Goal: Task Accomplishment & Management: Use online tool/utility

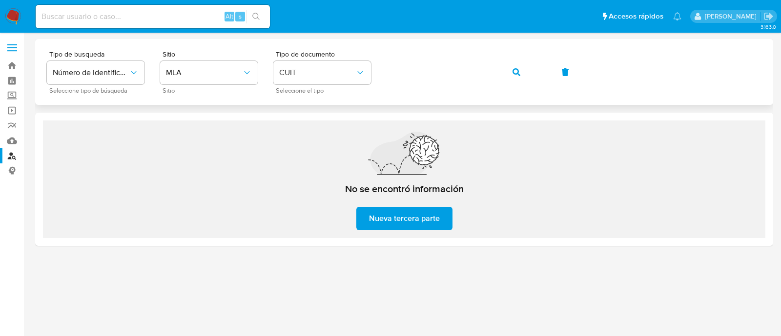
click at [499, 76] on div "Tipo de busqueda Número de identificación Seleccione tipo de búsqueda Sitio MLA…" at bounding box center [404, 72] width 715 height 42
click at [518, 72] on icon "button" at bounding box center [517, 72] width 8 height 8
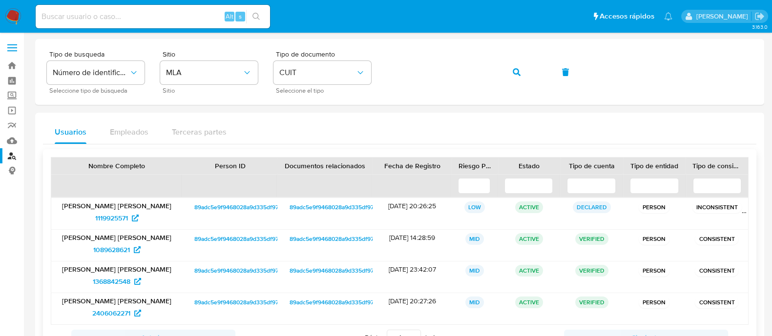
drag, startPoint x: 381, startPoint y: 238, endPoint x: 441, endPoint y: 315, distance: 98.5
click at [415, 237] on div "14/03/2022 14:28:59" at bounding box center [412, 245] width 79 height 31
drag, startPoint x: 83, startPoint y: 252, endPoint x: 132, endPoint y: 252, distance: 49.3
click at [132, 252] on div "1089628621" at bounding box center [117, 250] width 118 height 16
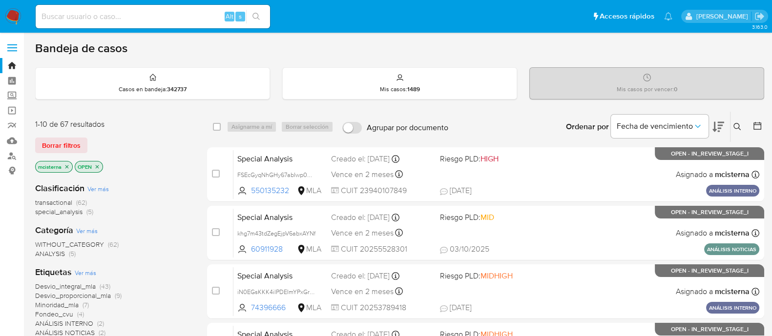
click at [200, 21] on input at bounding box center [153, 16] width 234 height 13
paste input "797ydl3NE7eohIA51Gy16tIB"
type input "797ydl3NE7eohIA51Gy16tIB"
click at [259, 19] on icon "search-icon" at bounding box center [256, 17] width 8 height 8
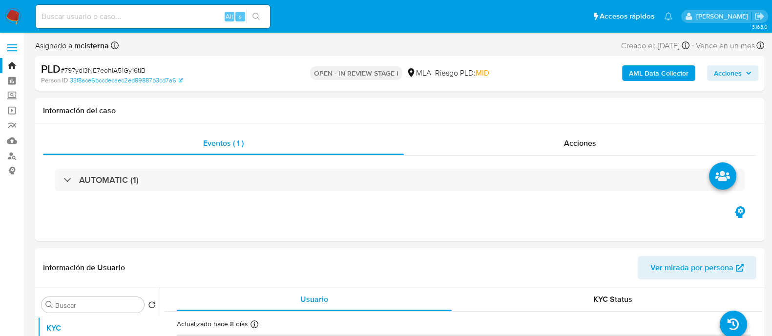
select select "10"
click at [11, 159] on link "Buscador de personas" at bounding box center [58, 155] width 116 height 15
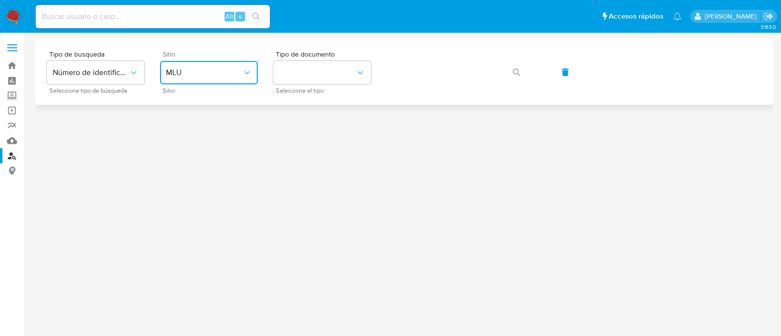
click at [217, 66] on button "MLU" at bounding box center [209, 72] width 98 height 23
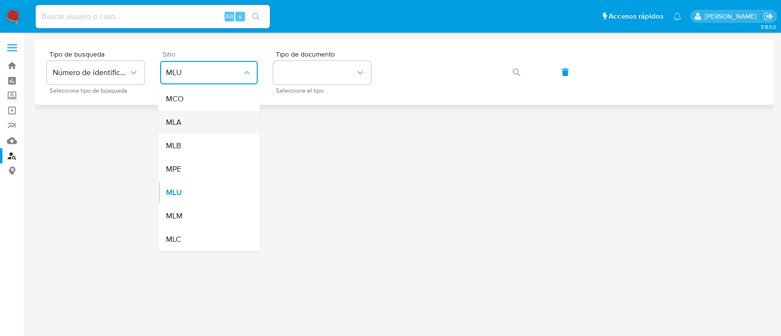
click at [196, 117] on div "MLA" at bounding box center [206, 122] width 80 height 23
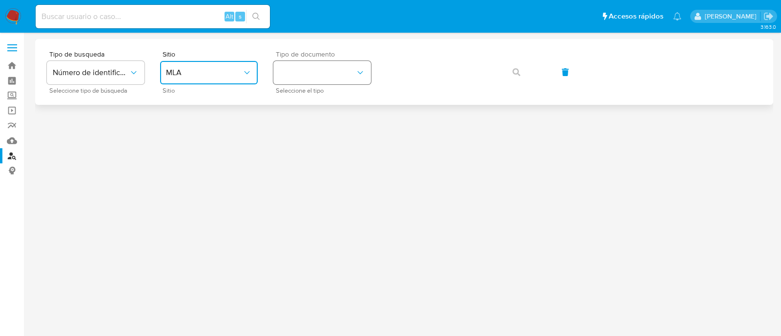
click at [338, 68] on button "identificationType" at bounding box center [322, 72] width 98 height 23
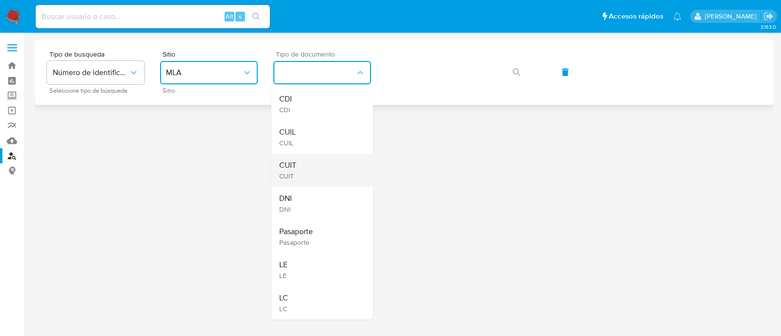
click at [328, 166] on div "CUIT CUIT" at bounding box center [319, 170] width 80 height 33
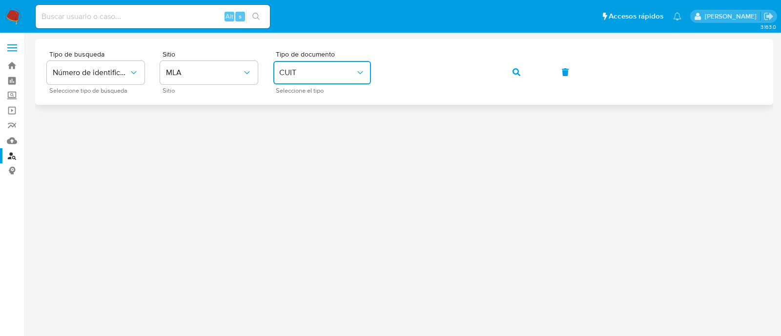
drag, startPoint x: 514, startPoint y: 73, endPoint x: 498, endPoint y: 104, distance: 35.6
click at [514, 72] on icon "button" at bounding box center [517, 72] width 8 height 8
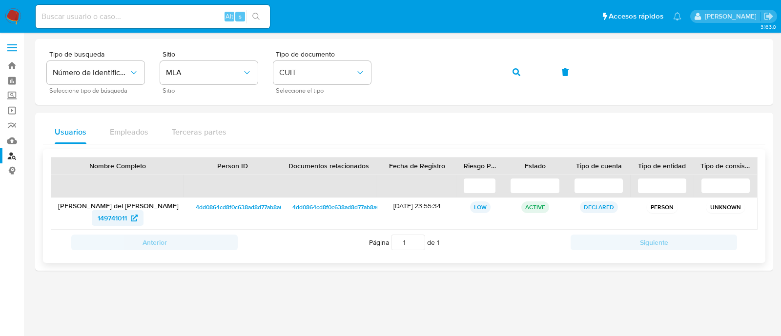
click at [121, 215] on span "149741011" at bounding box center [112, 218] width 29 height 16
click at [195, 13] on input at bounding box center [153, 16] width 234 height 13
paste input "797ydl3NE7eohIA51Gy16tIB"
type input "797ydl3NE7eohIA51Gy16tIB"
click at [255, 13] on icon "search-icon" at bounding box center [256, 17] width 8 height 8
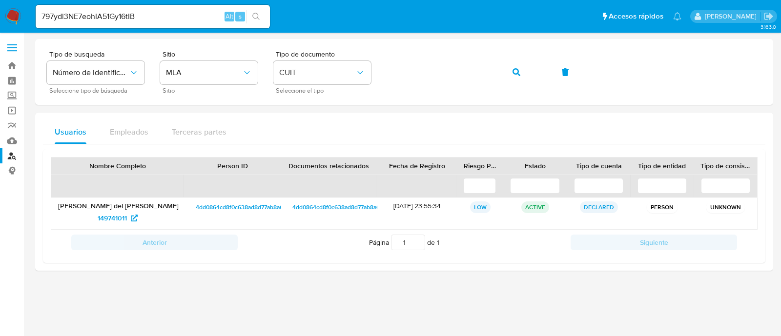
click at [257, 14] on icon "search-icon" at bounding box center [256, 17] width 8 height 8
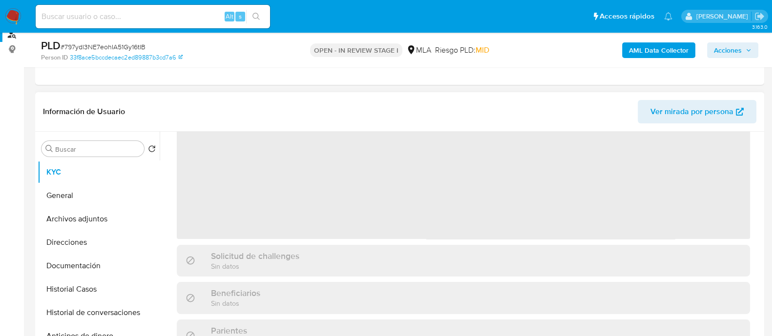
scroll to position [122, 0]
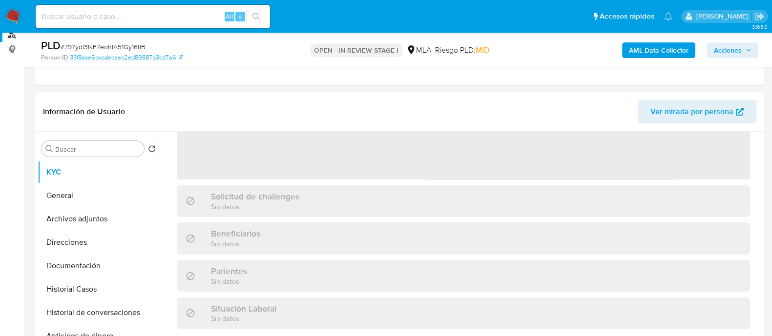
select select "10"
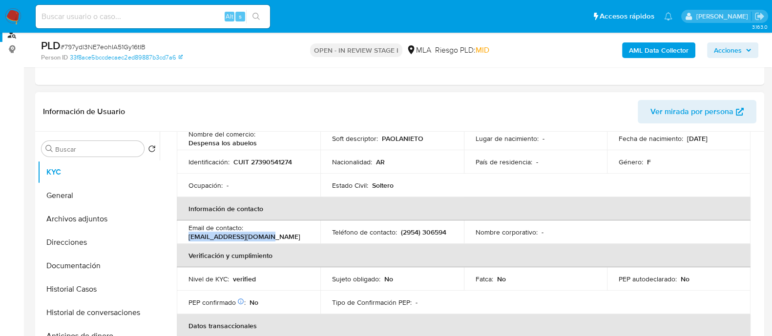
drag, startPoint x: 198, startPoint y: 238, endPoint x: 271, endPoint y: 238, distance: 73.2
click at [271, 238] on td "Email de contacto : paolaanieto1@gmail.com" at bounding box center [249, 232] width 144 height 23
copy p "[EMAIL_ADDRESS][DOMAIN_NAME]"
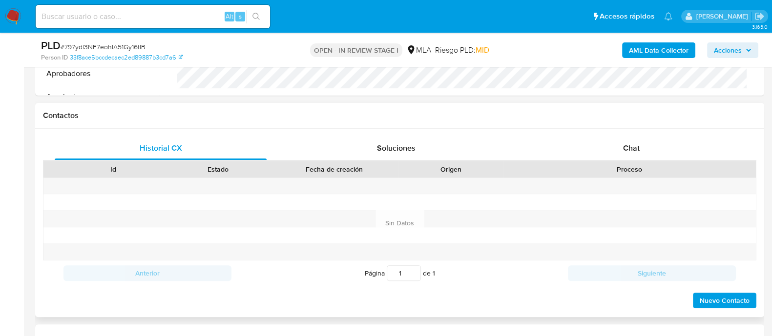
scroll to position [427, 0]
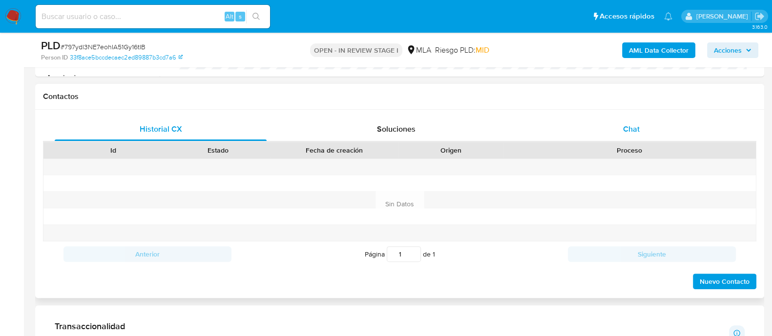
click at [632, 121] on div "Chat" at bounding box center [631, 129] width 212 height 23
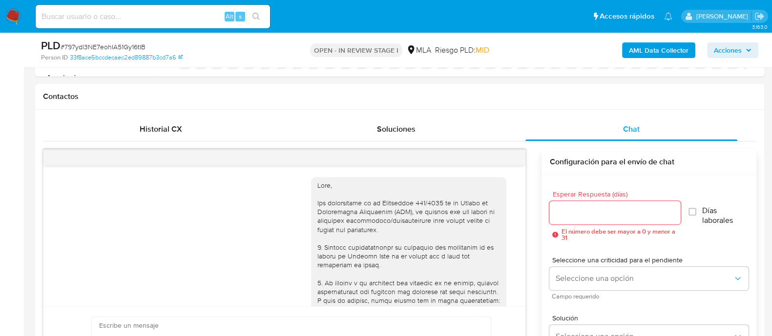
scroll to position [1049, 0]
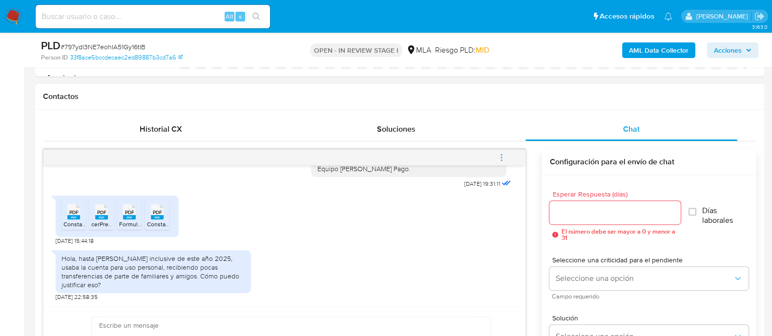
drag, startPoint x: 70, startPoint y: 233, endPoint x: 90, endPoint y: 234, distance: 20.0
click at [73, 229] on span "Constancia_de_Presentacion_IB_123 (61).pdf" at bounding box center [122, 224] width 118 height 8
click at [105, 229] on span "cerPres3057958.pdf" at bounding box center [117, 224] width 53 height 8
click at [131, 221] on icon "PDF" at bounding box center [129, 212] width 13 height 17
click at [158, 220] on rect at bounding box center [157, 217] width 13 height 4
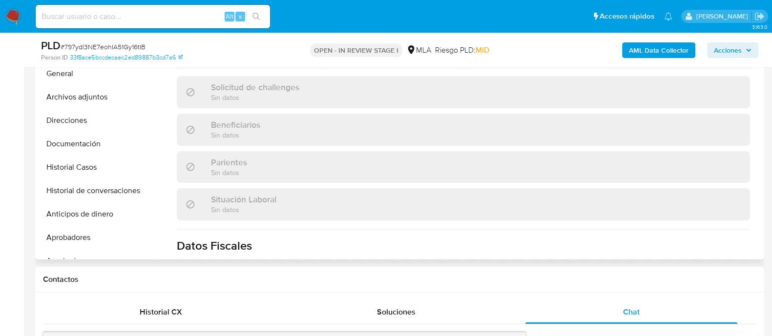
scroll to position [217, 0]
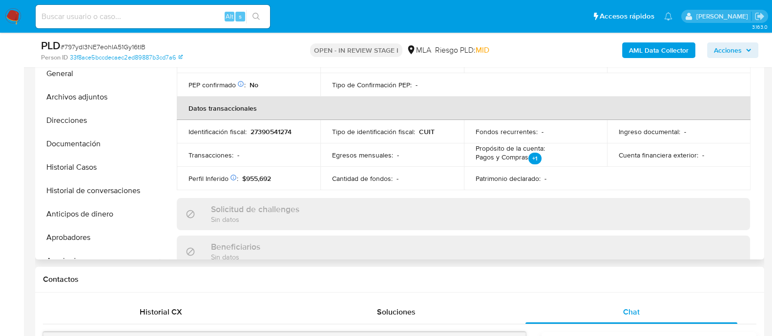
click at [265, 128] on p "27390541274" at bounding box center [271, 131] width 41 height 9
copy p "27390541274"
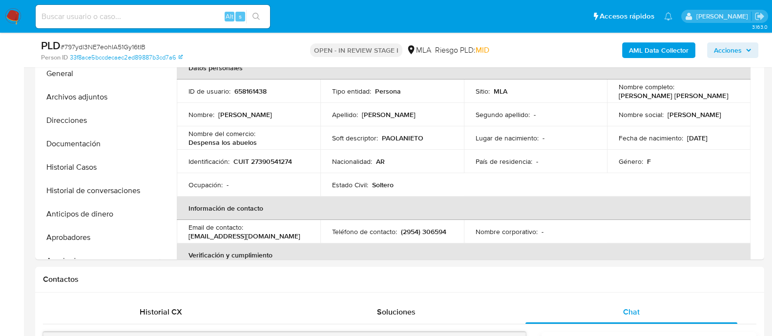
scroll to position [549, 0]
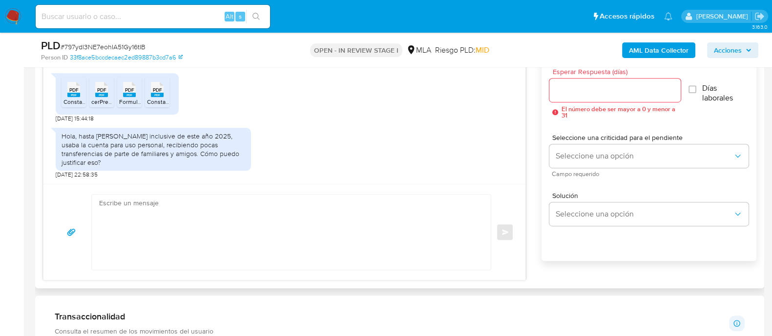
click at [363, 234] on textarea at bounding box center [288, 232] width 379 height 75
paste textarea "Hola Muchas gracias por tu respuesta. Confirmamos recepción de la documentación…"
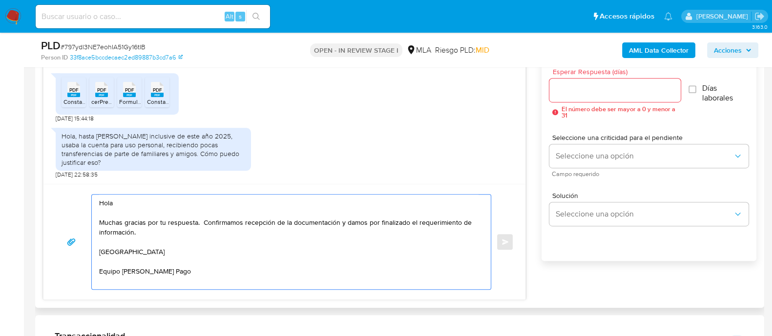
type textarea "Hola Muchas gracias por tu respuesta. Confirmamos recepción de la documentación…"
click at [597, 91] on input "Esperar Respuesta (días)" at bounding box center [614, 90] width 131 height 13
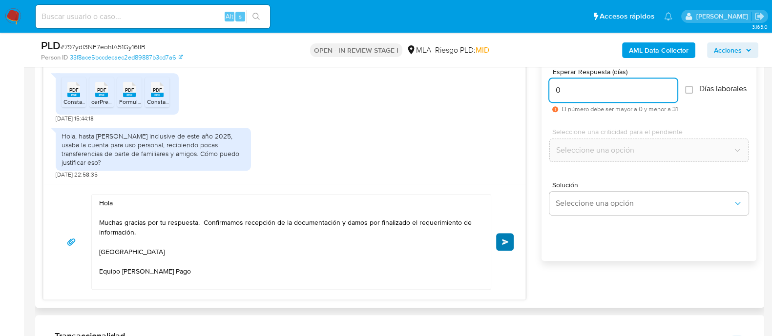
type input "0"
click at [503, 245] on button "Enviar" at bounding box center [505, 242] width 18 height 18
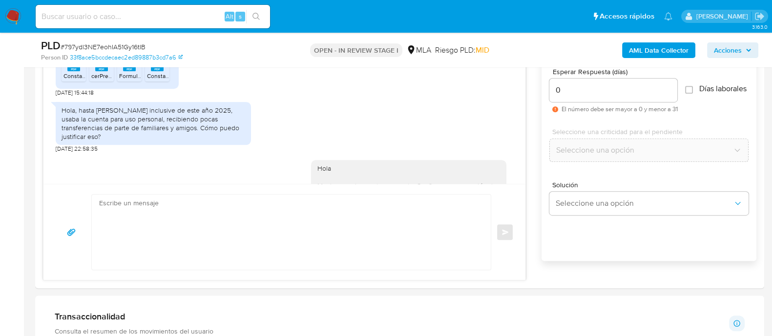
scroll to position [1157, 0]
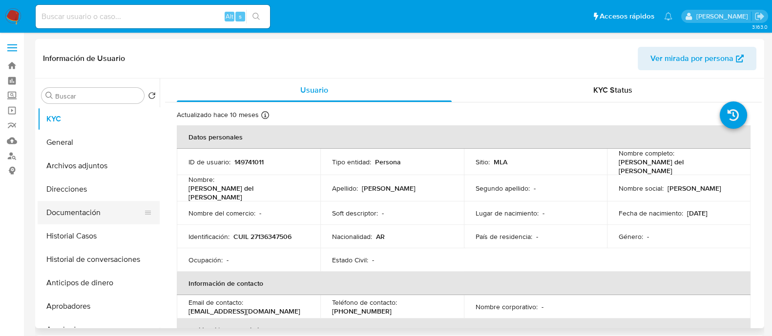
click at [90, 218] on button "Documentación" at bounding box center [95, 212] width 114 height 23
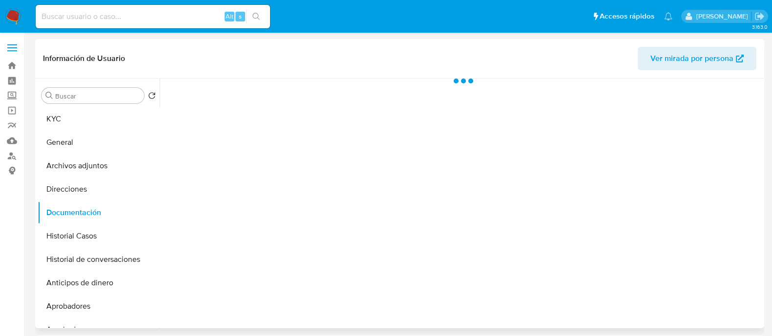
select select "10"
click at [225, 144] on ul "Usuario Identificación" at bounding box center [239, 231] width 149 height 281
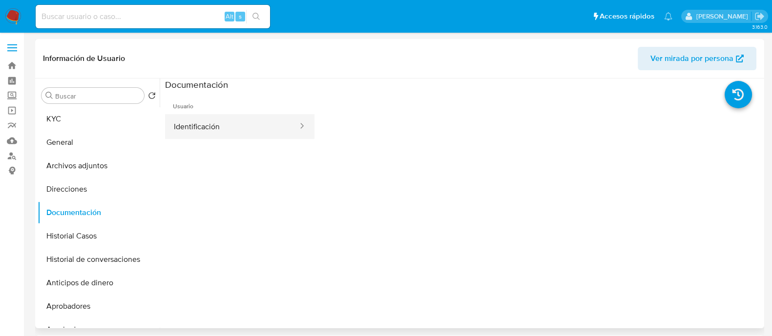
click at [222, 118] on button "Identificación" at bounding box center [232, 126] width 134 height 25
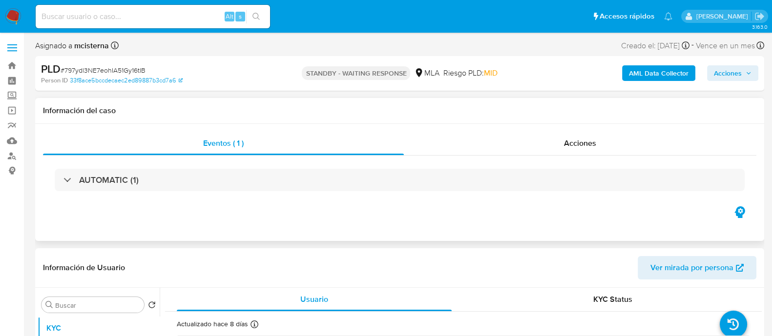
select select "10"
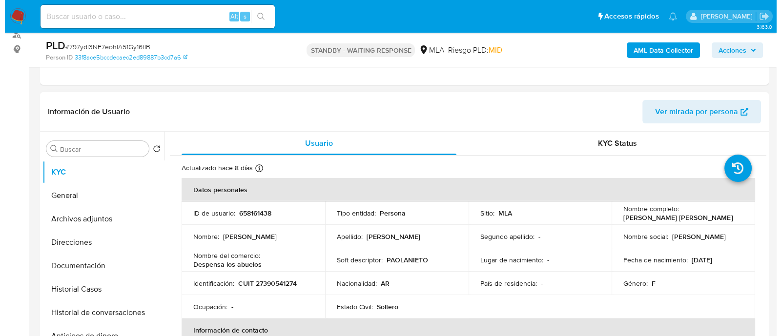
scroll to position [122, 0]
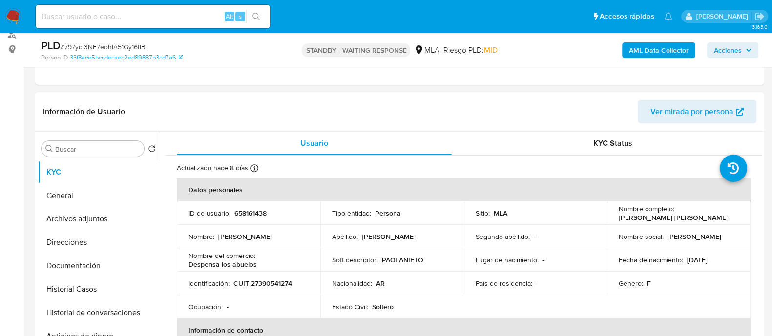
click at [270, 289] on td "Identificación : CUIT 27390541274" at bounding box center [249, 283] width 144 height 23
click at [271, 285] on p "CUIT 27390541274" at bounding box center [262, 283] width 59 height 9
copy p "27390541274"
click at [249, 215] on p "658161438" at bounding box center [250, 213] width 32 height 9
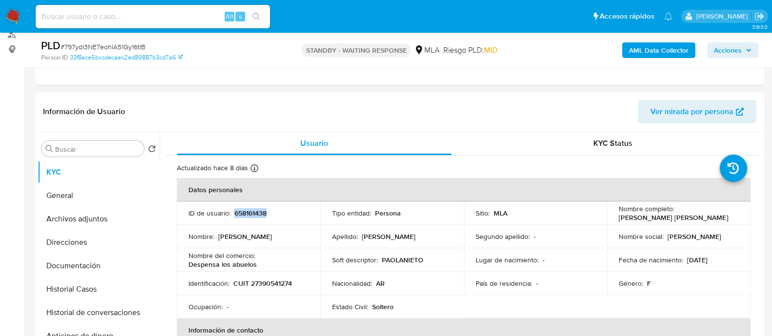
click at [249, 215] on p "658161438" at bounding box center [250, 213] width 32 height 9
copy p "658161438"
click at [638, 48] on b "AML Data Collector" at bounding box center [659, 50] width 60 height 16
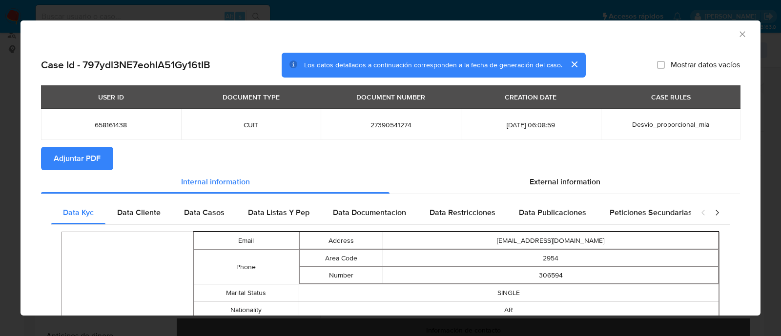
click at [80, 154] on span "Adjuntar PDF" at bounding box center [77, 158] width 47 height 21
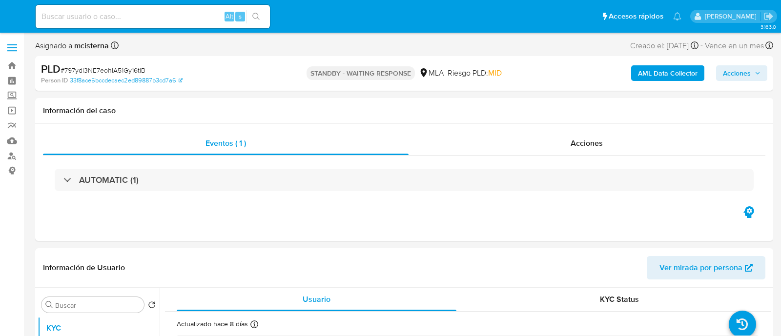
select select "10"
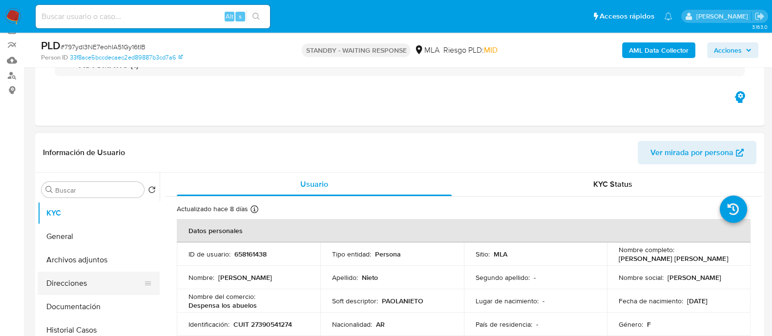
scroll to position [122, 0]
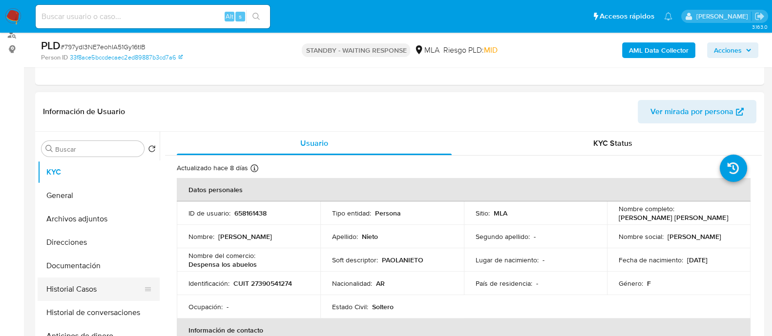
drag, startPoint x: 108, startPoint y: 297, endPoint x: 93, endPoint y: 296, distance: 15.6
click at [108, 297] on button "Historial Casos" at bounding box center [95, 289] width 114 height 23
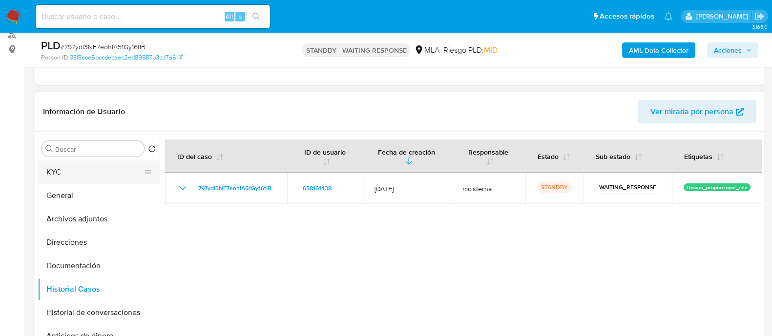
click at [79, 175] on button "KYC" at bounding box center [95, 172] width 114 height 23
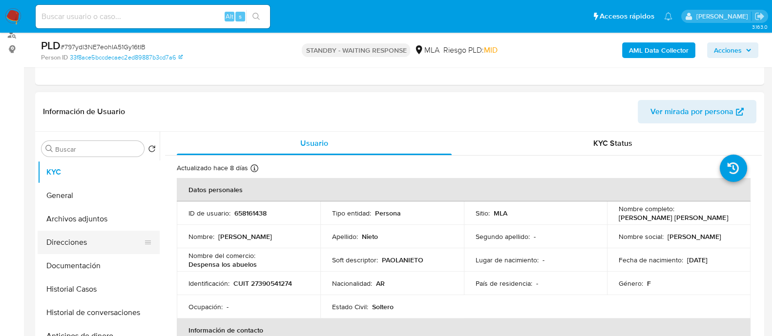
click at [99, 245] on button "Direcciones" at bounding box center [95, 242] width 114 height 23
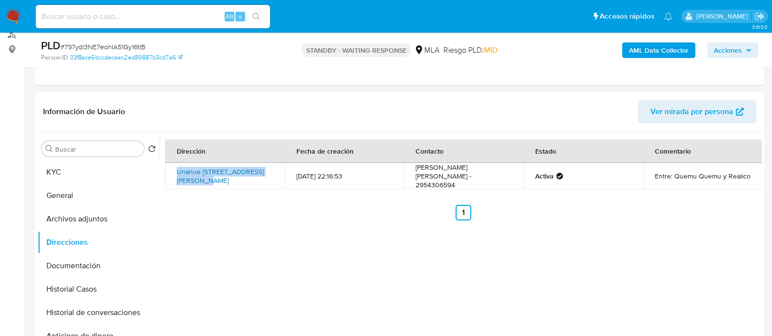
drag, startPoint x: 170, startPoint y: 167, endPoint x: 197, endPoint y: 177, distance: 28.6
click at [197, 177] on td "Unanue 182, Santa Rosa, La Pampa, 6300, Argentina 182" at bounding box center [225, 176] width 120 height 26
copy link "Unanue 182, Santa Rosa, La Pampa"
click at [125, 316] on button "Historial de conversaciones" at bounding box center [95, 312] width 114 height 23
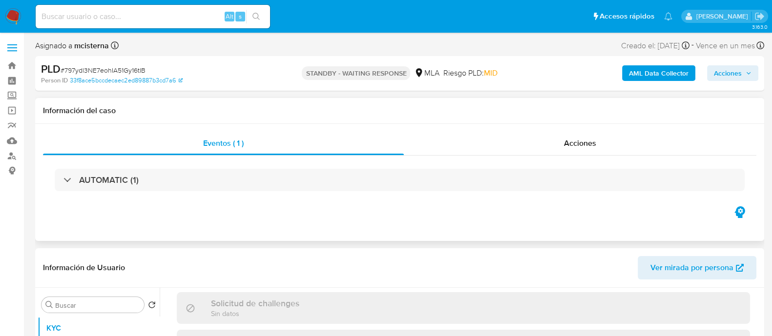
scroll to position [183, 0]
select select "10"
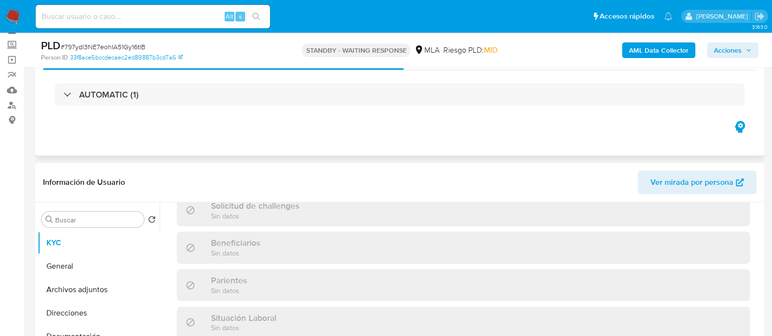
scroll to position [122, 0]
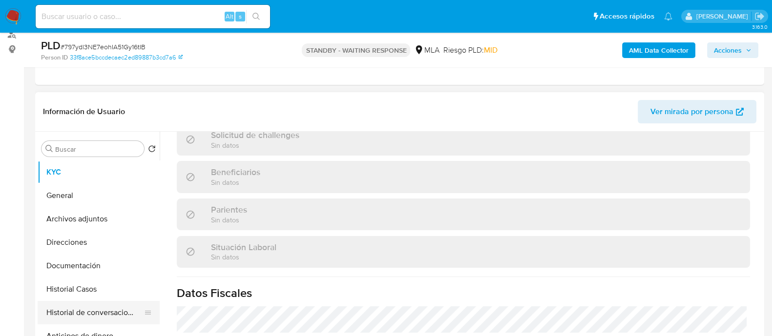
click at [99, 316] on button "Historial de conversaciones" at bounding box center [95, 312] width 114 height 23
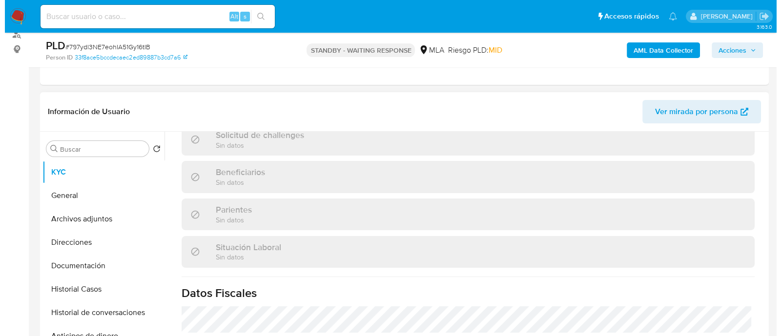
scroll to position [0, 0]
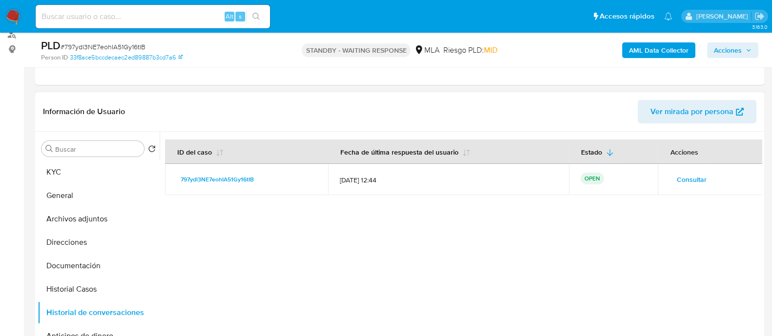
click at [696, 176] on span "Consultar" at bounding box center [691, 180] width 30 height 14
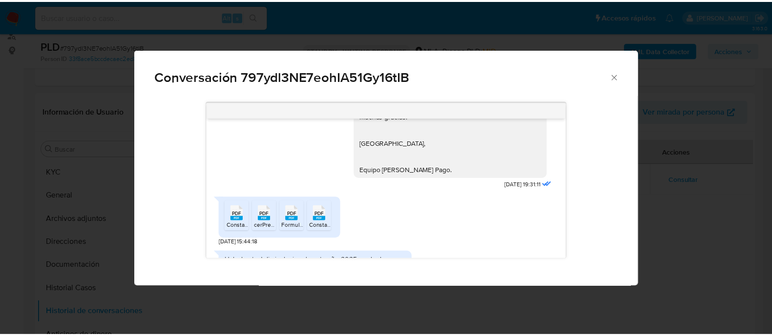
scroll to position [1107, 0]
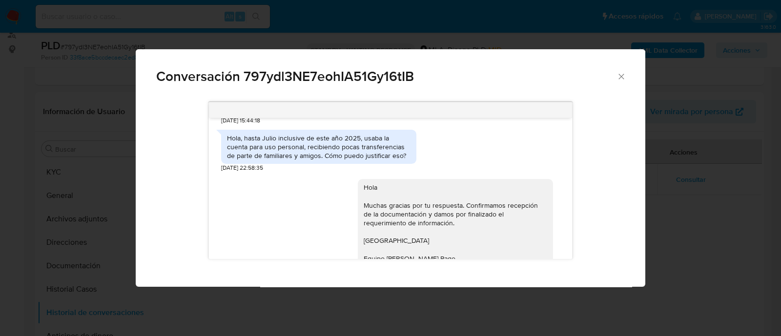
click at [328, 161] on div "Hola, hasta Julio inclusive de este año 2025, usaba la cuenta para uso personal…" at bounding box center [319, 147] width 184 height 27
click at [327, 161] on div "Hola, hasta Julio inclusive de este año 2025, usaba la cuenta para uso personal…" at bounding box center [319, 147] width 184 height 27
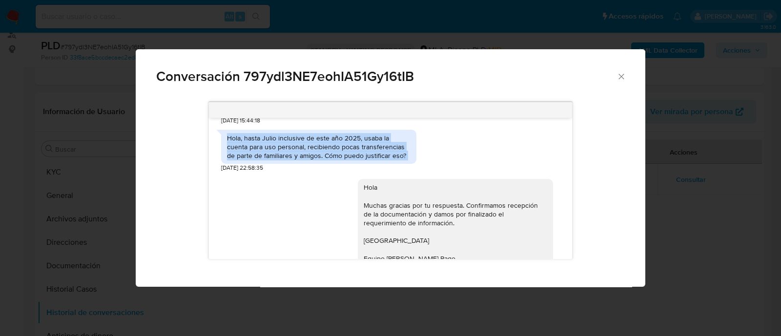
click at [327, 161] on div "Hola, hasta Julio inclusive de este año 2025, usaba la cuenta para uso personal…" at bounding box center [319, 147] width 184 height 27
copy div "Hola, hasta Julio inclusive de este año 2025, usaba la cuenta para uso personal…"
click at [98, 174] on div "Conversación 797ydl3NE7eohIA51Gy16tIB 17/09/2025 14:45:01 Hola, Esperamos que t…" at bounding box center [390, 168] width 781 height 336
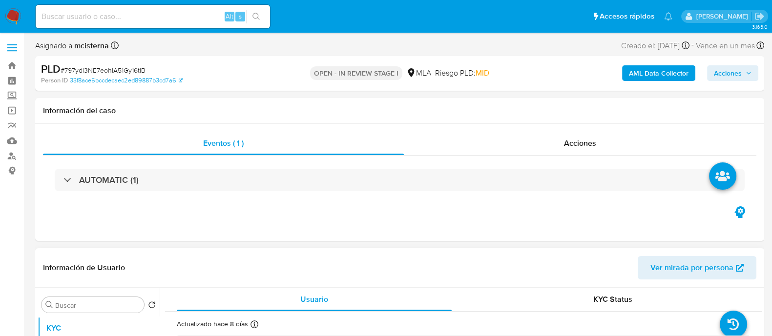
scroll to position [183, 0]
select select "10"
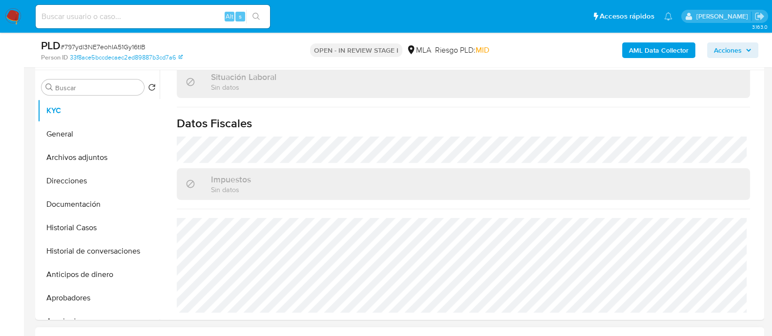
scroll to position [427, 0]
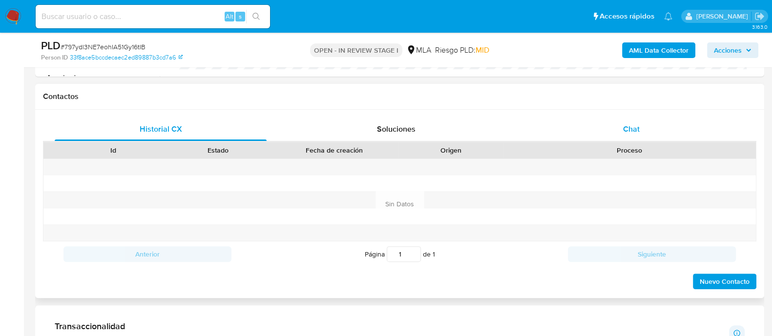
click at [623, 121] on div "Chat" at bounding box center [631, 129] width 212 height 23
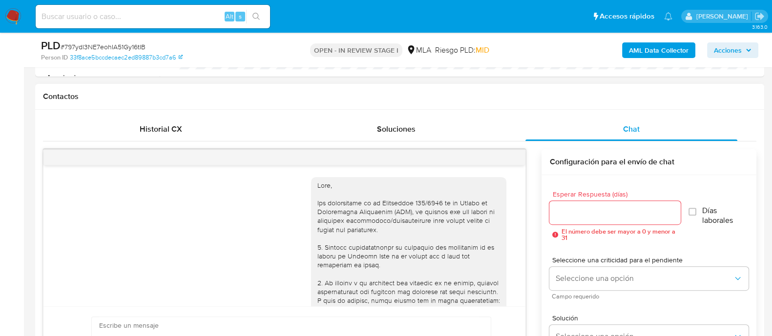
scroll to position [1157, 0]
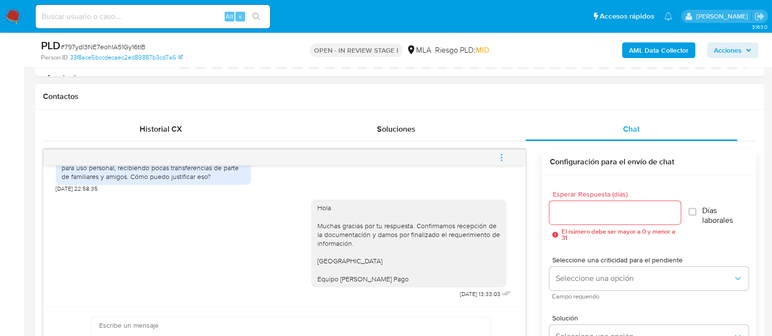
click at [512, 160] on button "menu-action" at bounding box center [501, 157] width 32 height 23
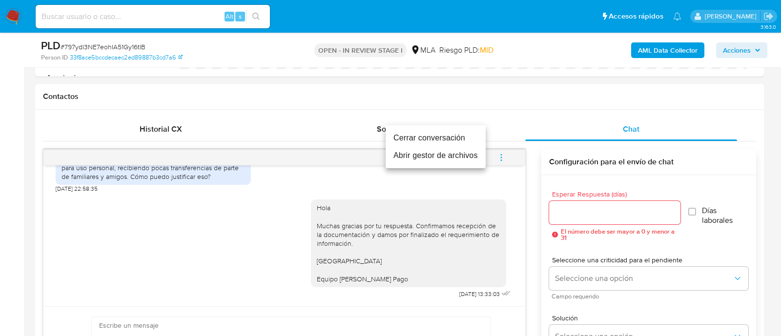
click at [454, 147] on li "Abrir gestor de archivos" at bounding box center [436, 156] width 100 height 18
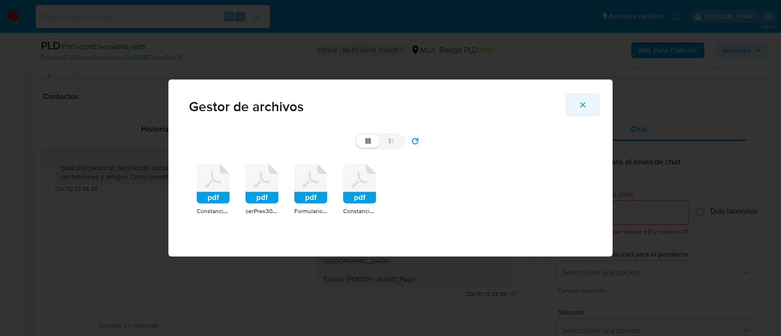
click at [589, 107] on button "Cerrar" at bounding box center [583, 104] width 34 height 23
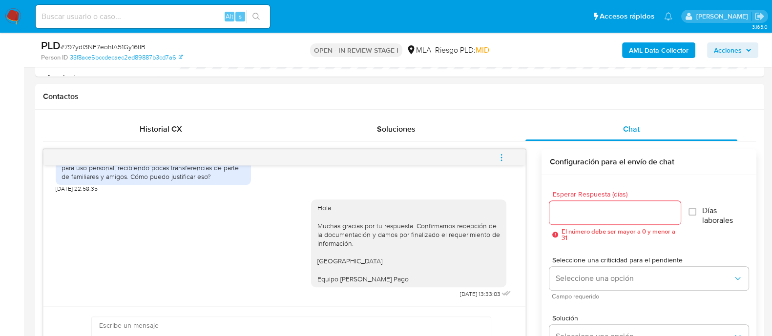
click at [505, 156] on icon "menu-action" at bounding box center [501, 157] width 9 height 9
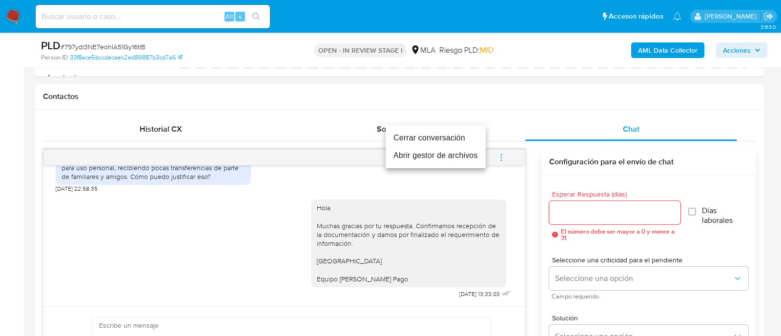
click at [405, 138] on li "Cerrar conversación" at bounding box center [436, 138] width 100 height 18
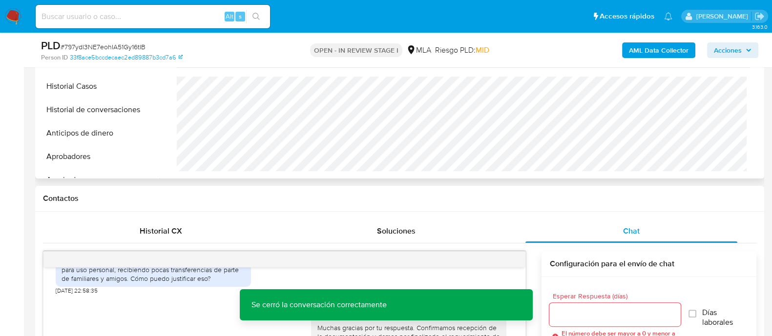
scroll to position [183, 0]
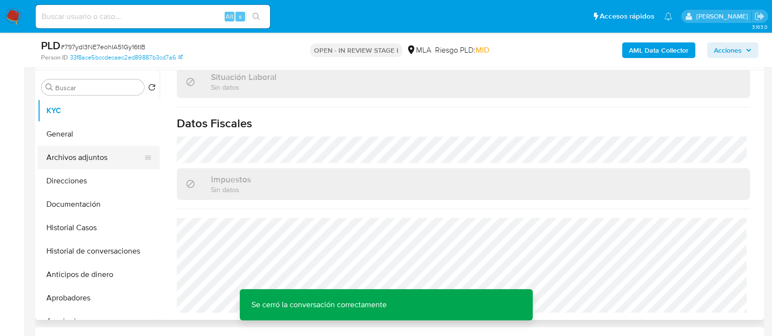
click at [45, 152] on button "Archivos adjuntos" at bounding box center [95, 157] width 114 height 23
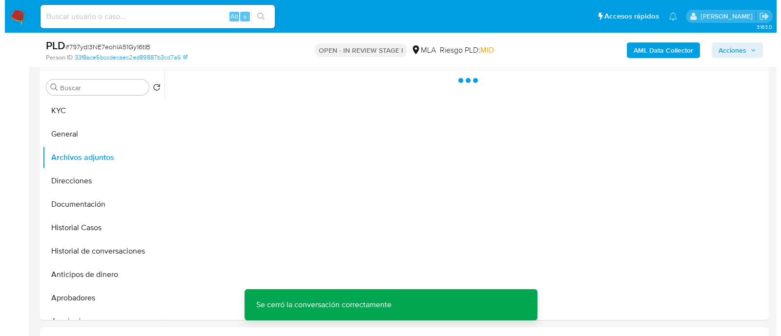
scroll to position [0, 0]
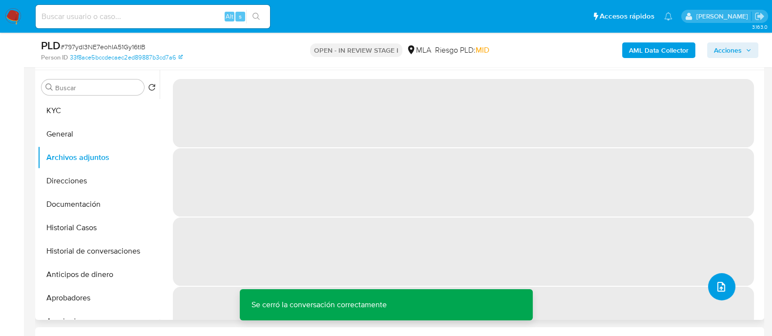
click at [724, 285] on button "upload-file" at bounding box center [721, 286] width 27 height 27
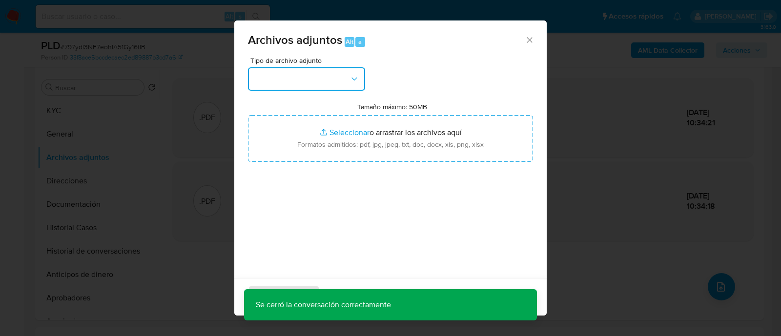
click at [313, 74] on button "button" at bounding box center [306, 78] width 117 height 23
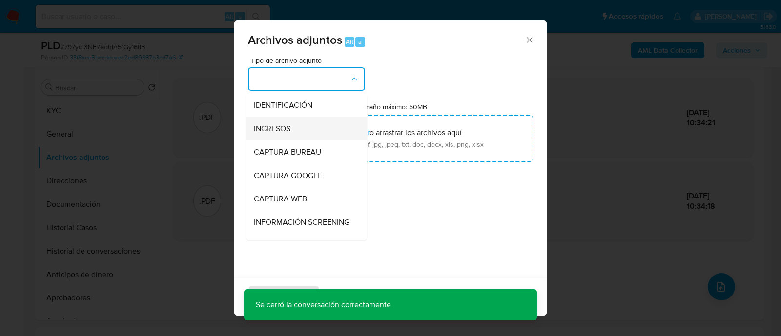
click at [291, 131] on span "INGRESOS" at bounding box center [272, 129] width 37 height 10
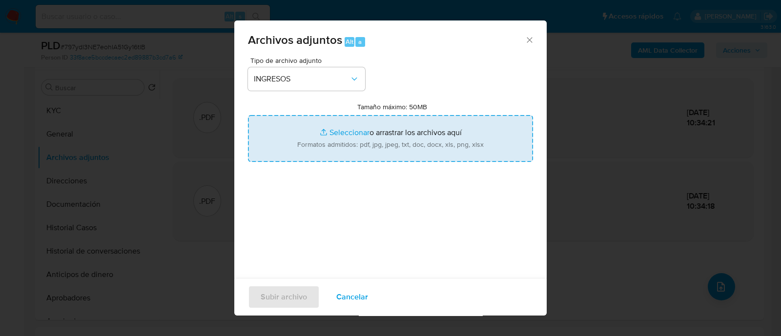
click at [324, 135] on input "Tamaño máximo: 50MB Seleccionar archivos" at bounding box center [390, 138] width 285 height 47
type input "C:\fakepath\Acuse IIBB 08-2025.pdf"
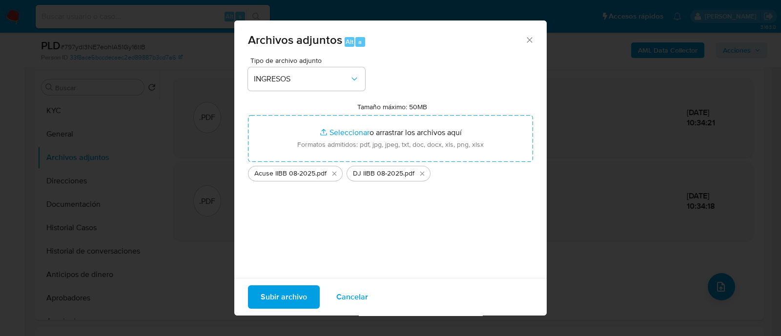
drag, startPoint x: 323, startPoint y: 135, endPoint x: 250, endPoint y: 292, distance: 173.0
click at [250, 292] on button "Subir archivo" at bounding box center [284, 297] width 72 height 23
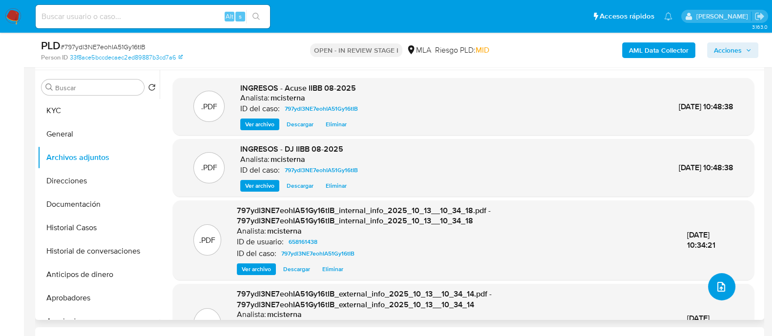
click at [726, 286] on button "upload-file" at bounding box center [721, 286] width 27 height 27
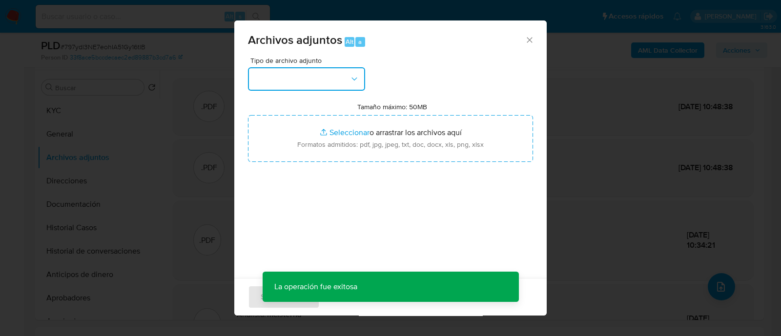
click at [268, 79] on button "button" at bounding box center [306, 78] width 117 height 23
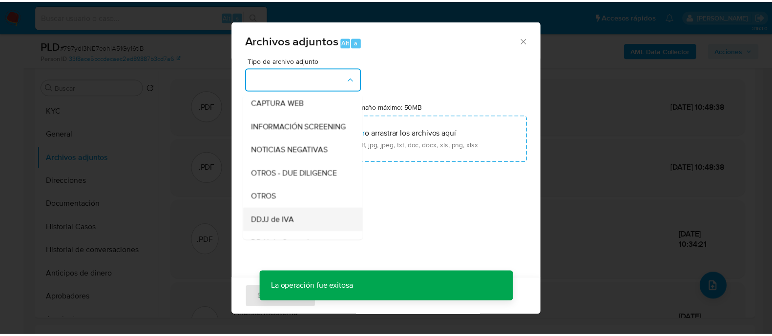
scroll to position [122, 0]
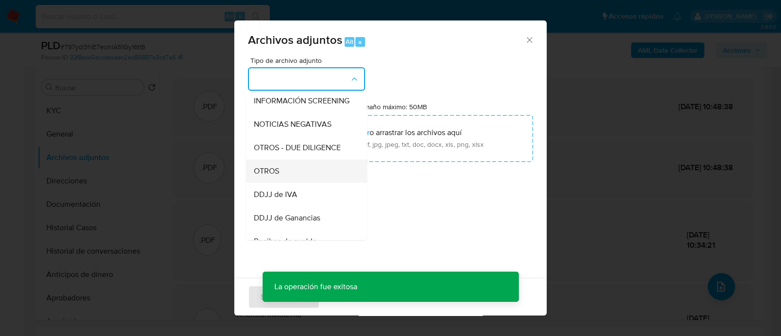
click at [279, 176] on span "OTROS" at bounding box center [266, 172] width 25 height 10
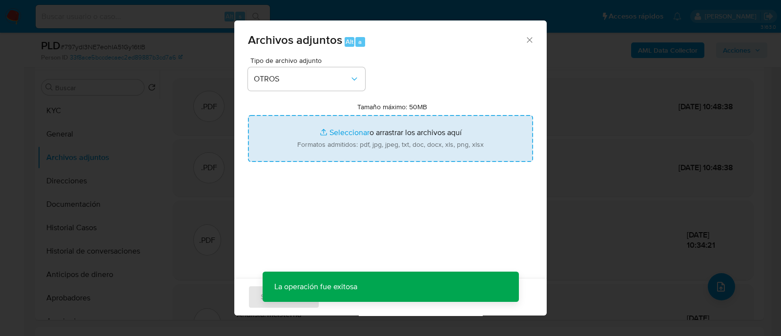
click at [377, 122] on input "Tamaño máximo: 50MB Seleccionar archivos" at bounding box center [390, 138] width 285 height 47
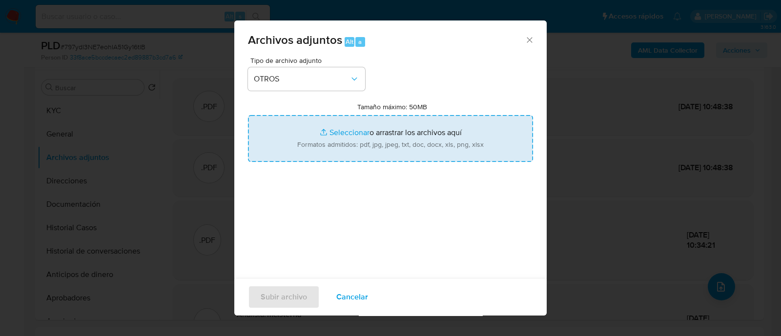
type input "C:\fakepath\Caselog 797ydl3NE7eohIA51Gy16tIB_2025_09_17_23_51_09.docx"
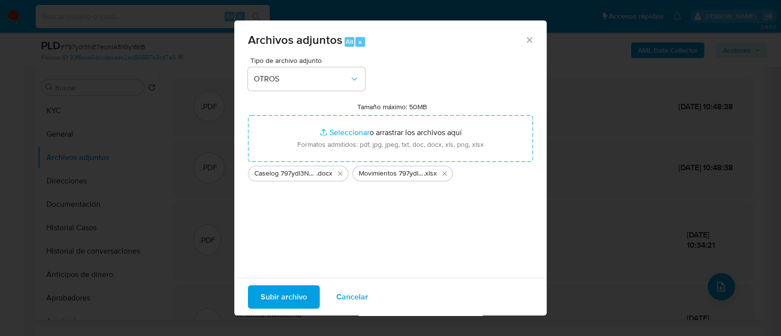
click at [278, 292] on span "Subir archivo" at bounding box center [284, 297] width 46 height 21
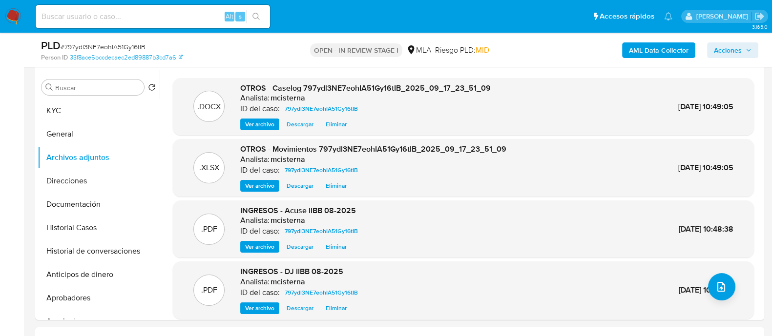
click at [735, 50] on span "Acciones" at bounding box center [728, 50] width 28 height 16
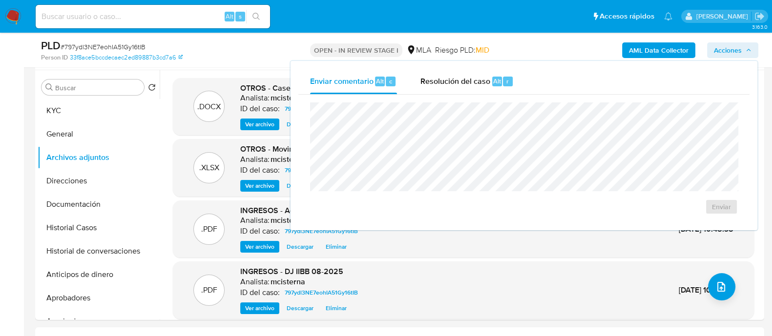
click at [457, 95] on div "Enviar" at bounding box center [523, 159] width 451 height 128
click at [479, 86] on span "Resolución del caso" at bounding box center [455, 80] width 70 height 11
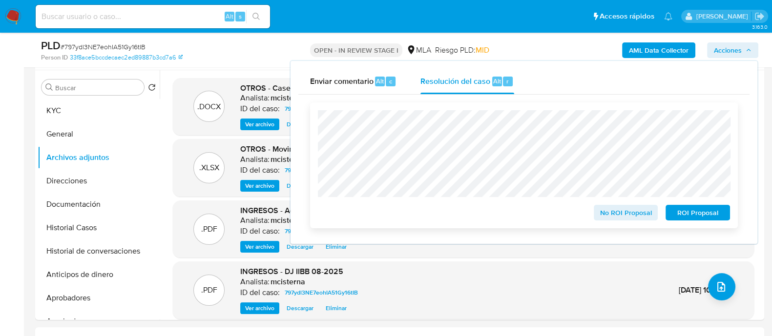
click at [609, 212] on span "No ROI Proposal" at bounding box center [626, 213] width 51 height 14
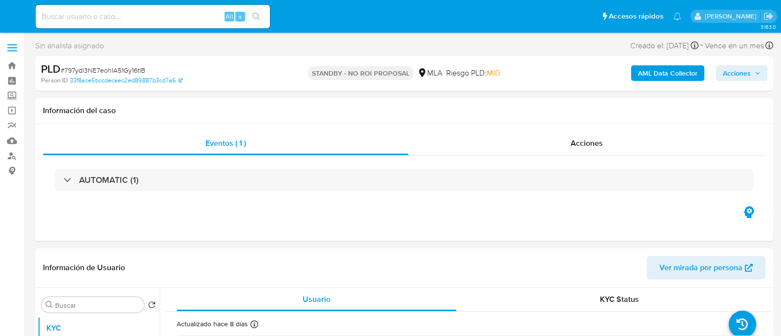
select select "10"
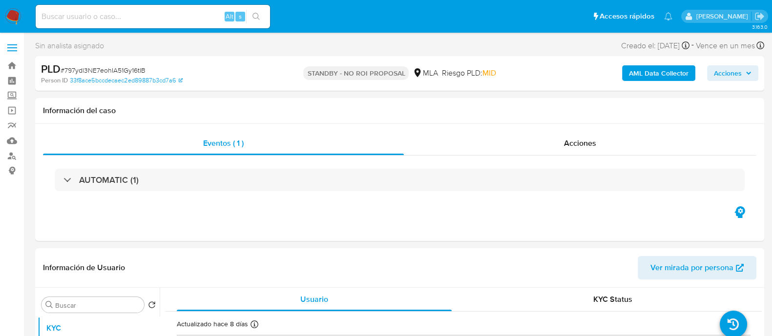
click at [179, 14] on input at bounding box center [153, 16] width 234 height 13
paste input "qrsA8kehcmtSGHd5s87E8kHK"
type input "qrsA8kehcmtSGHd5s87E8kHK"
click at [257, 15] on icon "search-icon" at bounding box center [256, 17] width 8 height 8
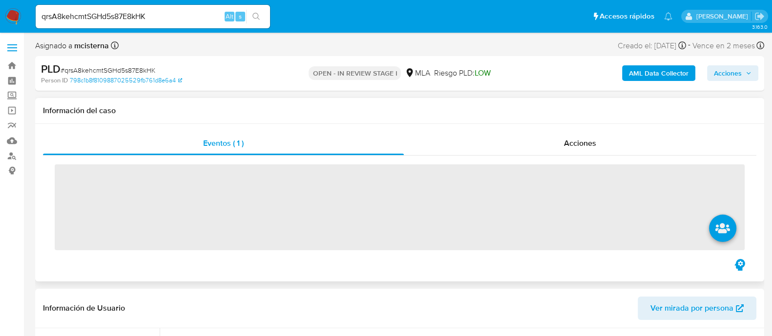
scroll to position [183, 0]
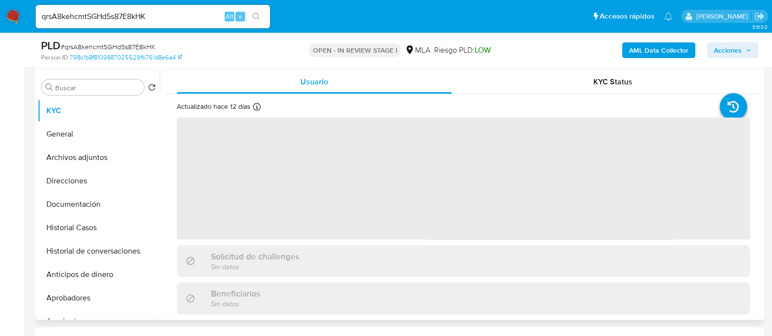
select select "10"
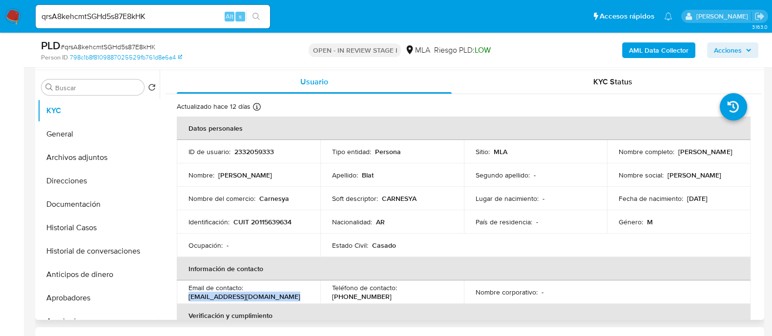
drag, startPoint x: 186, startPoint y: 295, endPoint x: 320, endPoint y: 295, distance: 134.3
click at [320, 295] on tr "Email de contacto : blathugob@gmail.com Teléfono de contacto : (351) 5128743 No…" at bounding box center [464, 292] width 574 height 23
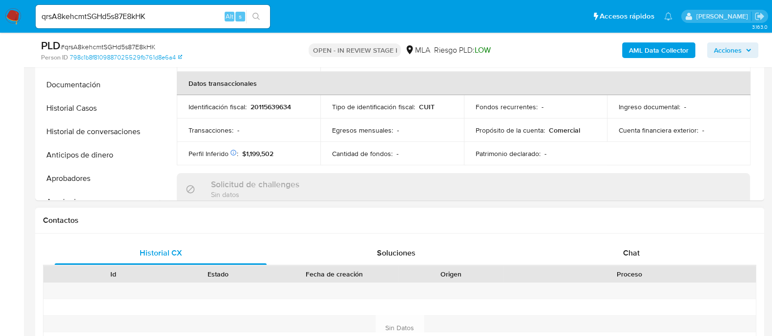
scroll to position [427, 0]
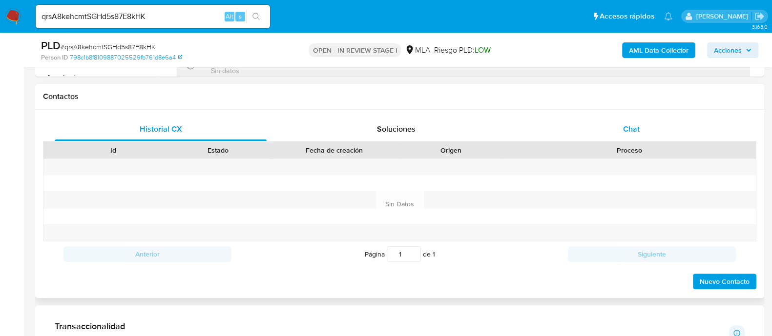
click at [615, 125] on div "Chat" at bounding box center [631, 129] width 212 height 23
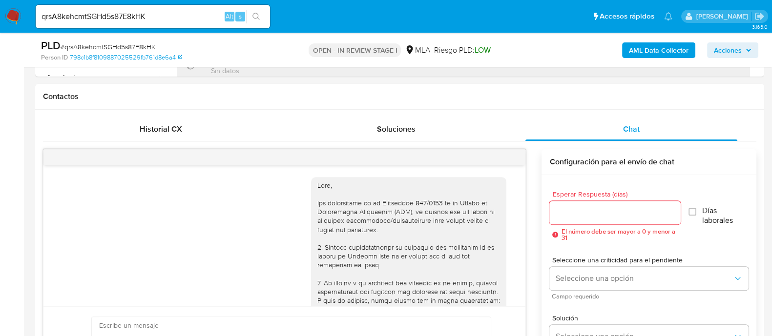
scroll to position [868, 0]
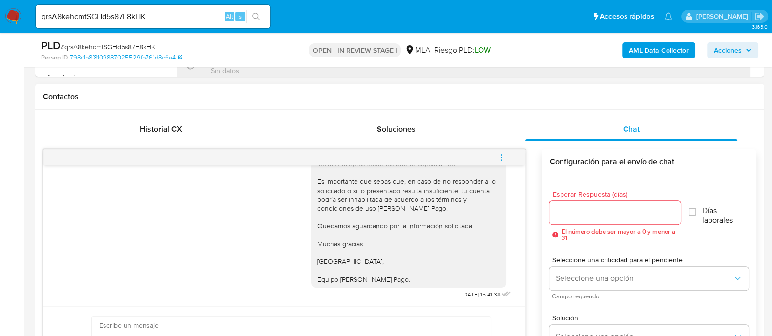
click at [510, 146] on button "menu-action" at bounding box center [501, 157] width 32 height 23
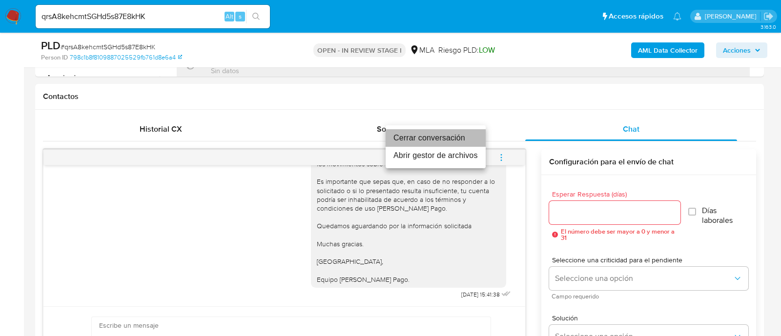
click at [425, 142] on li "Cerrar conversación" at bounding box center [436, 138] width 100 height 18
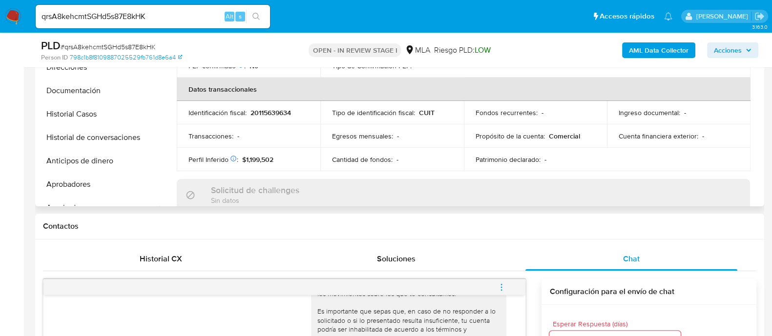
scroll to position [183, 0]
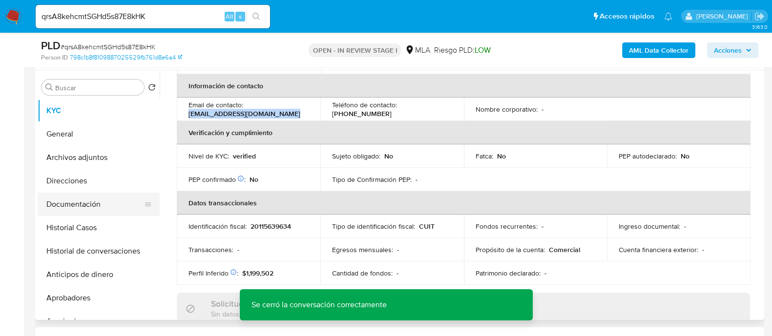
click at [107, 210] on button "Documentación" at bounding box center [95, 204] width 114 height 23
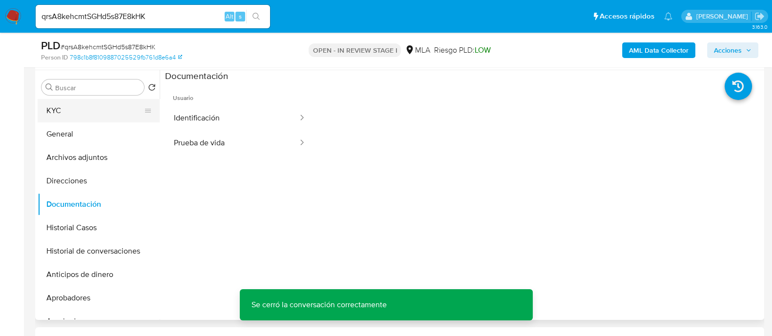
click at [72, 119] on button "KYC" at bounding box center [95, 110] width 114 height 23
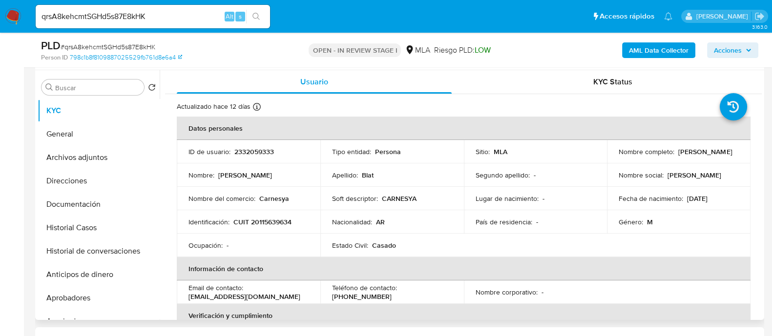
click at [263, 152] on p "2332059333" at bounding box center [254, 151] width 40 height 9
copy p "3"
click at [250, 150] on p "2332059333" at bounding box center [254, 151] width 40 height 9
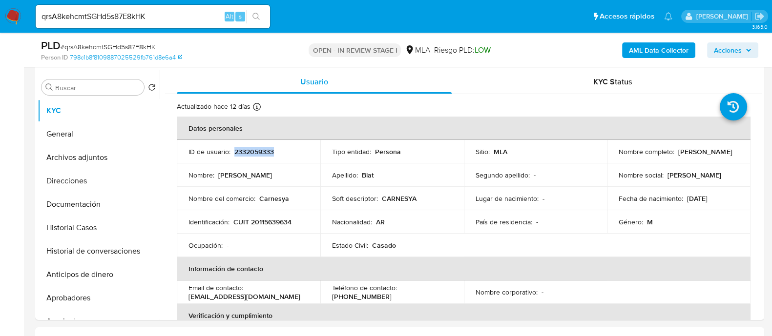
copy p "2332059333"
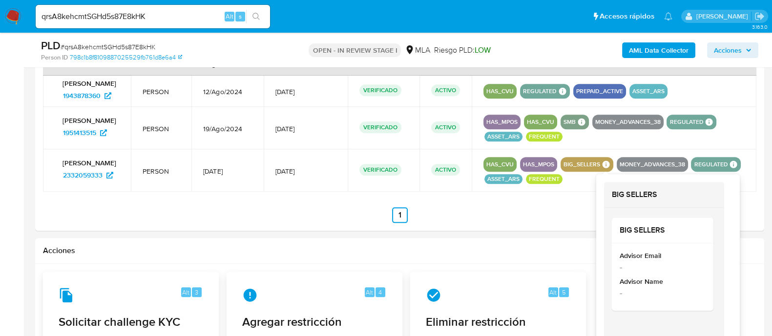
scroll to position [1404, 0]
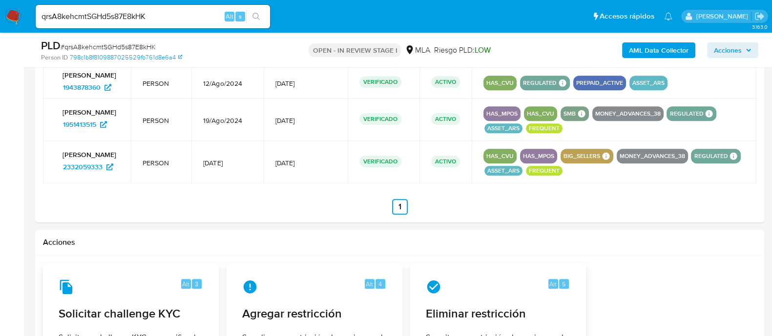
click at [459, 199] on ul "Anterior 1 Siguiente" at bounding box center [399, 207] width 713 height 16
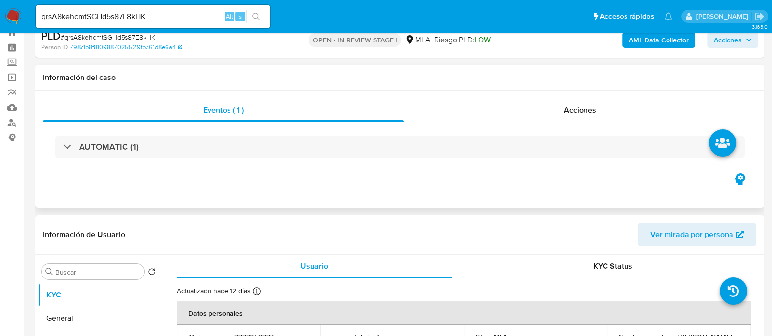
scroll to position [0, 0]
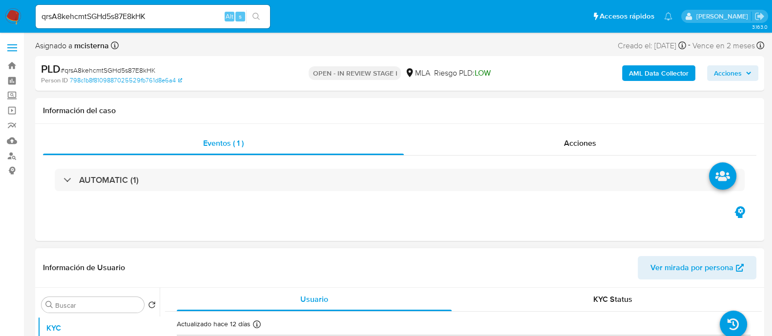
click at [710, 274] on span "Ver mirada por persona" at bounding box center [691, 267] width 83 height 23
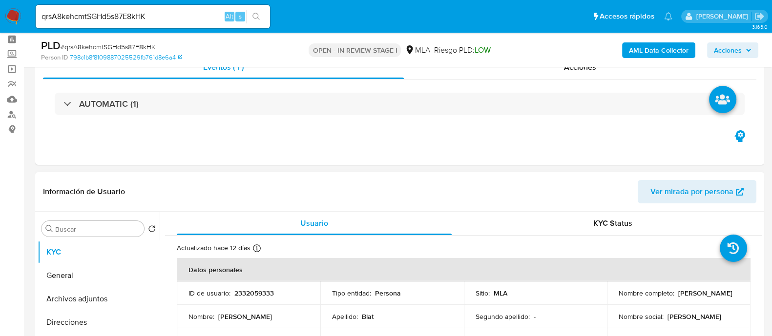
scroll to position [61, 0]
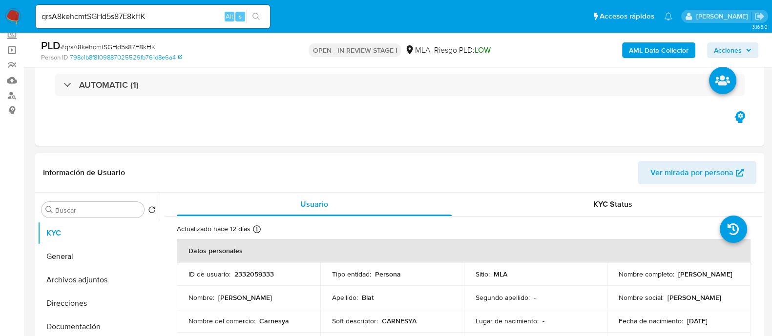
click at [251, 271] on p "2332059333" at bounding box center [254, 274] width 40 height 9
copy p "2332059333"
click at [154, 19] on input "qrsA8kehcmtSGHd5s87E8kHK" at bounding box center [153, 16] width 234 height 13
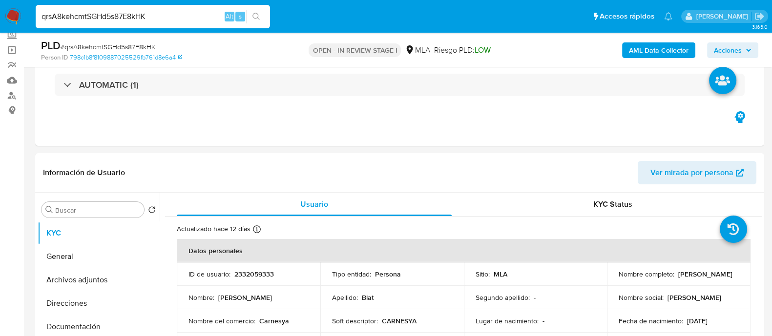
click at [154, 19] on input "qrsA8kehcmtSGHd5s87E8kHK" at bounding box center [153, 16] width 234 height 13
paste input "cpaPNw5gZ6VfjgqV8qSQTCOM"
type input "cpaPNw5gZ6VfjgqV8qSQTCOM"
click at [259, 16] on icon "search-icon" at bounding box center [256, 17] width 8 height 8
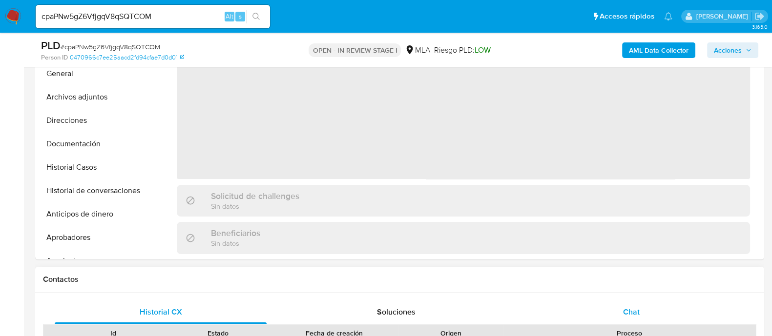
click at [624, 308] on span "Chat" at bounding box center [631, 312] width 17 height 11
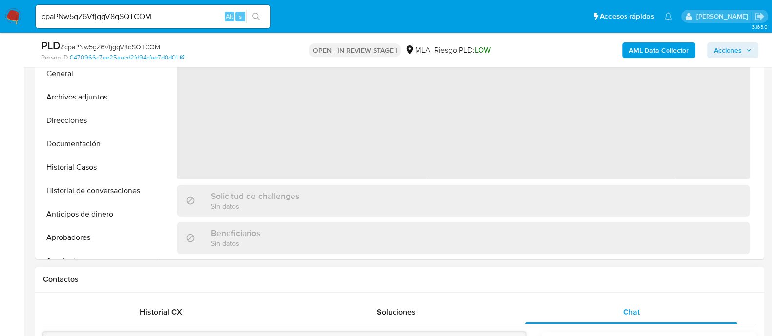
select select "10"
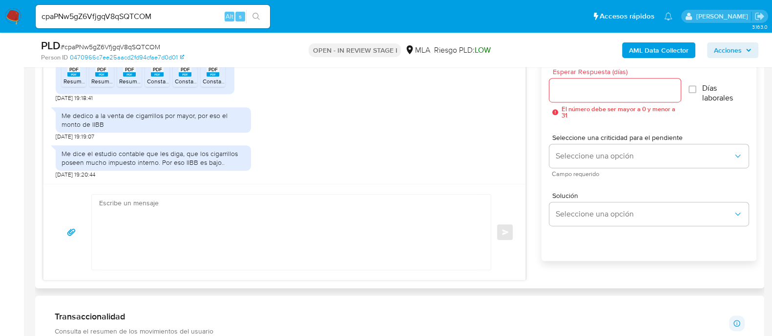
scroll to position [488, 0]
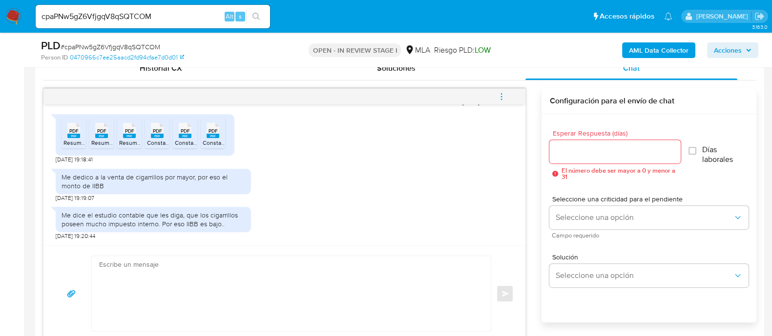
click at [71, 144] on span "Resumen DDJJ 8-2025.pdf" at bounding box center [98, 143] width 70 height 8
click at [104, 143] on span "Resumen DDJJ 7-2025.pdf" at bounding box center [126, 143] width 70 height 8
click at [130, 140] on span "Resumen DDJJ 6-2025.pdf" at bounding box center [154, 143] width 70 height 8
click at [156, 139] on span "Constancia de cierre de DJ 8-2025.pdf" at bounding box center [197, 143] width 101 height 8
click at [191, 140] on span "Constancia de cierre de DJ 6-2025.pdf" at bounding box center [225, 143] width 101 height 8
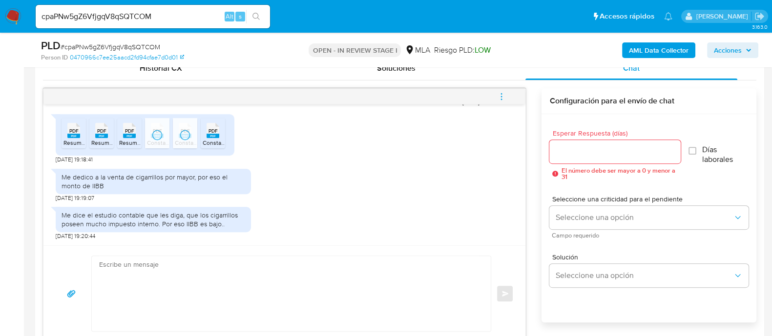
click at [216, 139] on span "Constancia de cierre de DJ 7-2025.pdf" at bounding box center [253, 143] width 101 height 8
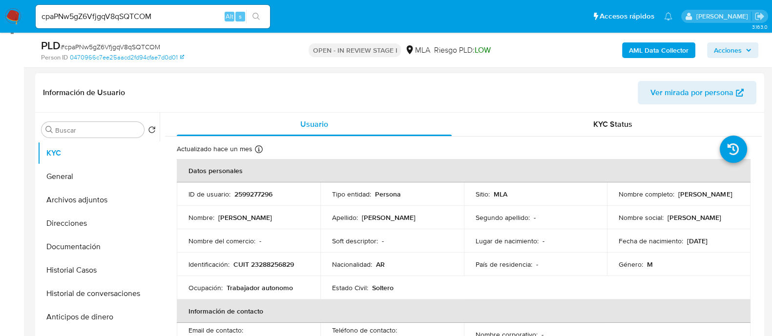
scroll to position [122, 0]
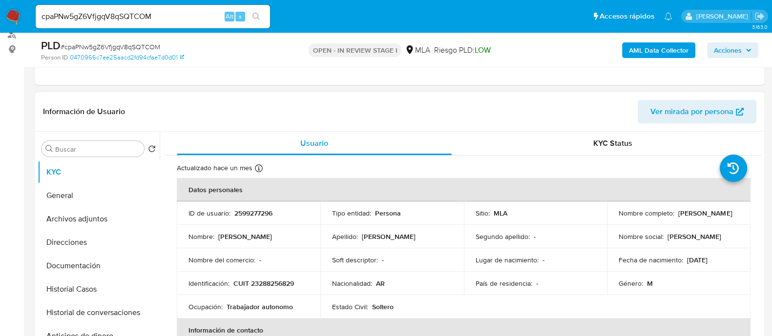
drag, startPoint x: 674, startPoint y: 216, endPoint x: 734, endPoint y: 215, distance: 60.1
click at [734, 215] on div "Nombre completo : Juan Pablo Lopez" at bounding box center [679, 213] width 120 height 9
copy p "Juan Pablo Lopez"
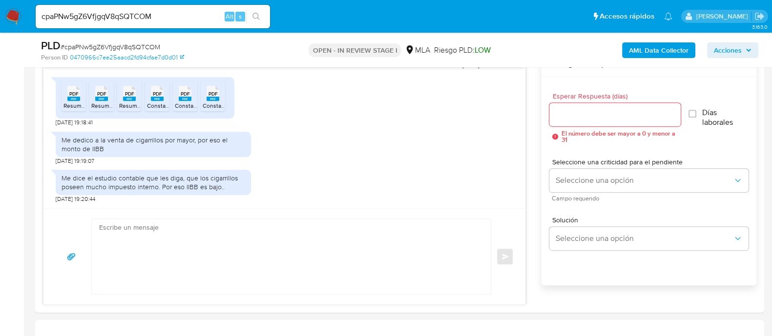
scroll to position [610, 0]
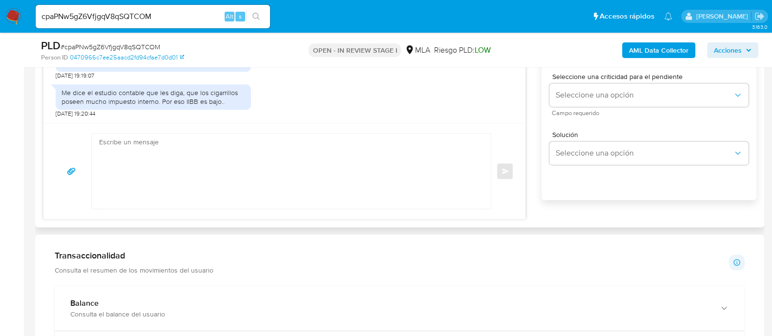
click at [321, 178] on textarea at bounding box center [288, 171] width 379 height 75
paste textarea "Juan Pablo Lopez"
drag, startPoint x: 226, startPoint y: 157, endPoint x: 245, endPoint y: 158, distance: 18.6
click at [226, 157] on textarea "Hola Juan Pablo Lopez Muchas gracias por tu respuesta." at bounding box center [288, 171] width 379 height 75
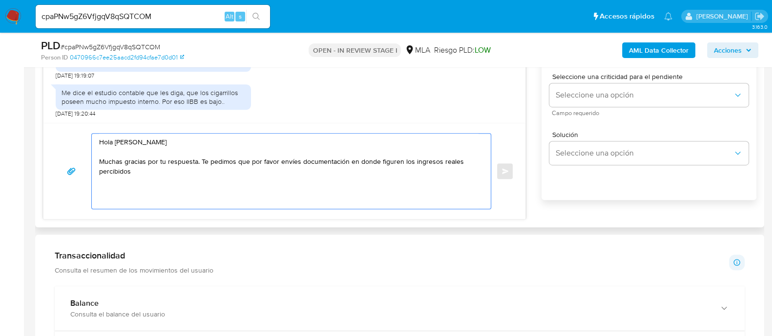
click at [342, 163] on textarea "Hola Juan Pablo Lopez Muchas gracias por tu respuesta. Te pedimos que por favor…" at bounding box center [288, 171] width 379 height 75
click at [343, 172] on textarea "Hola Juan Pablo Lopez Muchas gracias por tu respuesta. Te pedimos que por favor…" at bounding box center [288, 171] width 379 height 75
drag, startPoint x: 166, startPoint y: 170, endPoint x: 96, endPoint y: 177, distance: 70.6
click at [96, 177] on div "Hola Juan Pablo Lopez Muchas gracias por tu respuesta. Te pedimos que por favor…" at bounding box center [289, 171] width 394 height 75
drag, startPoint x: 235, startPoint y: 175, endPoint x: 199, endPoint y: 163, distance: 38.5
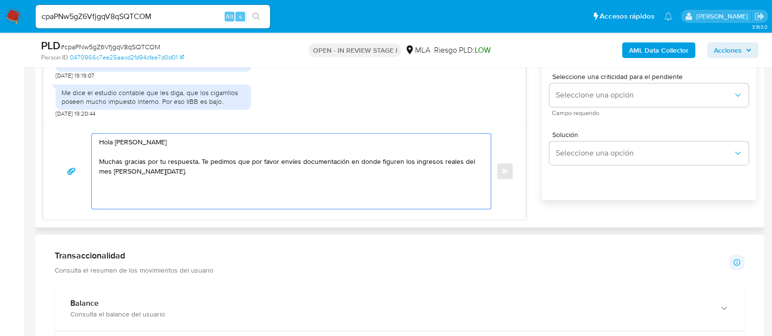
click at [199, 163] on textarea "Hola Juan Pablo Lopez Muchas gracias por tu respuesta. Te pedimos que por favor…" at bounding box center [288, 171] width 379 height 75
paste textarea "$ 305.586,00"
click at [431, 179] on textarea "Hola Juan Pablo Lopez Muchas gracias por tu respuesta. Observamos que los ingre…" at bounding box center [288, 171] width 379 height 75
paste textarea "$134.079.214"
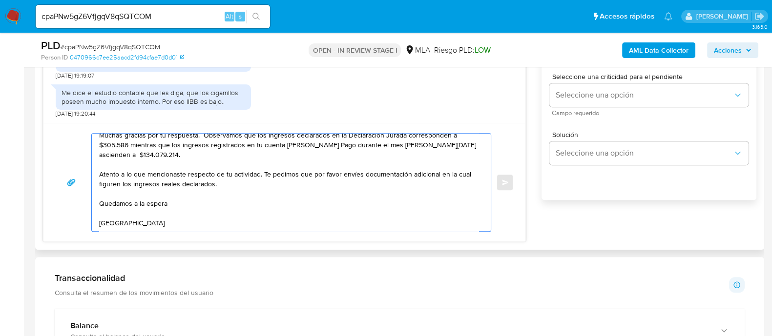
scroll to position [42, 0]
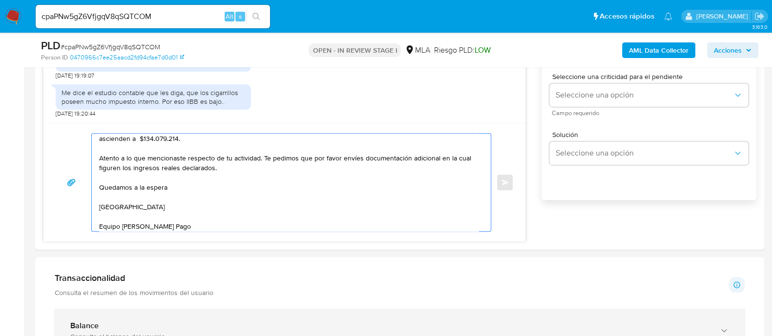
type textarea "Hola Juan Pablo Lopez Muchas gracias por tu respuesta. Observamos que los ingre…"
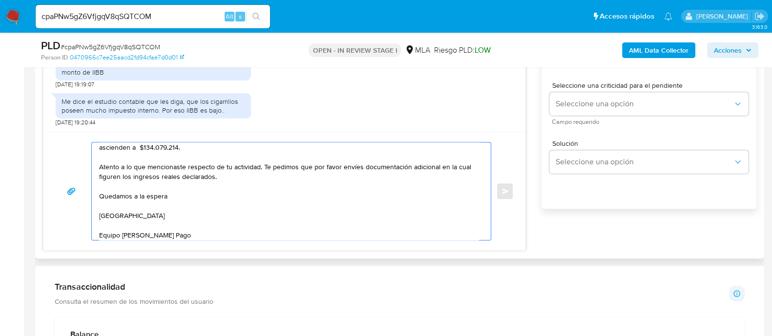
scroll to position [488, 0]
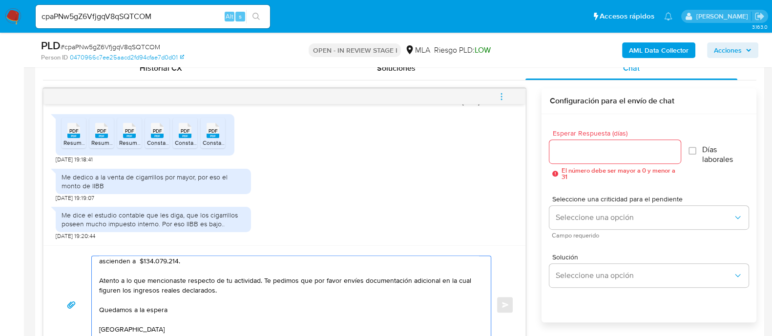
click at [592, 152] on input "Esperar Respuesta (días)" at bounding box center [614, 152] width 131 height 13
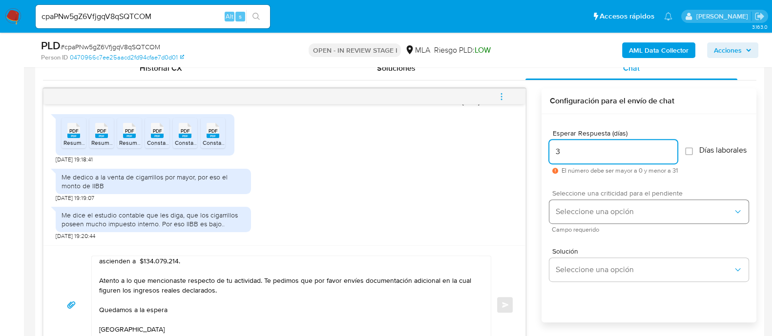
type input "3"
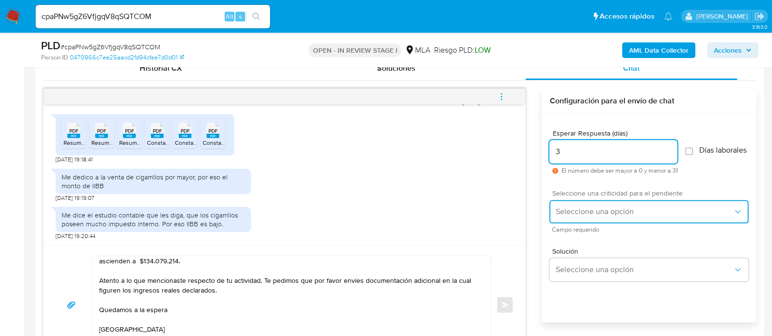
click at [587, 210] on button "Seleccione una opción" at bounding box center [648, 211] width 199 height 23
click at [576, 217] on span "Seleccione una opción" at bounding box center [644, 212] width 178 height 10
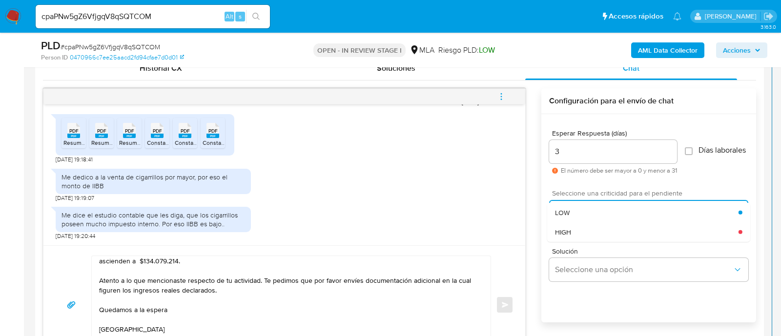
click at [584, 235] on div "HIGH" at bounding box center [647, 232] width 184 height 20
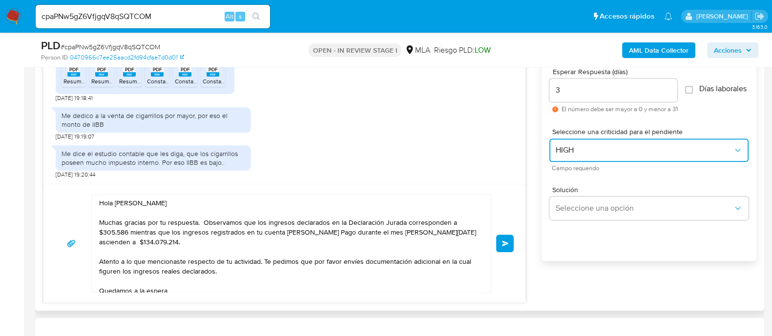
scroll to position [46, 0]
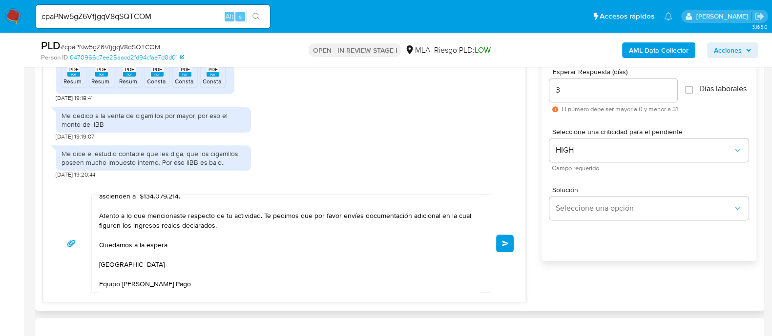
click at [221, 225] on textarea "Hola Juan Pablo Lopez Muchas gracias por tu respuesta. Observamos que los ingre…" at bounding box center [288, 244] width 379 height 98
click at [188, 225] on textarea "Hola Juan Pablo Lopez Muchas gracias por tu respuesta. Observamos que los ingre…" at bounding box center [288, 244] width 379 height 98
type textarea "Hola Juan Pablo Lopez Muchas gracias por tu respuesta. Observamos que los ingre…"
click at [184, 226] on textarea "Hola Juan Pablo Lopez Muchas gracias por tu respuesta. Observamos que los ingre…" at bounding box center [288, 244] width 379 height 98
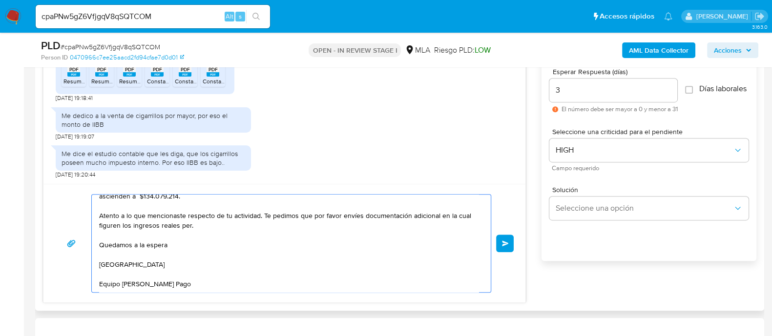
click at [184, 226] on textarea "Hola Juan Pablo Lopez Muchas gracias por tu respuesta. Observamos que los ingre…" at bounding box center [288, 244] width 379 height 98
type textarea "Hola Juan Pablo Lopez Muchas gracias por tu respuesta. Observamos que los ingre…"
click at [540, 276] on div "Desde hace 2 meses 17/09/2025 19:45:08 PDF PDF CONSTANCIA DE CUIT.pdf 17/09/202…" at bounding box center [399, 165] width 713 height 276
click at [505, 245] on span "Enviar" at bounding box center [505, 244] width 7 height 6
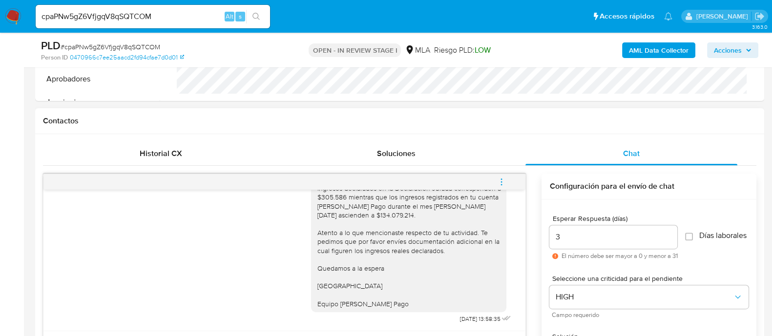
scroll to position [305, 0]
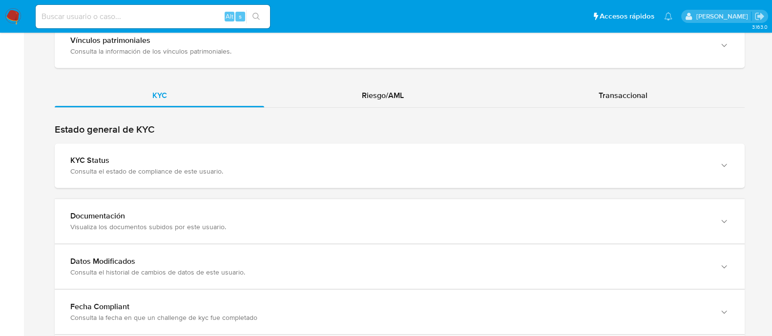
scroll to position [915, 0]
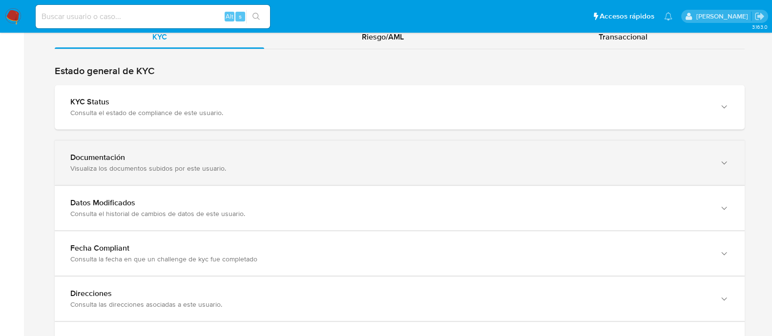
click at [209, 161] on div "Documentación" at bounding box center [389, 158] width 639 height 10
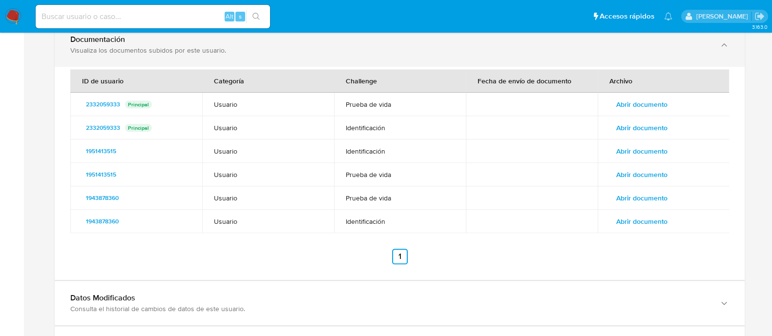
scroll to position [1038, 0]
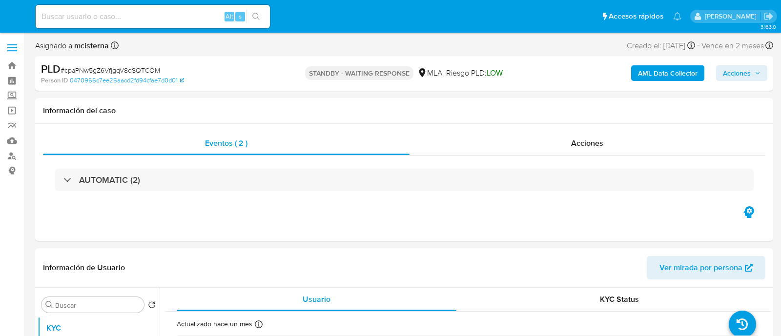
select select "10"
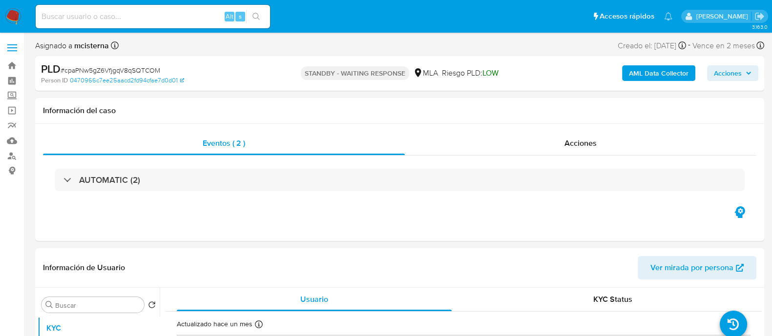
click at [173, 15] on input at bounding box center [153, 16] width 234 height 13
paste input "FL9N7Y0o77DZ8GI6l6ta16RB"
type input "FL9N7Y0o77DZ8GI6l6ta16RB"
click at [251, 15] on button "search-icon" at bounding box center [256, 17] width 20 height 14
click at [256, 14] on icon "search-icon" at bounding box center [256, 17] width 8 height 8
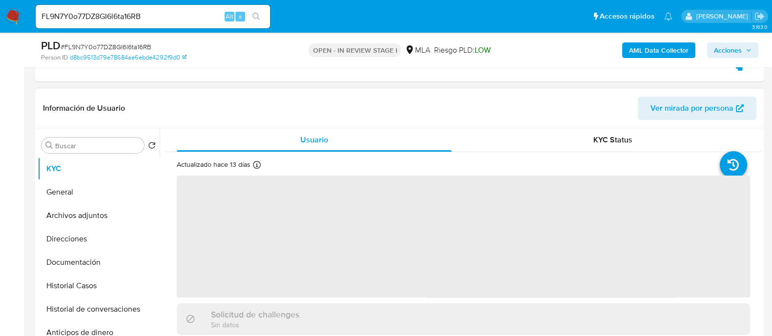
scroll to position [244, 0]
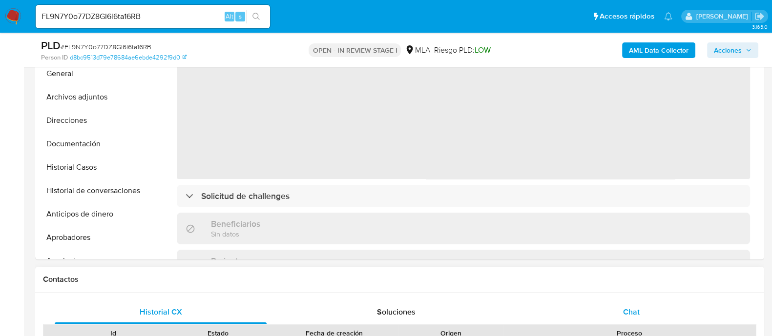
click at [639, 307] on span "Chat" at bounding box center [631, 312] width 17 height 11
select select "10"
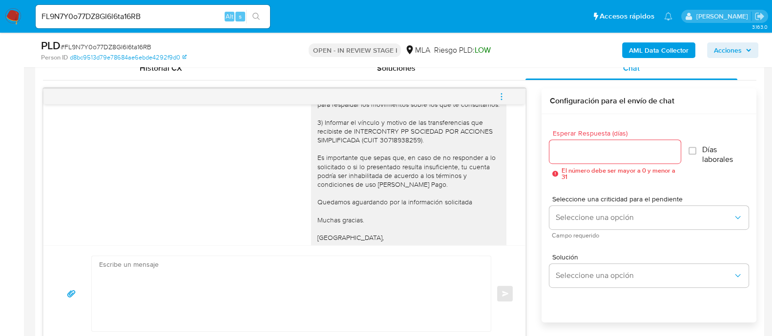
scroll to position [727, 0]
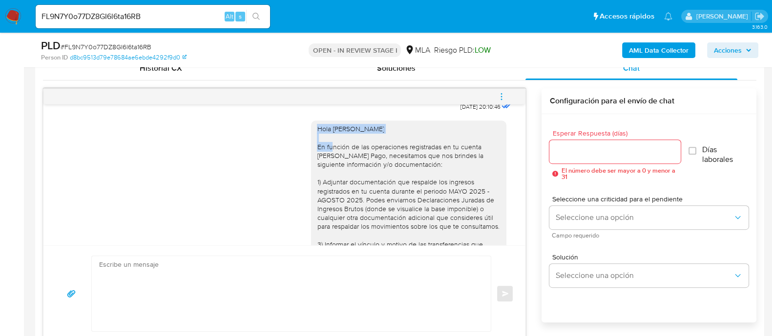
drag, startPoint x: 308, startPoint y: 154, endPoint x: 406, endPoint y: 154, distance: 98.6
click at [406, 154] on div "Hola Diego Javier Frydman En función de las operaciones registradas en tu cuent…" at bounding box center [409, 253] width 184 height 257
copy div "Hola Diego Javier Frydman"
click at [310, 292] on textarea at bounding box center [288, 293] width 379 height 75
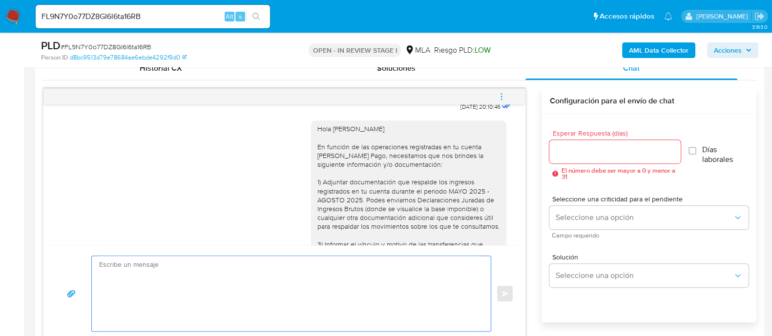
paste textarea "Hola Diego Javier Frydman"
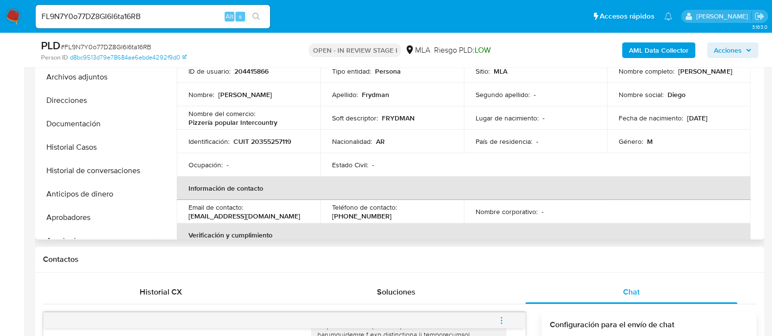
scroll to position [244, 0]
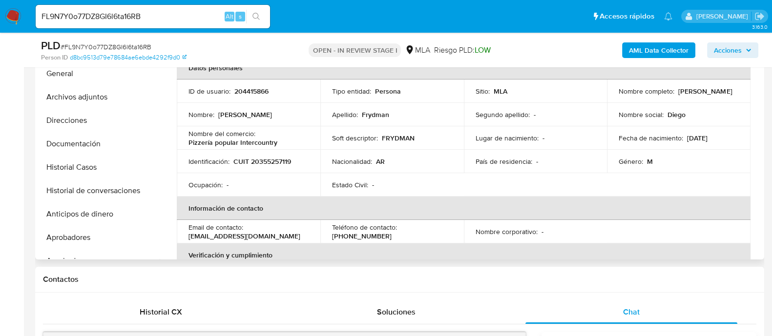
type textarea "Hola Diego Javier Frydman"
drag, startPoint x: 186, startPoint y: 237, endPoint x: 283, endPoint y: 237, distance: 97.2
click at [283, 237] on td "Email de contacto : frydmandiego@gmail.com" at bounding box center [249, 231] width 144 height 23
copy p "frydmandiego@gmail.com"
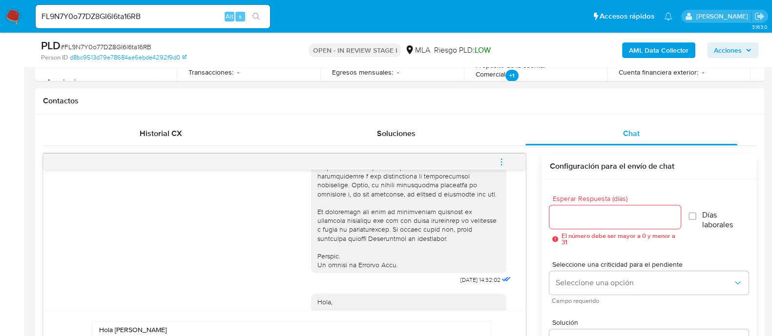
scroll to position [427, 0]
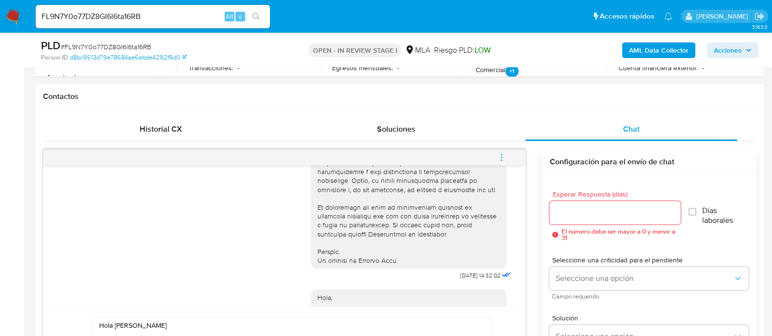
click at [507, 157] on button "menu-action" at bounding box center [501, 157] width 32 height 23
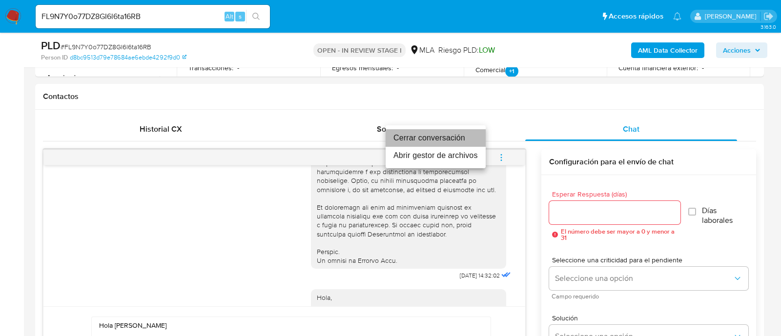
click at [457, 138] on li "Cerrar conversación" at bounding box center [436, 138] width 100 height 18
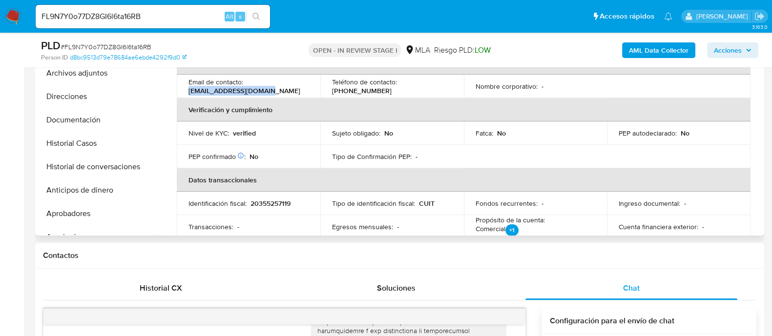
scroll to position [183, 0]
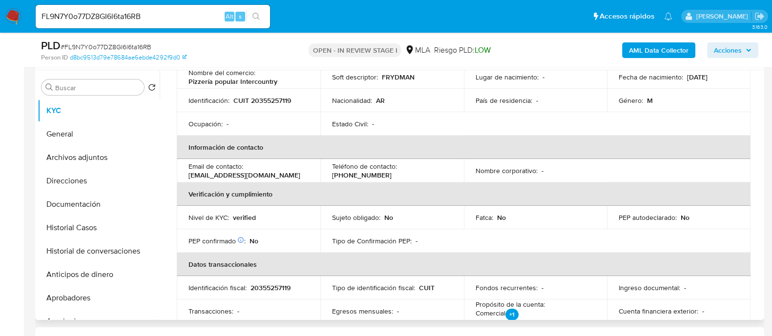
click at [267, 96] on p "CUIT 20355257119" at bounding box center [262, 100] width 58 height 9
copy p "20355257119"
click at [190, 17] on input "FL9N7Y0o77DZ8GI6l6ta16RB" at bounding box center [153, 16] width 234 height 13
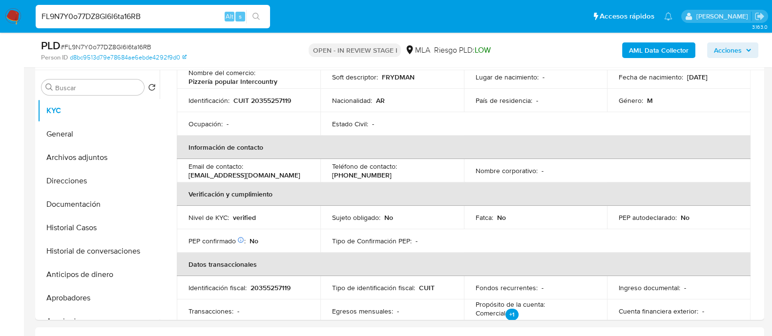
click at [190, 17] on input "FL9N7Y0o77DZ8GI6l6ta16RB" at bounding box center [153, 16] width 234 height 13
paste input "Hw02XJOMxQ41c56ObkGlTjNU"
type input "Hw02XJOMxQ41c56ObkGlTjNU"
click at [265, 16] on button "search-icon" at bounding box center [256, 17] width 20 height 14
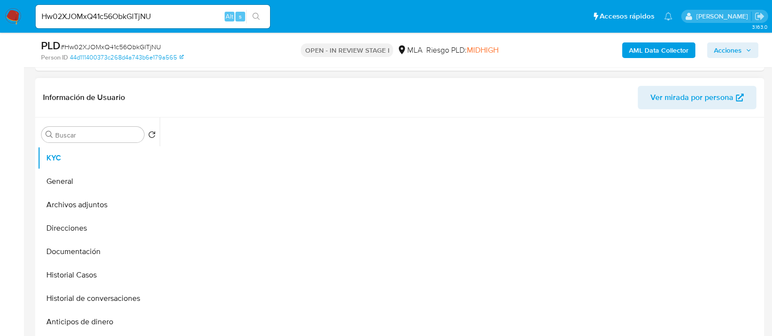
scroll to position [183, 0]
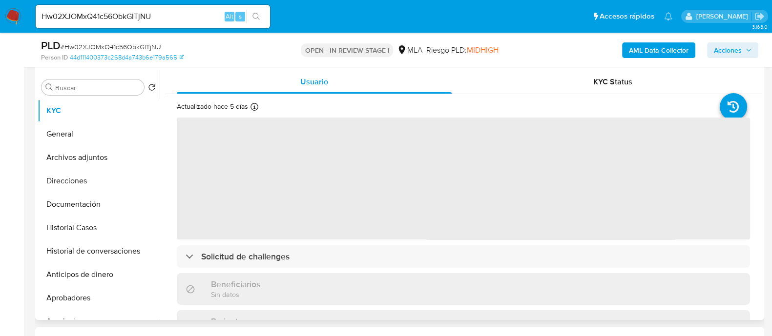
select select "10"
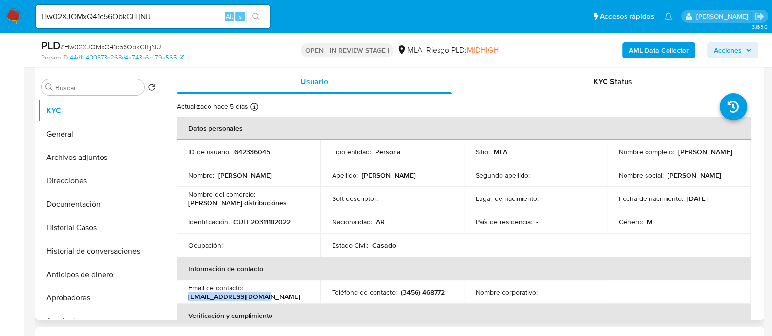
drag, startPoint x: 188, startPoint y: 297, endPoint x: 280, endPoint y: 297, distance: 92.8
click at [280, 297] on td "Email de contacto : totyadrians@gmail.com" at bounding box center [249, 292] width 144 height 23
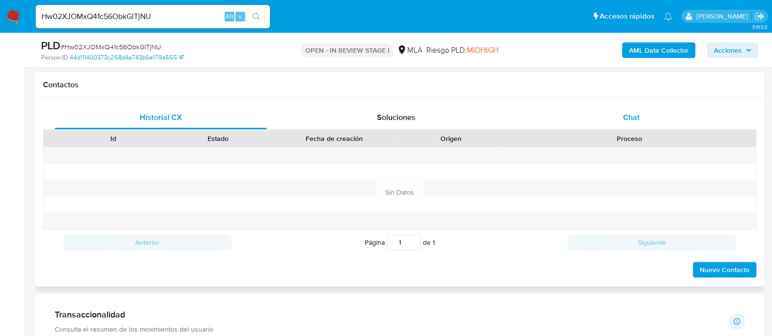
scroll to position [427, 0]
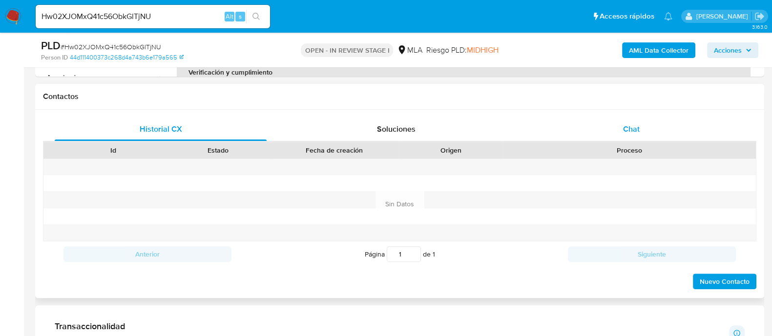
click at [627, 137] on div "Chat" at bounding box center [631, 129] width 212 height 23
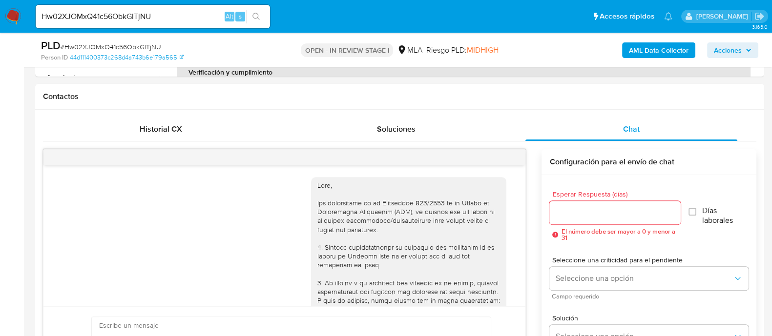
scroll to position [957, 0]
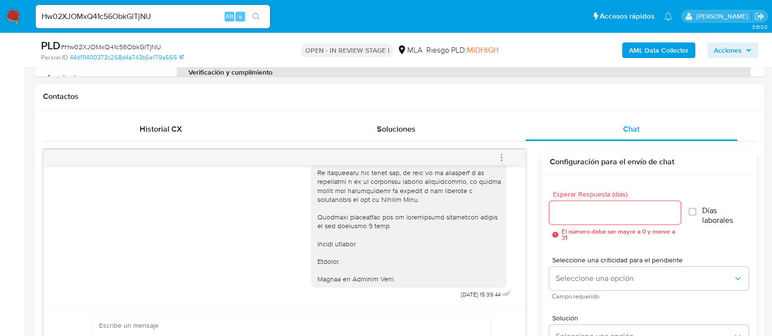
click at [502, 157] on icon "menu-action" at bounding box center [501, 157] width 9 height 9
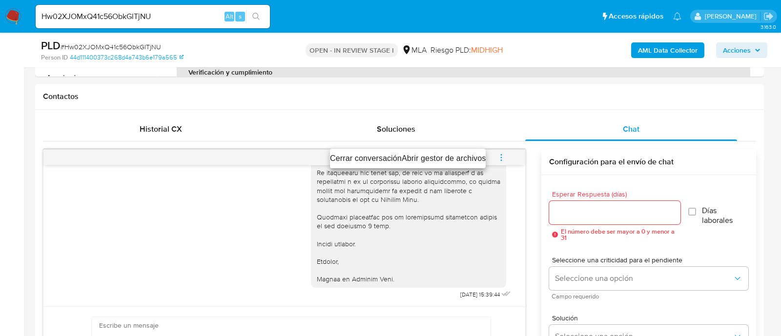
click at [376, 158] on li "Cerrar conversación" at bounding box center [366, 159] width 72 height 12
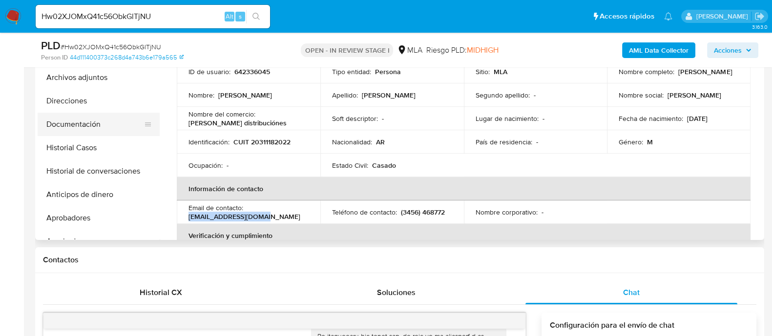
scroll to position [244, 0]
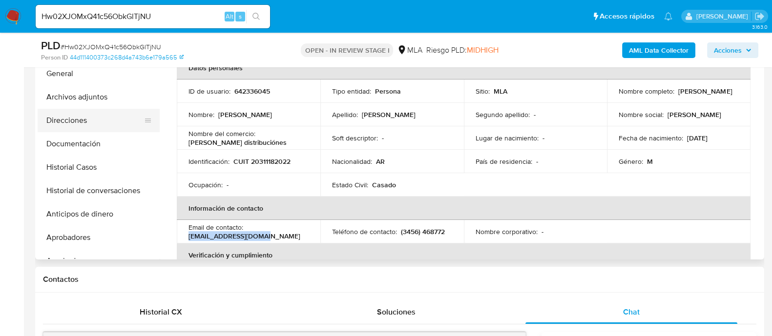
drag, startPoint x: 95, startPoint y: 129, endPoint x: 170, endPoint y: 135, distance: 74.9
click at [96, 130] on button "Direcciones" at bounding box center [99, 120] width 122 height 23
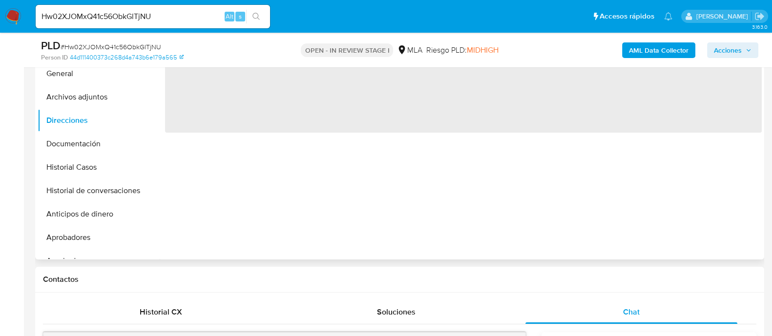
drag, startPoint x: 98, startPoint y: 141, endPoint x: 220, endPoint y: 148, distance: 121.8
click at [100, 141] on button "Documentación" at bounding box center [99, 143] width 122 height 23
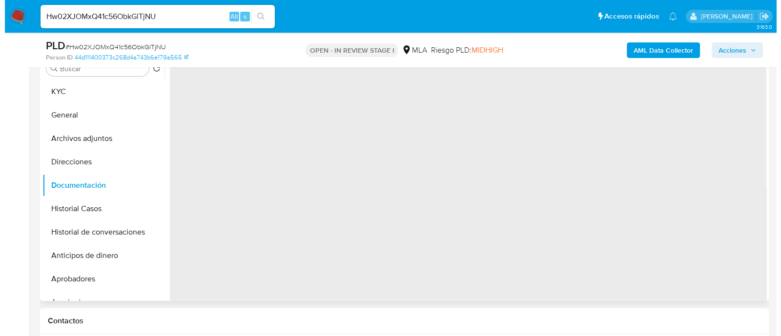
scroll to position [183, 0]
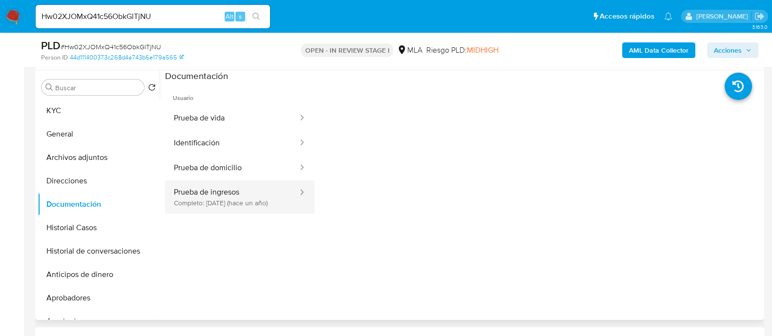
click at [198, 193] on button "Prueba de ingresos Completo: 04/11/2024 (hace un año)" at bounding box center [232, 197] width 134 height 33
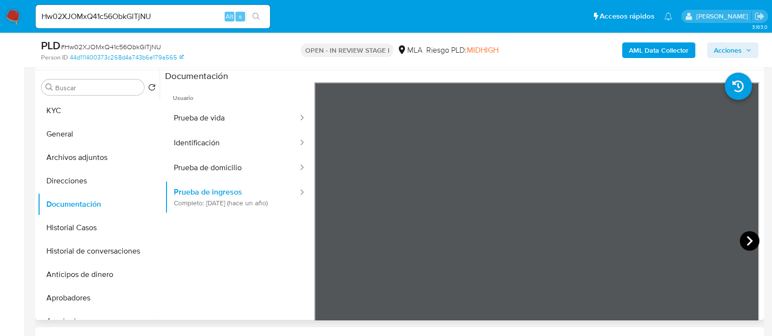
click at [740, 242] on icon at bounding box center [750, 241] width 20 height 20
click at [63, 106] on button "KYC" at bounding box center [95, 110] width 114 height 23
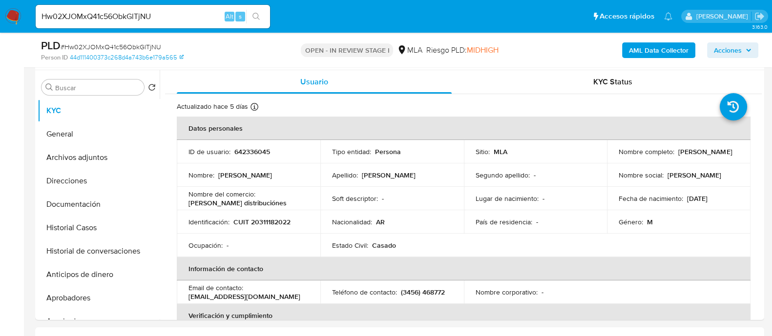
click at [276, 224] on p "CUIT 20311182022" at bounding box center [261, 222] width 57 height 9
click at [275, 224] on p "CUIT 20311182022" at bounding box center [261, 222] width 57 height 9
copy p "20311182022"
click at [249, 140] on table "Datos personales ID de usuario : 642336045 Tipo entidad : Persona Sitio : MLA N…" at bounding box center [464, 293] width 574 height 352
click at [244, 147] on p "642336045" at bounding box center [252, 151] width 36 height 9
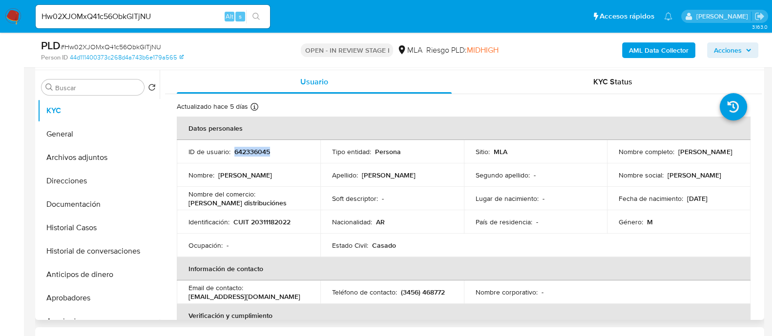
click at [244, 147] on p "642336045" at bounding box center [252, 151] width 36 height 9
copy p "642336045"
click at [92, 157] on button "Archivos adjuntos" at bounding box center [95, 157] width 114 height 23
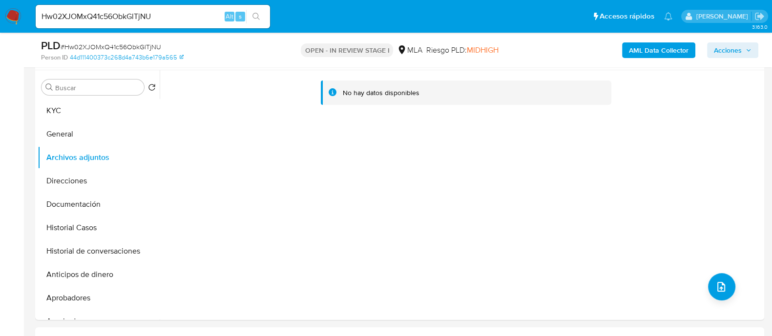
click at [646, 49] on b "AML Data Collector" at bounding box center [659, 50] width 60 height 16
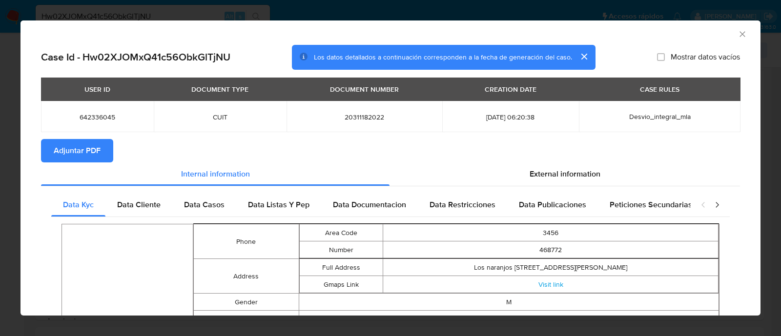
click at [63, 148] on span "Adjuntar PDF" at bounding box center [77, 150] width 47 height 21
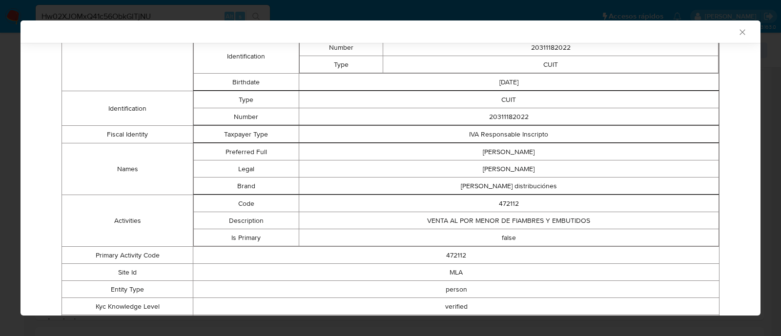
scroll to position [423, 0]
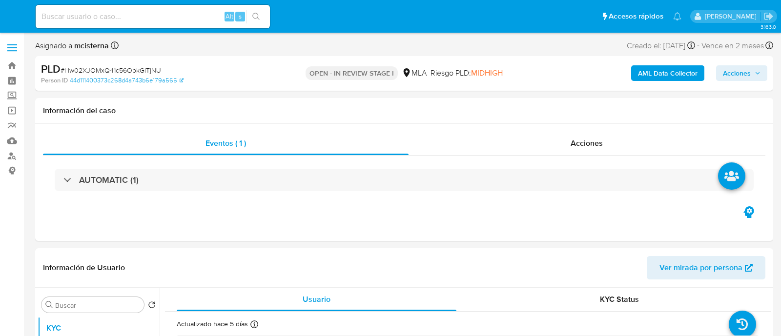
select select "10"
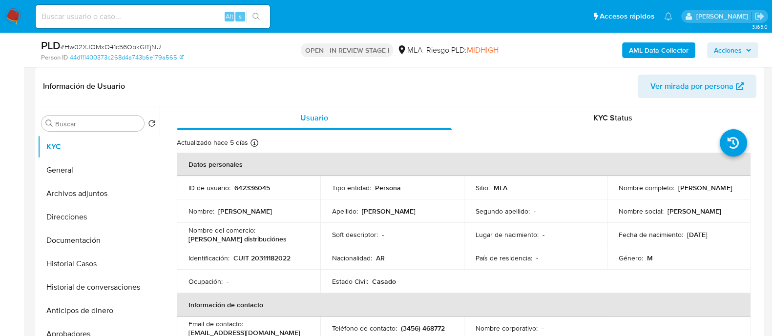
scroll to position [183, 0]
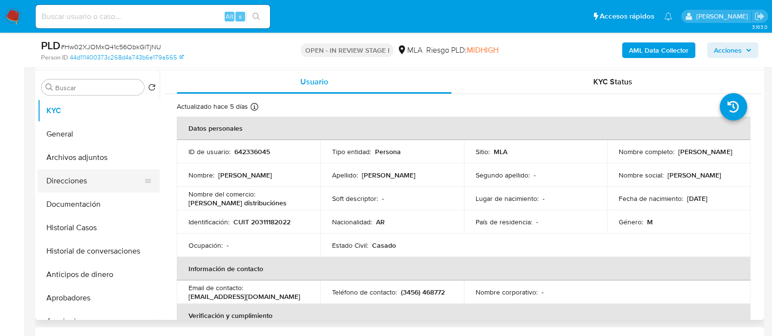
click at [98, 172] on button "Direcciones" at bounding box center [95, 180] width 114 height 23
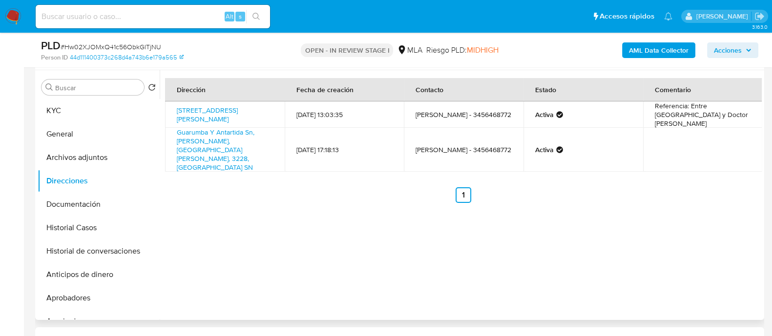
drag, startPoint x: 165, startPoint y: 105, endPoint x: 206, endPoint y: 125, distance: 45.0
click at [206, 125] on td "[STREET_ADDRESS][PERSON_NAME]" at bounding box center [225, 115] width 120 height 26
copy link "[STREET_ADDRESS][PERSON_NAME]"
click at [61, 101] on button "KYC" at bounding box center [95, 110] width 114 height 23
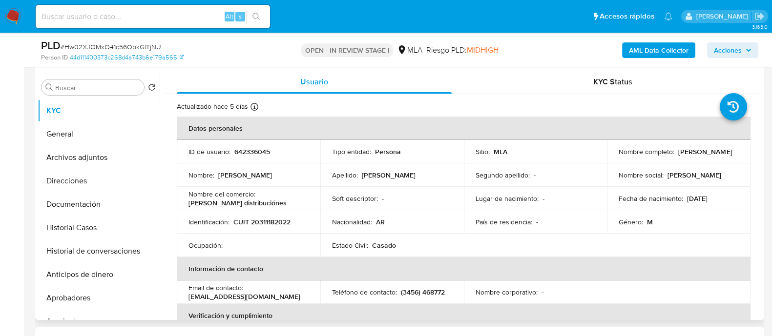
click at [194, 205] on p "[PERSON_NAME] distribuciónes" at bounding box center [237, 203] width 98 height 9
click at [273, 203] on div "Nombre del comercio : [PERSON_NAME]" at bounding box center [248, 199] width 120 height 18
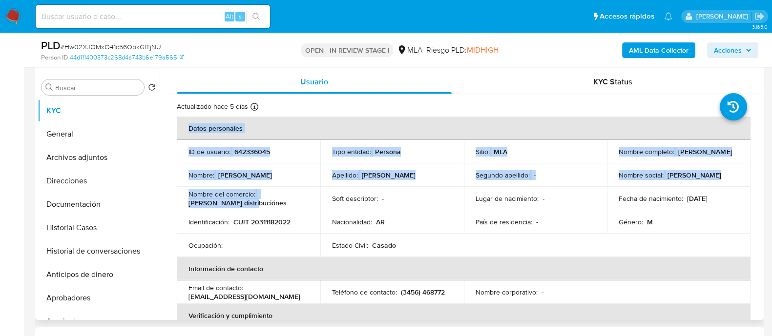
drag, startPoint x: 258, startPoint y: 202, endPoint x: 168, endPoint y: 205, distance: 89.4
click at [195, 205] on p "[PERSON_NAME] distribuciónes" at bounding box center [237, 203] width 98 height 9
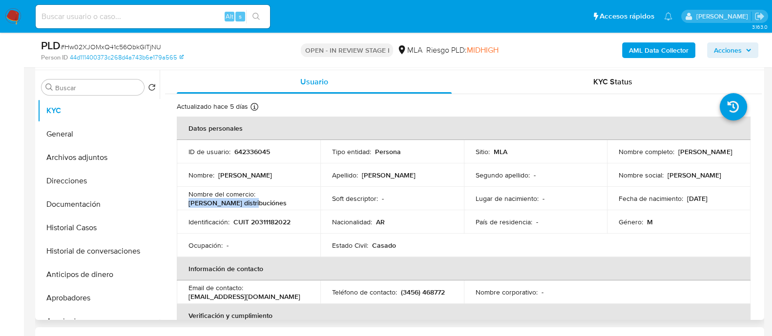
drag, startPoint x: 185, startPoint y: 206, endPoint x: 275, endPoint y: 206, distance: 89.8
click at [275, 206] on td "Nombre del comercio : [PERSON_NAME]" at bounding box center [249, 198] width 144 height 23
copy p "[PERSON_NAME] distribuciónes"
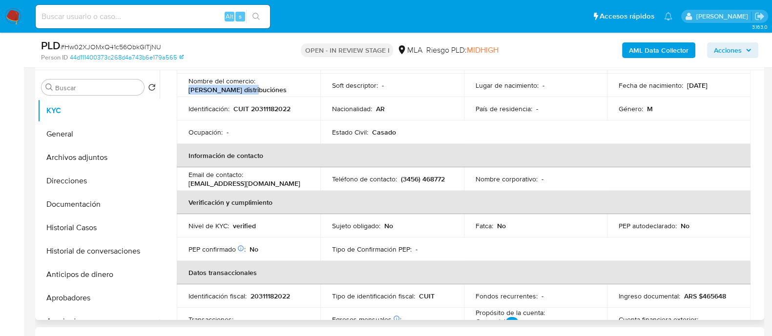
scroll to position [122, 0]
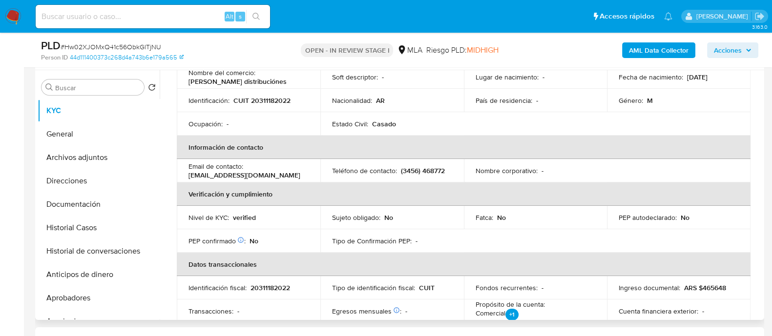
click at [208, 175] on p "[EMAIL_ADDRESS][DOMAIN_NAME]" at bounding box center [244, 175] width 112 height 9
click at [191, 179] on p "[EMAIL_ADDRESS][DOMAIN_NAME]" at bounding box center [244, 175] width 112 height 9
drag, startPoint x: 185, startPoint y: 176, endPoint x: 272, endPoint y: 176, distance: 87.9
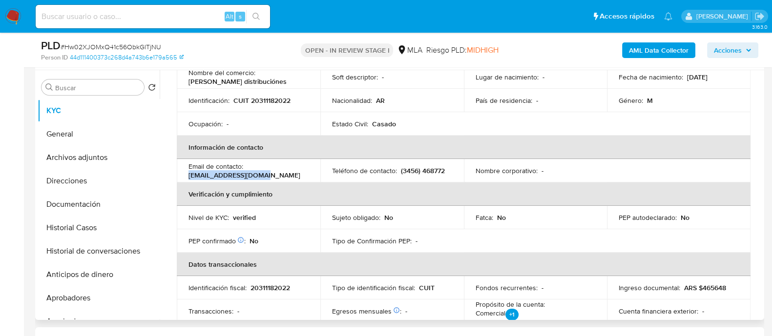
click at [272, 176] on td "Email de contacto : [EMAIL_ADDRESS][DOMAIN_NAME]" at bounding box center [249, 170] width 144 height 23
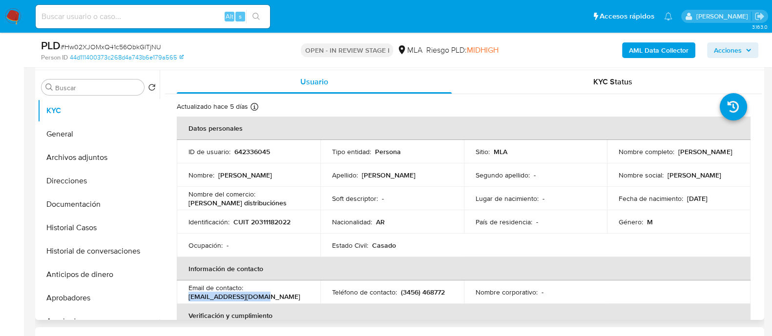
drag, startPoint x: 618, startPoint y: 156, endPoint x: 694, endPoint y: 156, distance: 76.2
click at [694, 156] on div "Nombre completo : [PERSON_NAME]" at bounding box center [679, 151] width 120 height 9
copy p "[PERSON_NAME]"
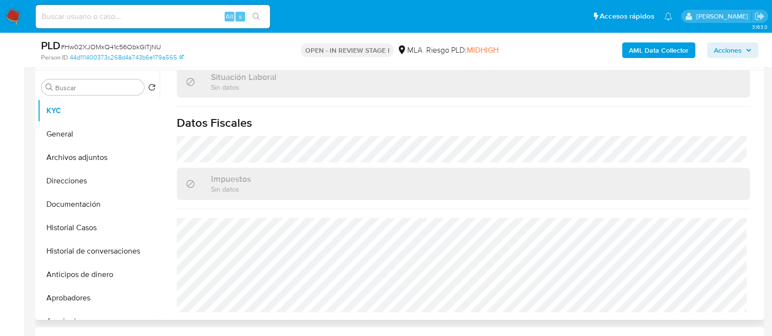
scroll to position [122, 0]
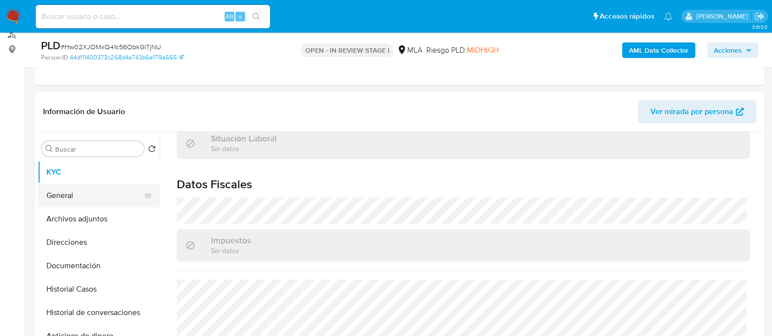
click at [63, 198] on button "General" at bounding box center [95, 195] width 114 height 23
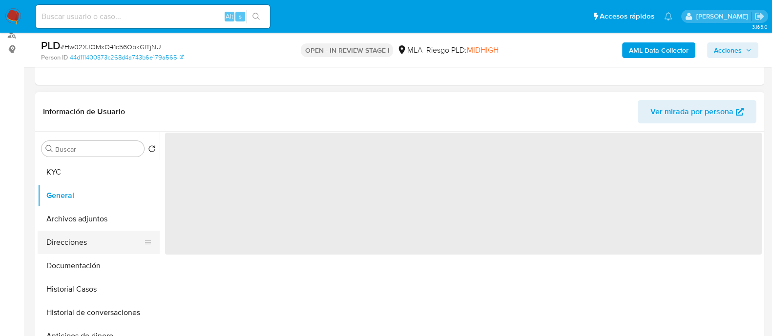
scroll to position [0, 0]
click at [664, 110] on span "Ver mirada por persona" at bounding box center [691, 111] width 83 height 23
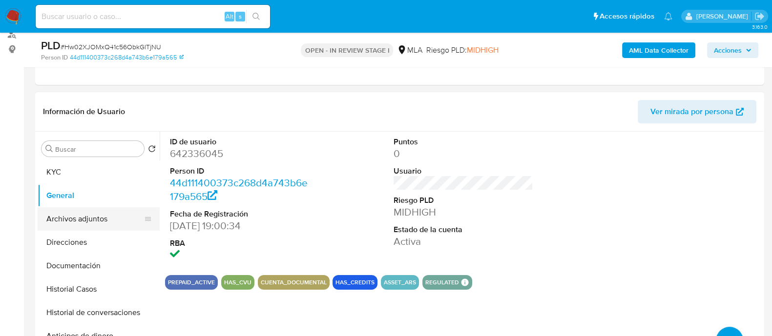
click at [102, 221] on button "Archivos adjuntos" at bounding box center [95, 219] width 114 height 23
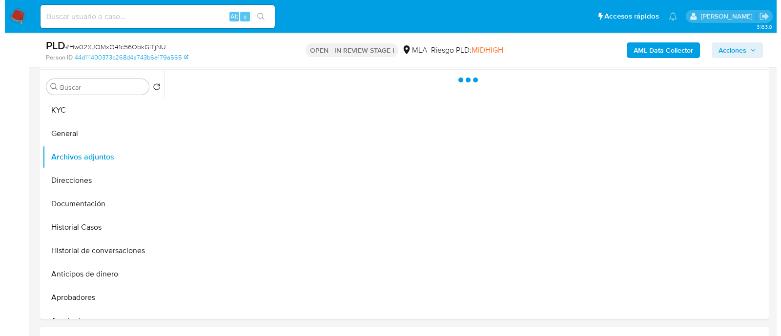
scroll to position [244, 0]
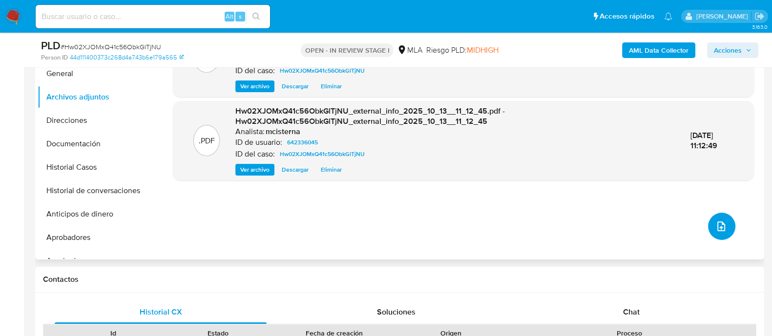
click at [717, 223] on icon "upload-file" at bounding box center [721, 227] width 12 height 12
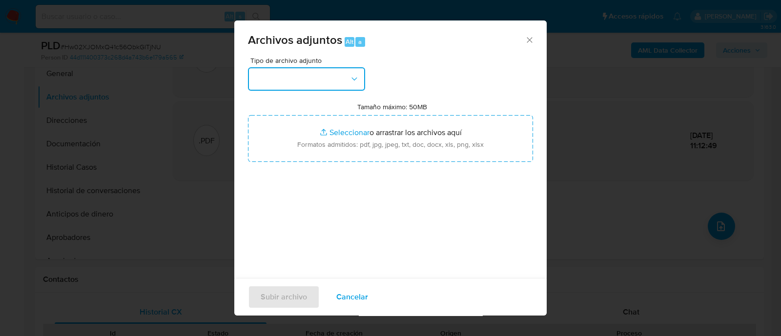
click at [266, 69] on button "button" at bounding box center [306, 78] width 117 height 23
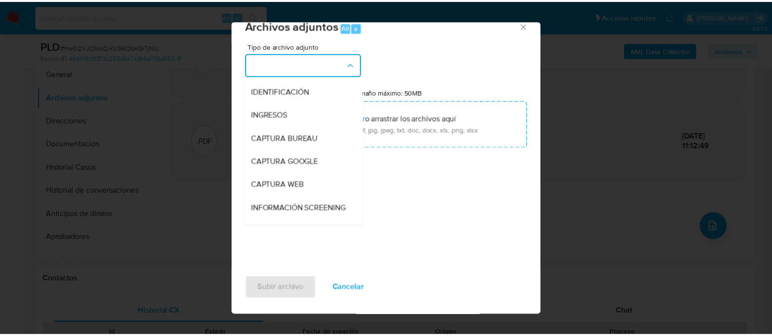
scroll to position [183, 0]
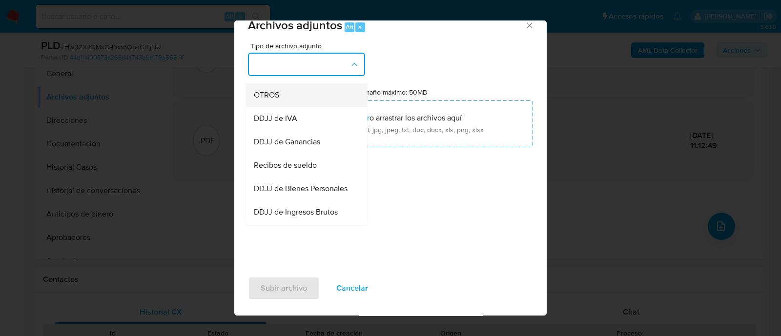
click at [284, 96] on div "OTROS" at bounding box center [304, 95] width 100 height 23
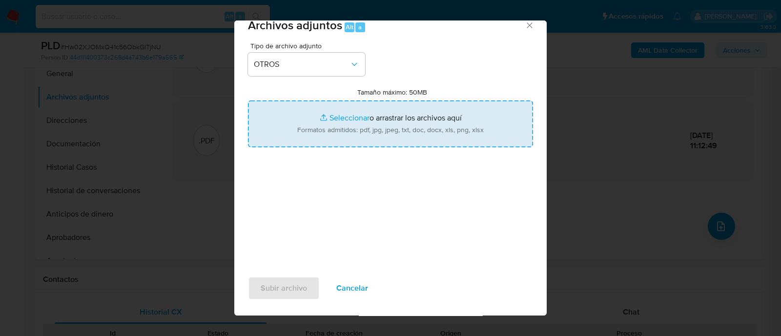
click at [347, 137] on input "Tamaño máximo: 50MB Seleccionar archivos" at bounding box center [390, 124] width 285 height 47
type input "C:\fakepath\Caselog Hw02XJOMxQ41c56ObkGlTjNU_2025_09_17_15_12_32.docx"
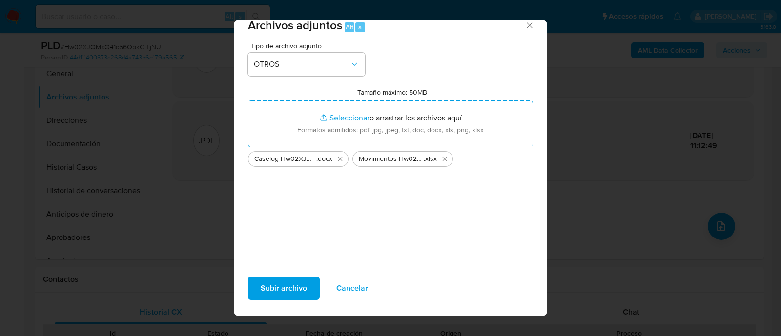
click at [278, 276] on div "Subir archivo Cancelar" at bounding box center [390, 293] width 313 height 46
click at [276, 285] on span "Subir archivo" at bounding box center [284, 288] width 46 height 21
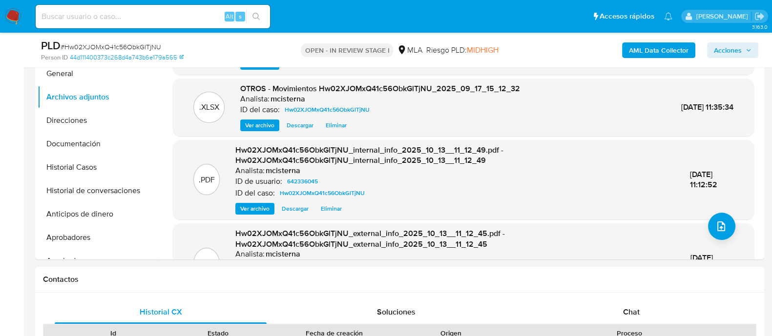
click at [735, 49] on span "Acciones" at bounding box center [728, 50] width 28 height 16
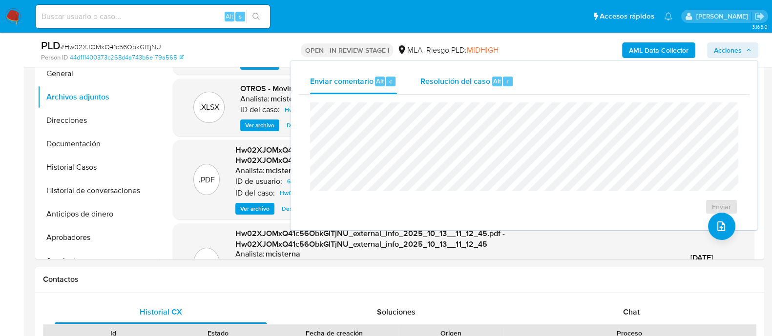
click at [483, 84] on span "Resolución del caso" at bounding box center [455, 80] width 70 height 11
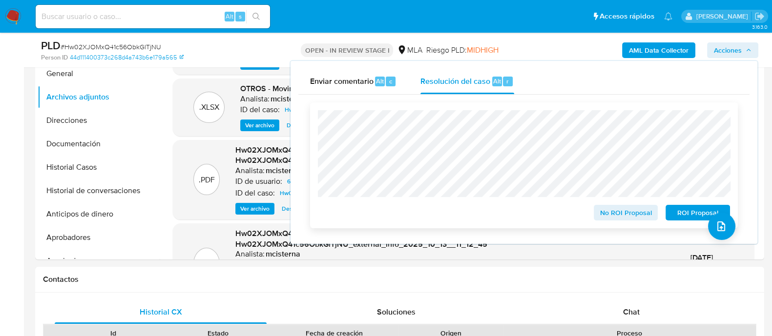
click at [606, 214] on span "No ROI Proposal" at bounding box center [626, 213] width 51 height 14
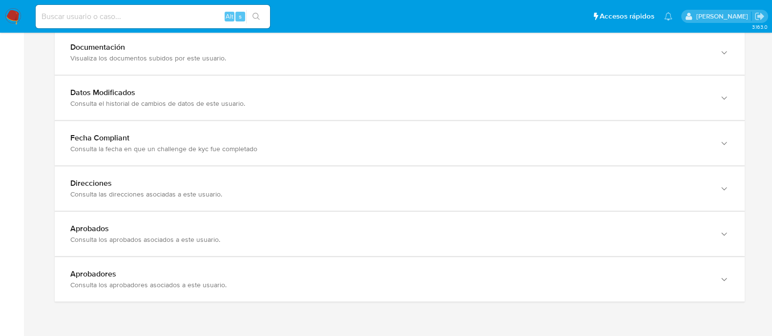
scroll to position [1038, 0]
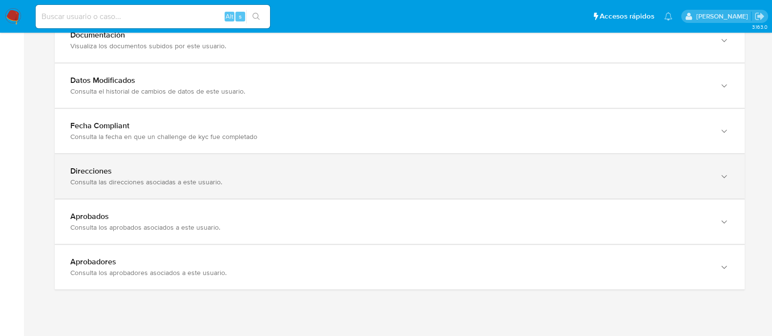
click at [264, 167] on div "Direcciones" at bounding box center [389, 172] width 639 height 10
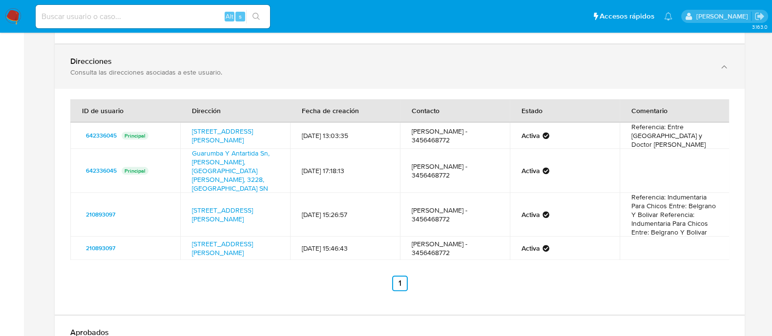
scroll to position [1160, 0]
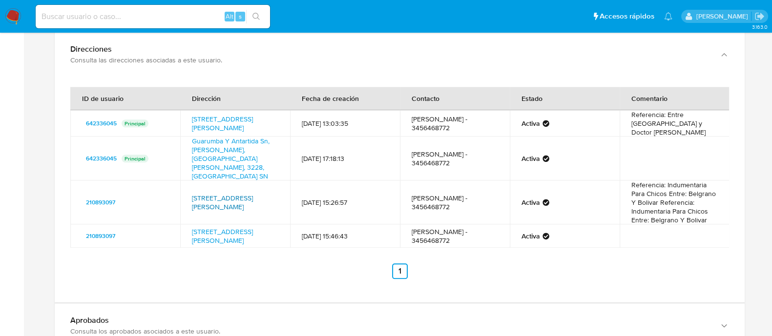
click at [232, 193] on link "[STREET_ADDRESS][PERSON_NAME]" at bounding box center [222, 202] width 61 height 19
click at [249, 116] on link "[STREET_ADDRESS][PERSON_NAME]" at bounding box center [222, 123] width 61 height 19
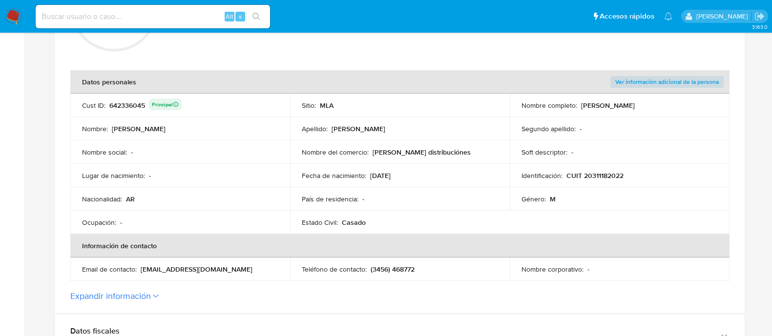
scroll to position [228, 0]
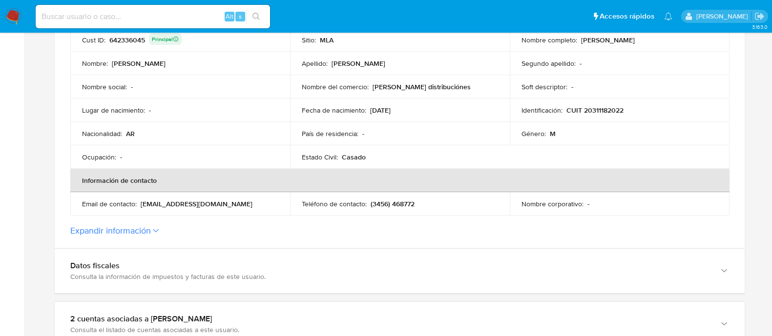
click at [209, 240] on section "ID de la persona : 44d111400373c268d4a743b6e179a565 Datos generales de [PERSON_…" at bounding box center [400, 67] width 690 height 362
click at [209, 239] on section "ID de la persona : 44d111400373c268d4a743b6e179a565 Datos generales de [PERSON_…" at bounding box center [400, 67] width 690 height 362
click at [157, 239] on section "ID de la persona : 44d111400373c268d4a743b6e179a565 Datos generales de [PERSON_…" at bounding box center [400, 67] width 690 height 362
click at [125, 230] on button "Expandir información" at bounding box center [110, 231] width 81 height 11
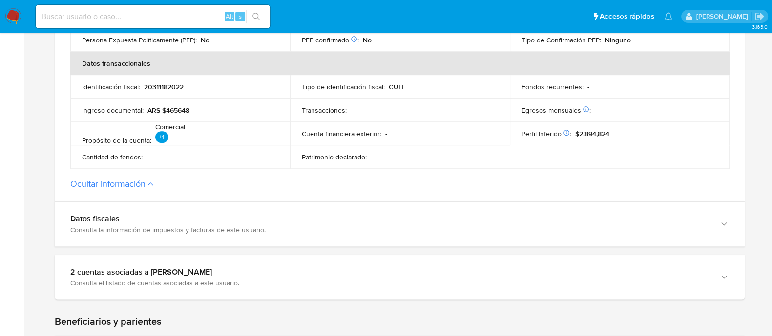
scroll to position [594, 0]
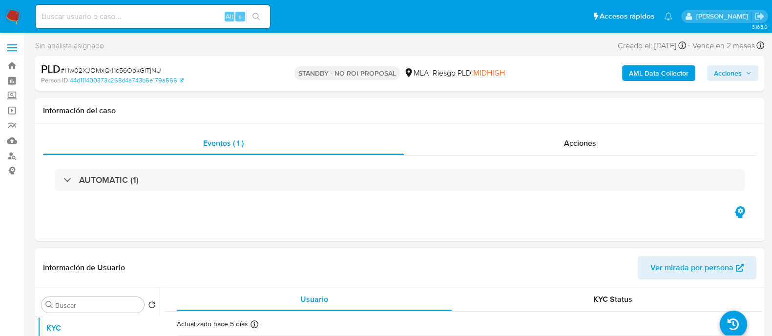
select select "10"
click at [167, 21] on input at bounding box center [153, 16] width 234 height 13
paste input "RX0m19jnmThv4Y2nizUcTcYB"
type input "RX0m19jnmThv4Y2nizUcTcYB"
click at [261, 16] on button "search-icon" at bounding box center [256, 17] width 20 height 14
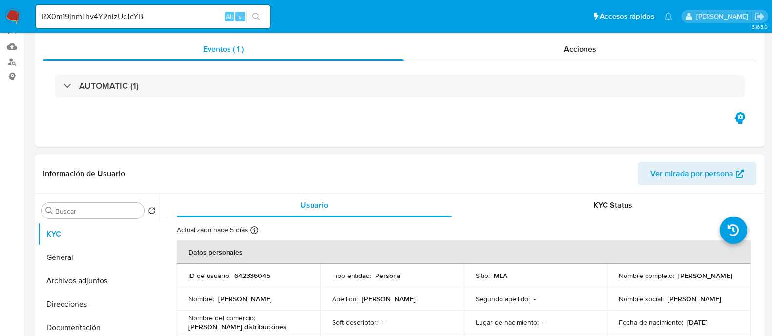
scroll to position [183, 0]
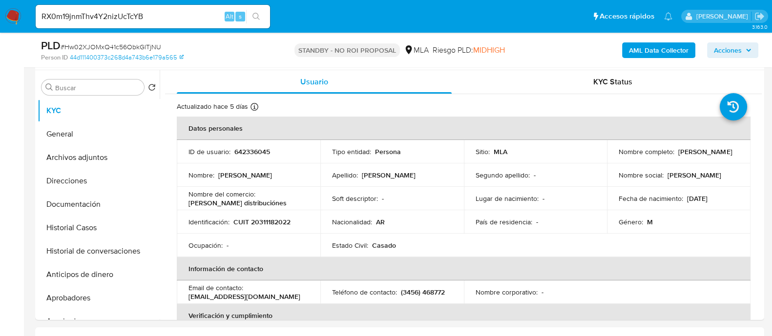
click at [254, 18] on icon "search-icon" at bounding box center [255, 16] width 7 height 7
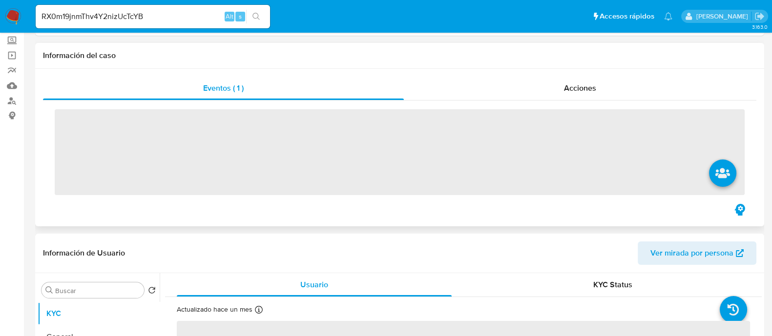
scroll to position [122, 0]
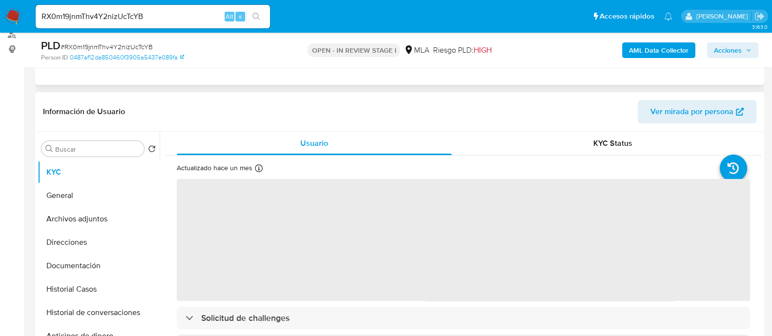
select select "10"
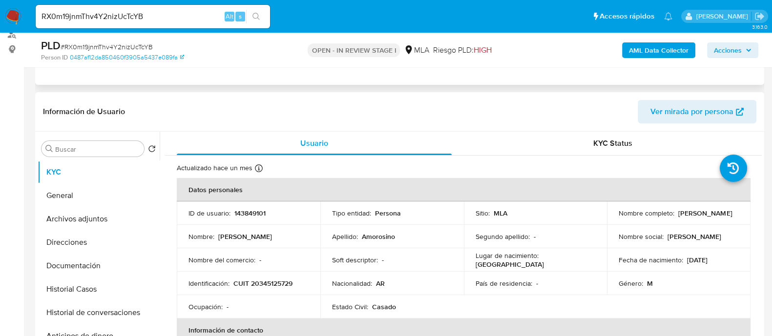
click at [252, 212] on p "143849101" at bounding box center [249, 213] width 31 height 9
copy p "143849101"
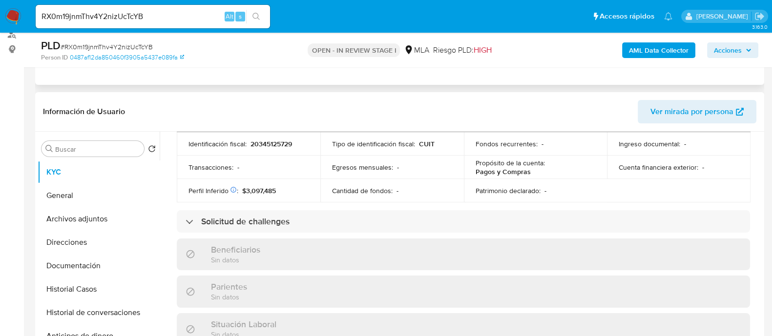
scroll to position [504, 0]
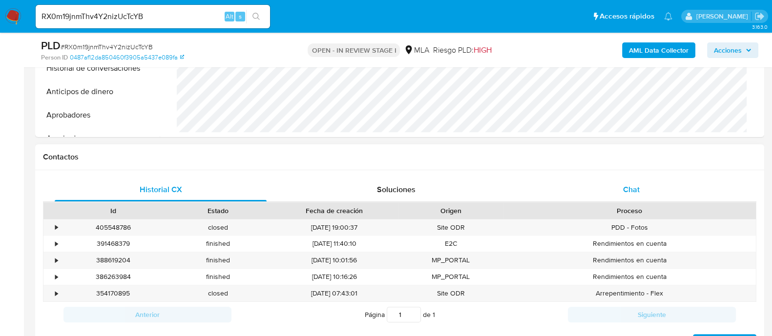
click at [649, 189] on div "Chat" at bounding box center [631, 189] width 212 height 23
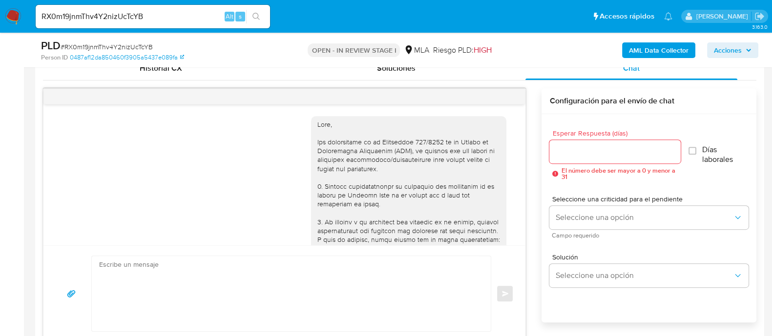
scroll to position [493, 0]
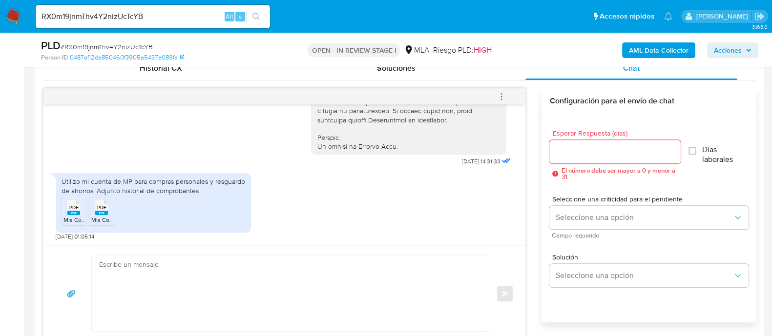
click at [253, 308] on textarea at bounding box center [288, 293] width 379 height 75
paste textarea "Hola Muchas gracias por tu respuesta. Confirmamos recepción de la documentación…"
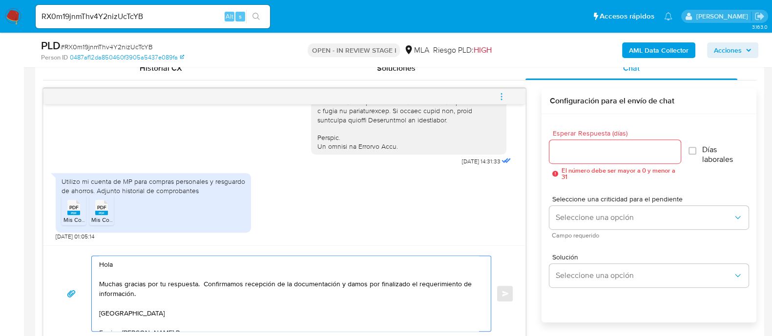
scroll to position [498, 0]
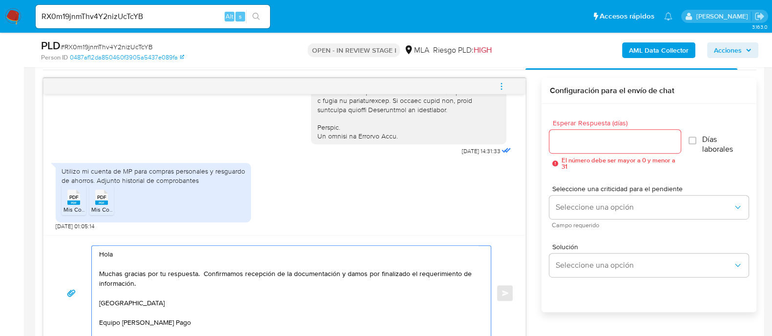
type textarea "Hola Muchas gracias por tu respuesta. Confirmamos recepción de la documentación…"
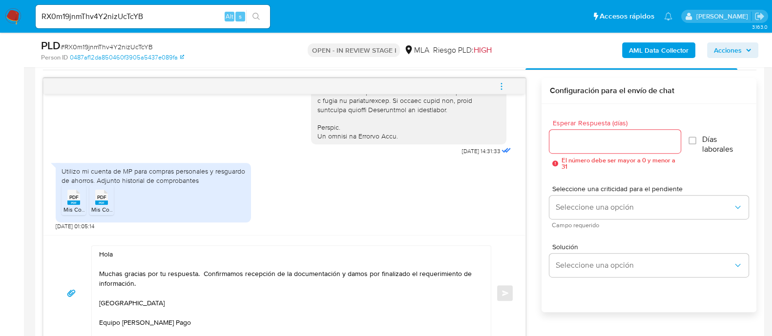
click at [68, 203] on rect at bounding box center [73, 203] width 13 height 4
click at [102, 203] on rect at bounding box center [101, 203] width 13 height 4
click at [598, 143] on input "Esperar Respuesta (días)" at bounding box center [614, 141] width 131 height 13
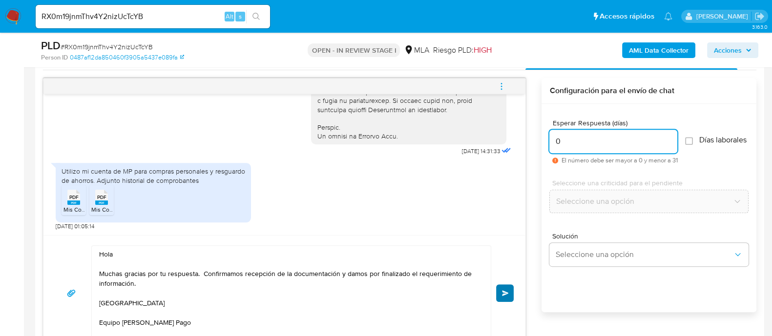
type input "0"
click at [498, 299] on button "Enviar" at bounding box center [505, 294] width 18 height 18
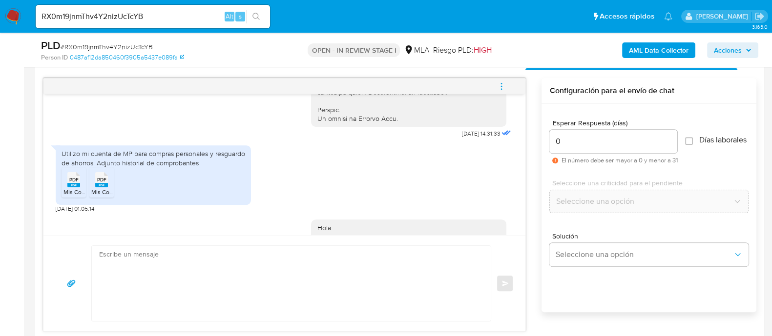
scroll to position [601, 0]
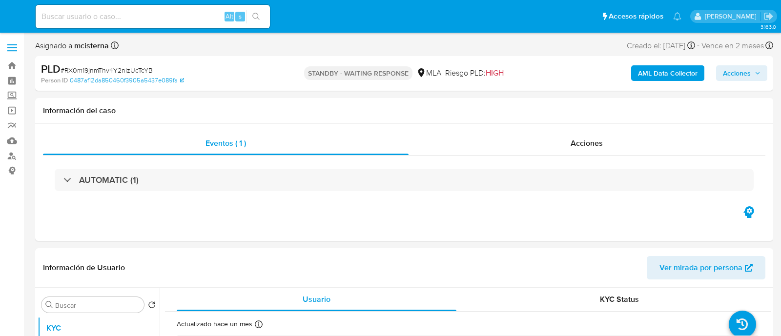
select select "10"
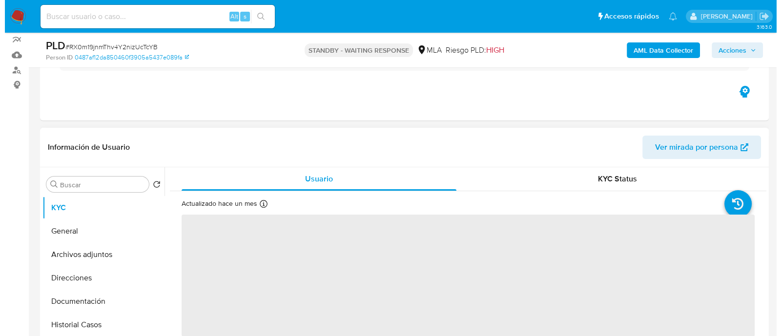
scroll to position [122, 0]
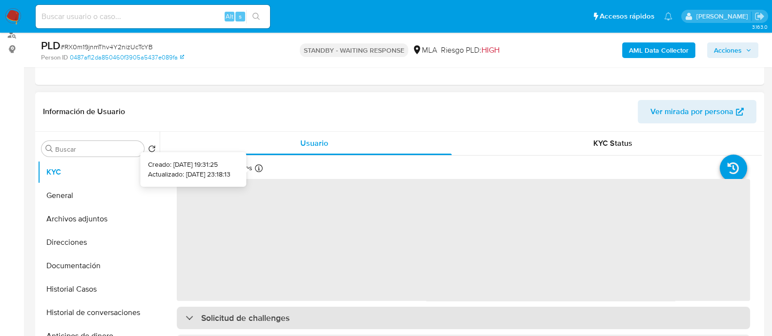
select select "10"
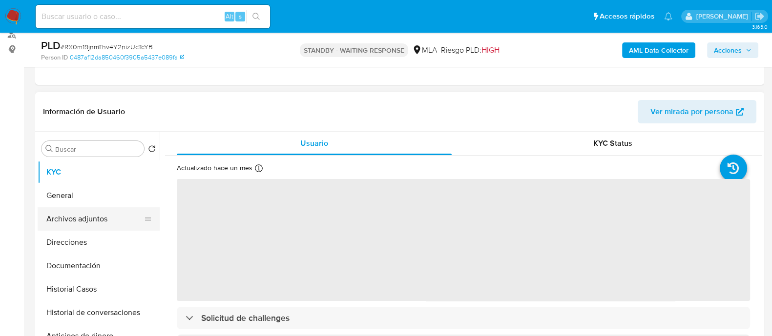
click at [113, 215] on button "Archivos adjuntos" at bounding box center [95, 219] width 114 height 23
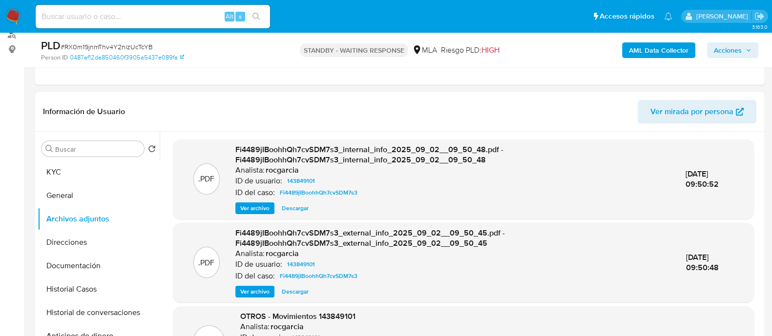
click at [635, 50] on b "AML Data Collector" at bounding box center [659, 50] width 60 height 16
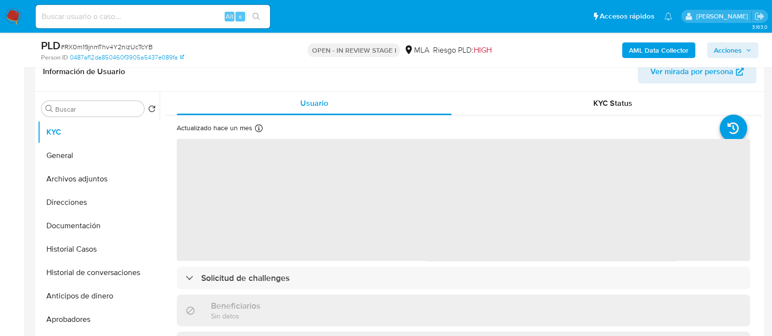
scroll to position [244, 0]
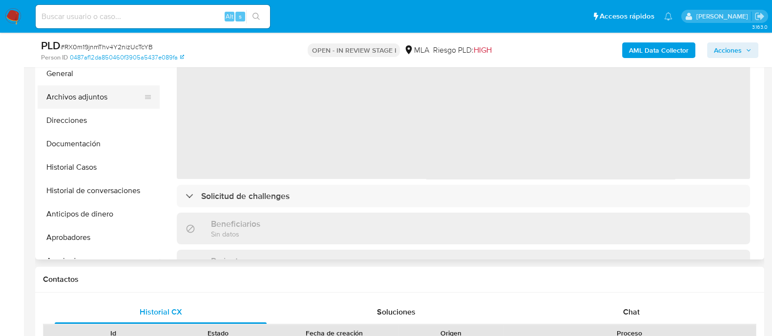
click at [111, 91] on button "Archivos adjuntos" at bounding box center [95, 96] width 114 height 23
select select "10"
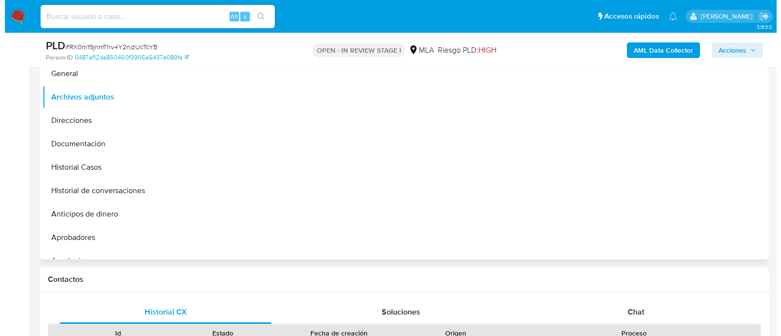
scroll to position [183, 0]
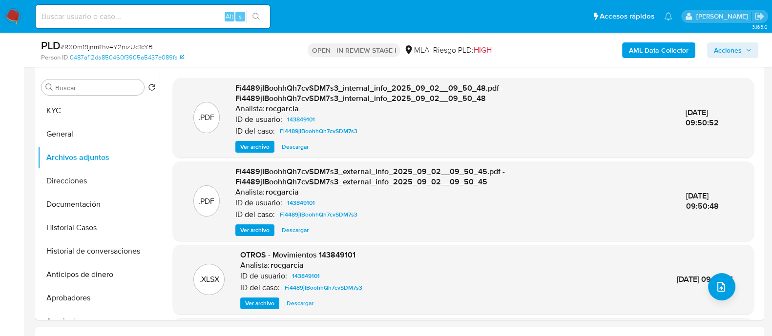
click at [212, 67] on div "PLD # RX0m19jnmThv4Y2nizUcTcYB Person ID 0487af12da850460f3905a5437e089fa OPEN …" at bounding box center [399, 50] width 729 height 35
click at [668, 47] on b "AML Data Collector" at bounding box center [659, 50] width 60 height 16
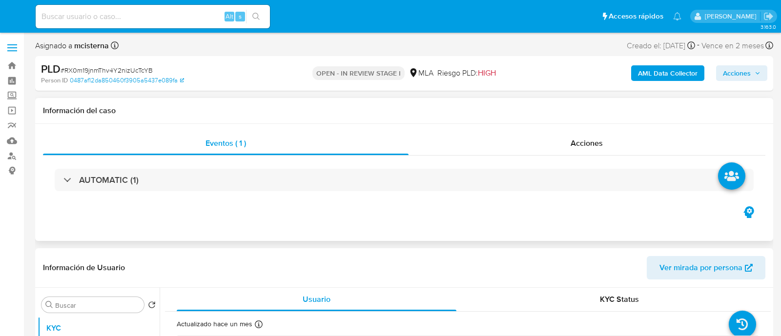
select select "10"
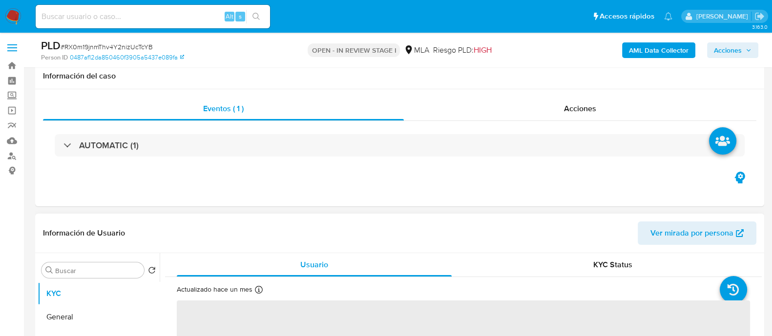
scroll to position [183, 0]
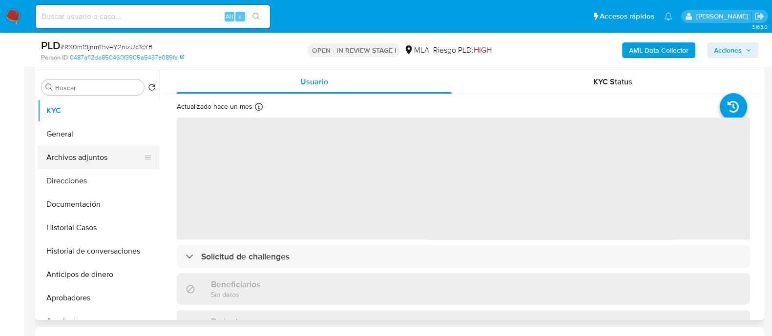
click at [120, 149] on button "Archivos adjuntos" at bounding box center [95, 157] width 114 height 23
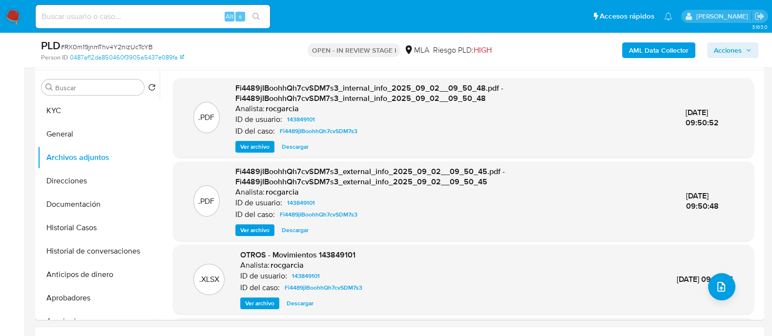
click at [635, 54] on b "AML Data Collector" at bounding box center [659, 50] width 60 height 16
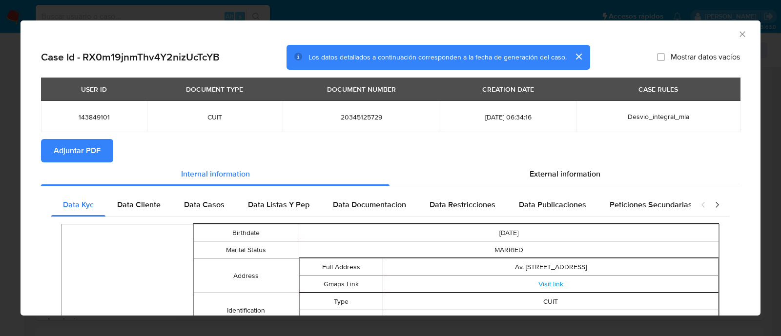
click at [87, 148] on span "Adjuntar PDF" at bounding box center [77, 150] width 47 height 21
click at [738, 35] on icon "Cerrar ventana" at bounding box center [743, 34] width 10 height 10
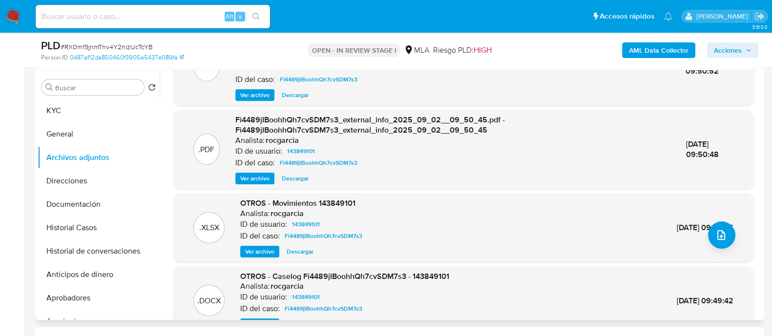
scroll to position [103, 0]
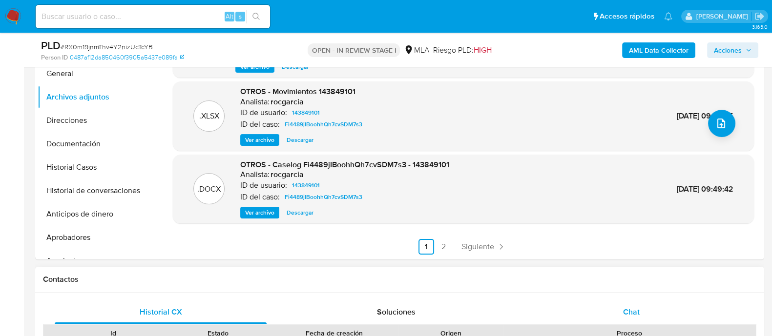
click at [646, 308] on div "Chat" at bounding box center [631, 312] width 212 height 23
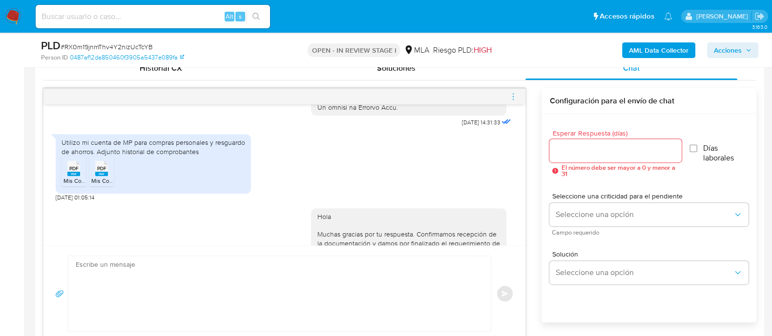
scroll to position [540, 0]
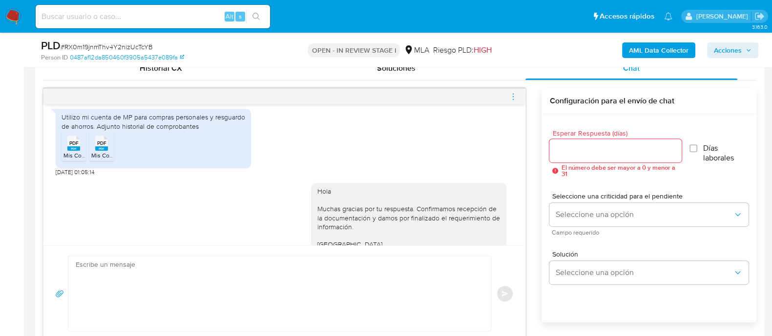
click at [161, 130] on div "Utilizo mi cuenta de MP para compras personales y resguardo de ahorros. Adjunto…" at bounding box center [154, 122] width 184 height 18
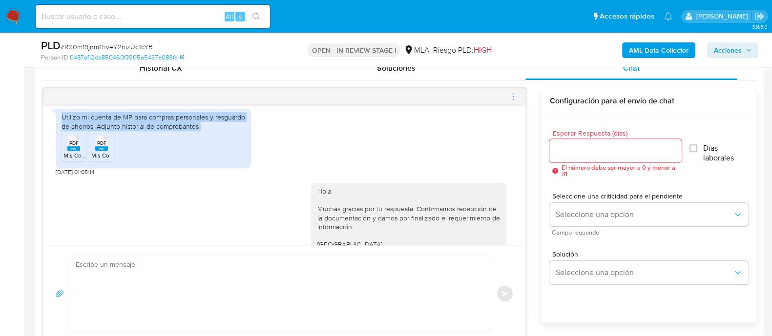
click at [161, 130] on div "Utilizo mi cuenta de MP para compras personales y resguardo de ahorros. Adjunto…" at bounding box center [154, 122] width 184 height 18
copy div "Utilizo mi cuenta de MP para compras personales y resguardo de ahorros. Adjunto…"
click at [514, 96] on icon "menu-action" at bounding box center [513, 96] width 9 height 9
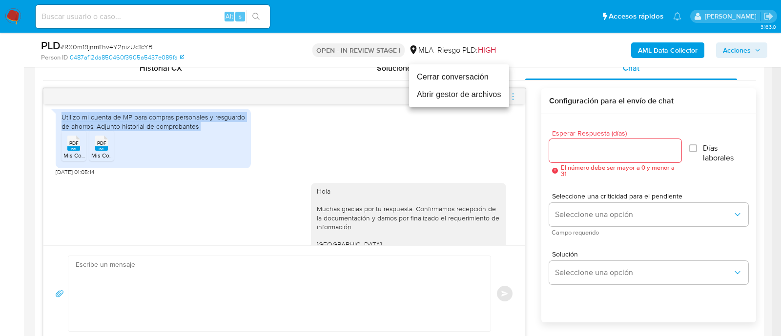
click at [421, 76] on li "Cerrar conversación" at bounding box center [459, 77] width 100 height 18
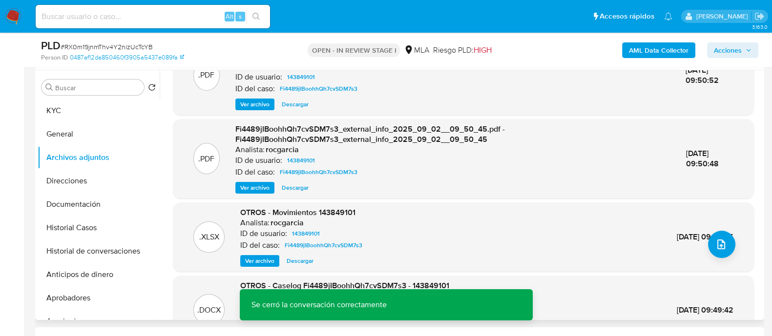
scroll to position [0, 0]
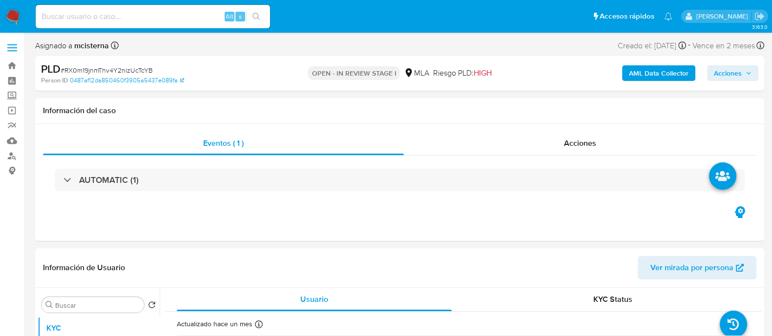
select select "10"
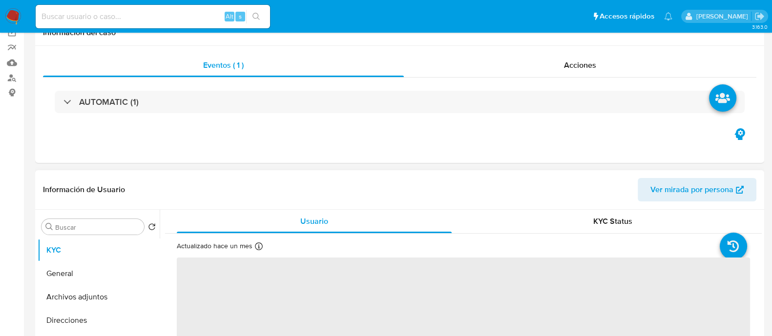
scroll to position [122, 0]
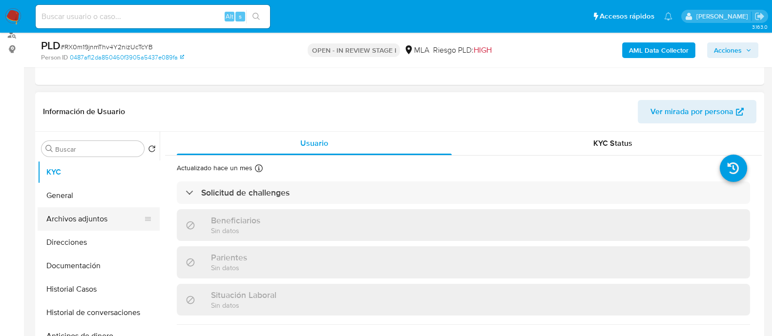
click at [102, 221] on button "Archivos adjuntos" at bounding box center [95, 219] width 114 height 23
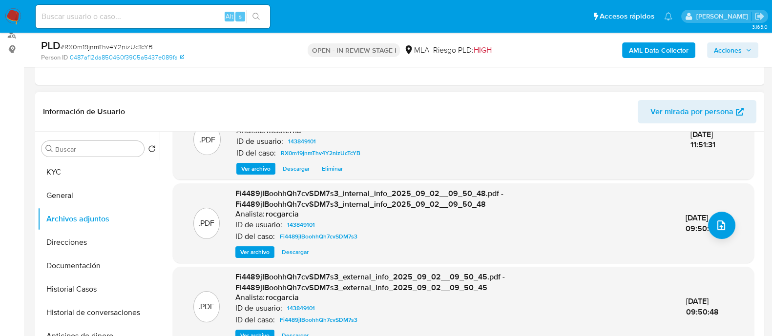
scroll to position [124, 0]
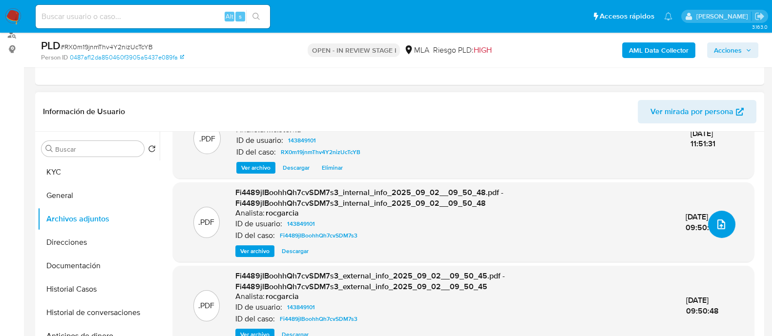
click at [717, 227] on icon "upload-file" at bounding box center [721, 225] width 8 height 10
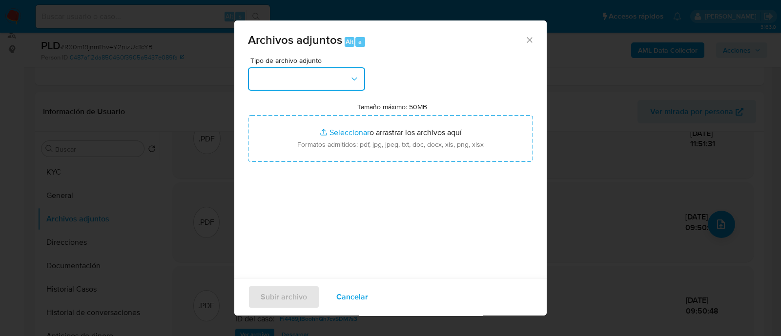
click at [331, 74] on button "button" at bounding box center [306, 78] width 117 height 23
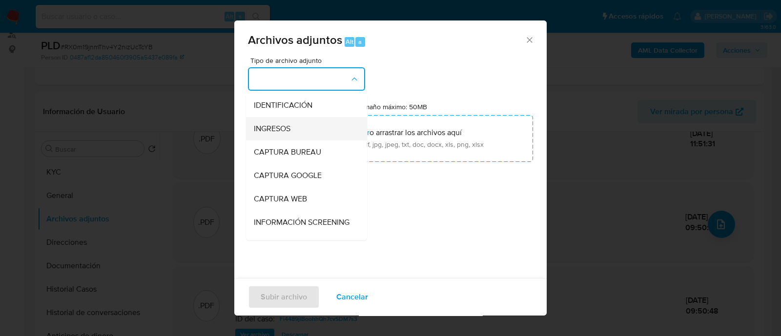
click at [276, 130] on span "INGRESOS" at bounding box center [272, 129] width 37 height 10
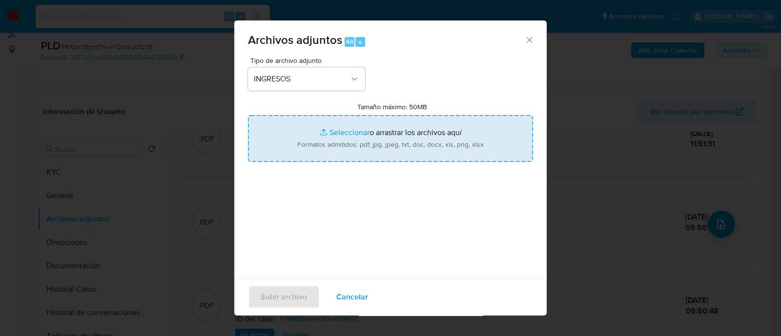
click at [257, 136] on input "Tamaño máximo: 50MB Seleccionar archivos" at bounding box center [390, 138] width 285 height 47
type input "C:\fakepath\Resumen Comprobantes Emitidos 2024.pdf"
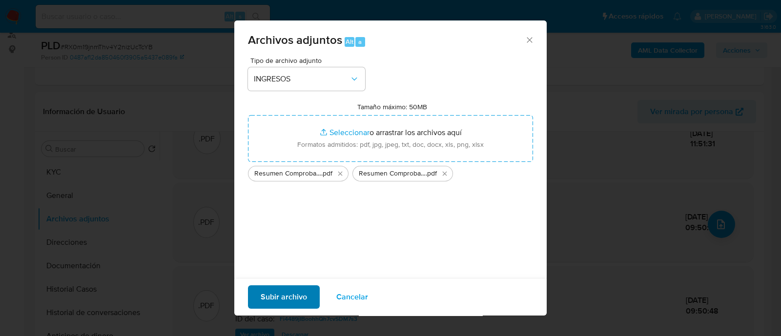
click at [248, 115] on input "Tamaño máximo: 50MB Seleccionar archivos" at bounding box center [390, 138] width 285 height 47
click at [293, 297] on span "Subir archivo" at bounding box center [284, 297] width 46 height 21
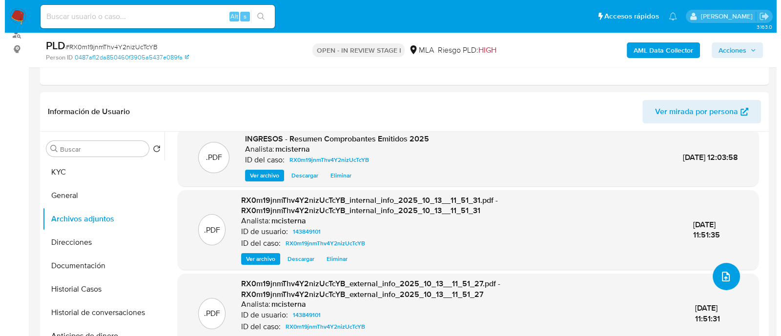
scroll to position [80, 0]
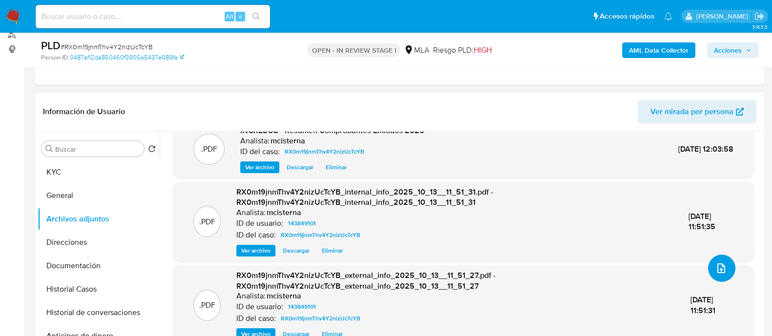
click at [726, 266] on button "upload-file" at bounding box center [721, 268] width 27 height 27
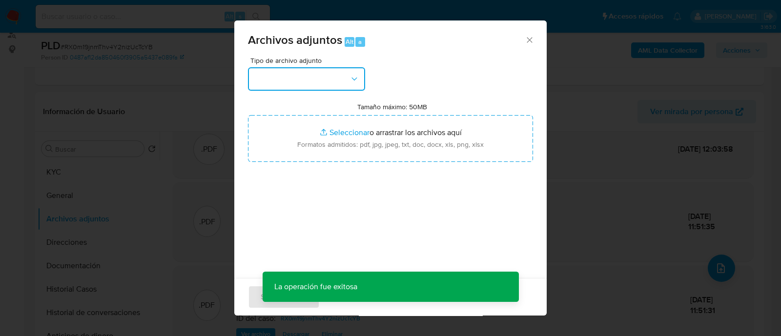
click at [302, 77] on button "button" at bounding box center [306, 78] width 117 height 23
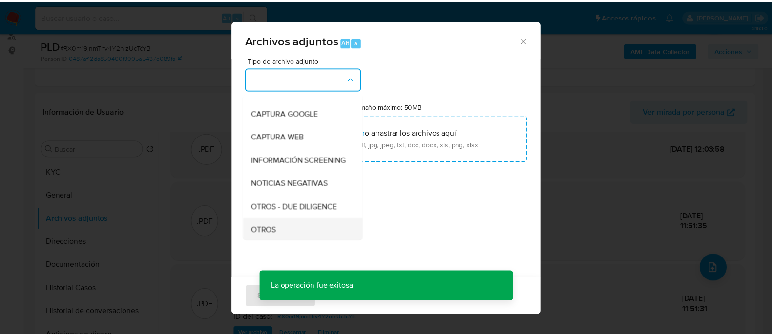
scroll to position [122, 0]
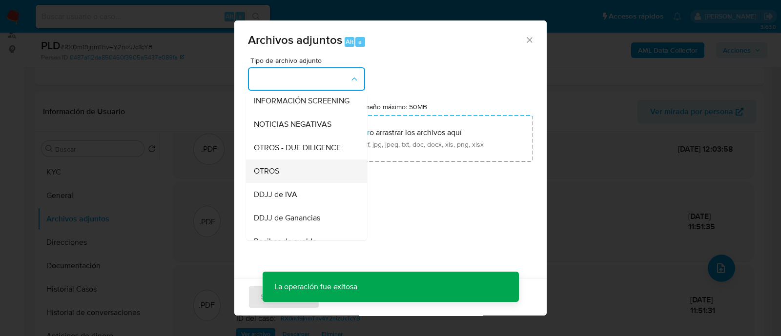
click at [315, 177] on div "OTROS" at bounding box center [304, 171] width 100 height 23
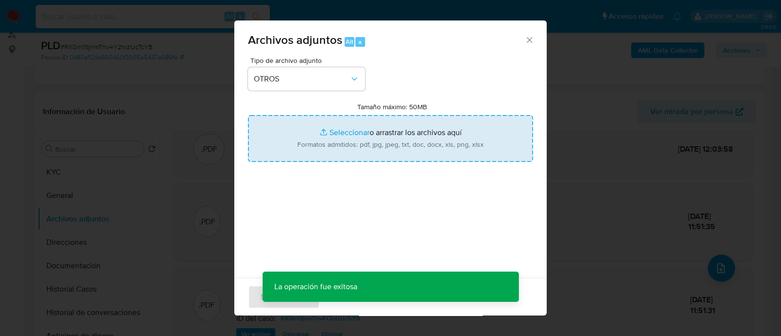
click at [332, 160] on input "Tamaño máximo: 50MB Seleccionar archivos" at bounding box center [390, 138] width 285 height 47
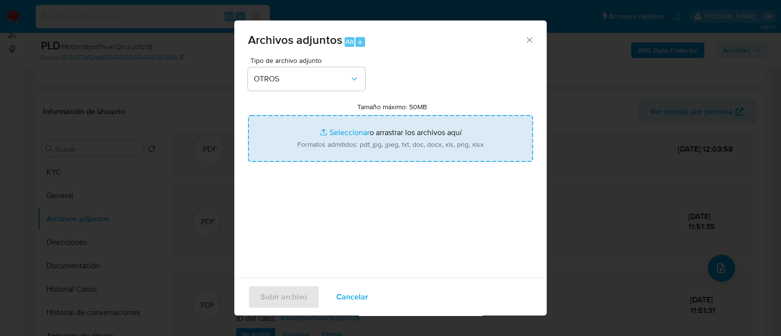
type input "C:\fakepath\Caselog RX0m19jnmThv4Y2nizUcTcYB_2025_09_25_11_17_45.docx"
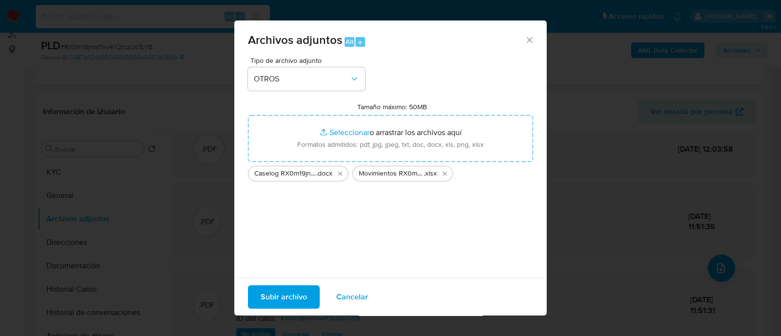
click at [286, 301] on span "Subir archivo" at bounding box center [284, 297] width 46 height 21
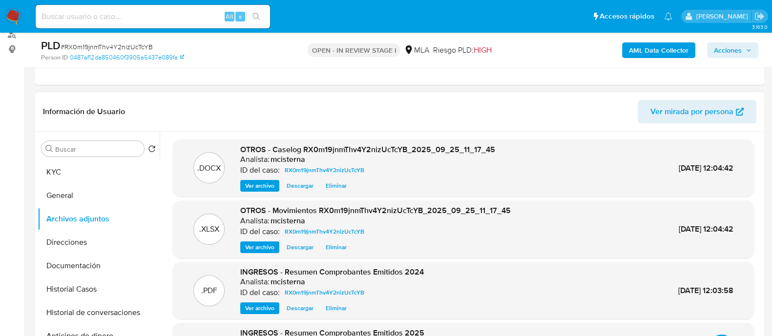
scroll to position [0, 0]
click at [729, 48] on span "Acciones" at bounding box center [728, 50] width 28 height 16
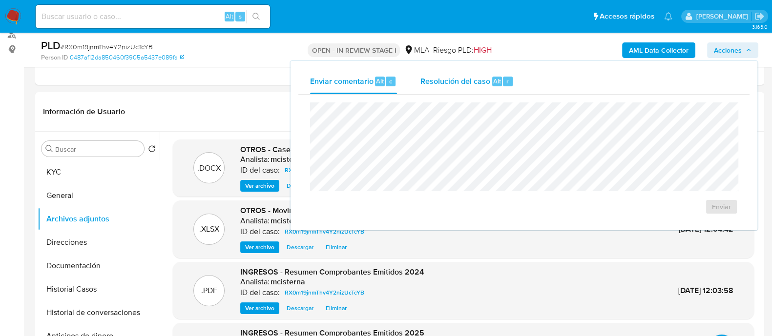
click at [466, 91] on div "Resolución del caso Alt r" at bounding box center [466, 81] width 93 height 25
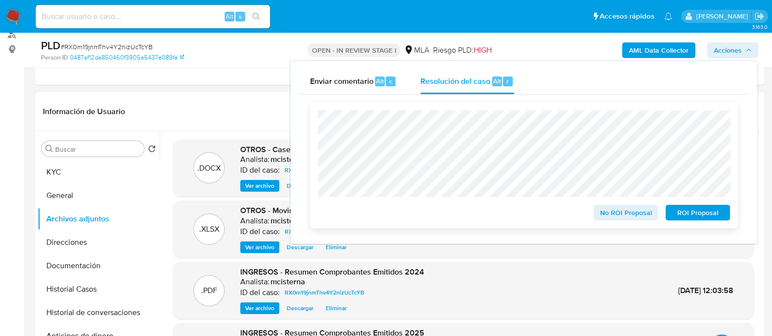
click at [608, 208] on span "No ROI Proposal" at bounding box center [626, 213] width 51 height 14
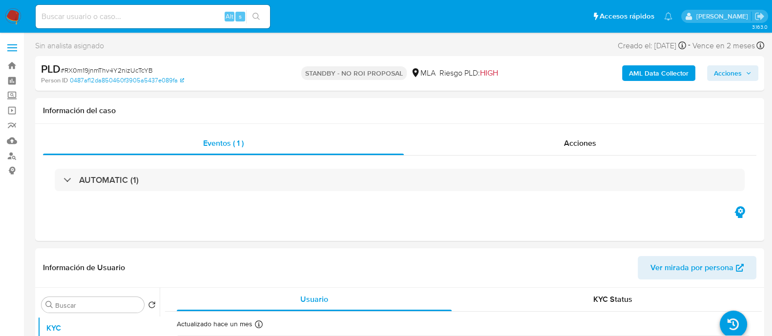
select select "10"
click at [126, 17] on input at bounding box center [153, 16] width 234 height 13
paste input "co1dunyBuKA8wEk9qMjzduxl"
type input "co1dunyBuKA8wEk9qMjzduxl"
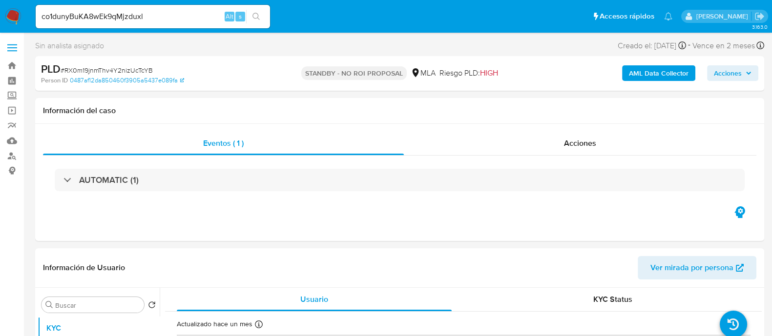
click at [251, 20] on button "search-icon" at bounding box center [256, 17] width 20 height 14
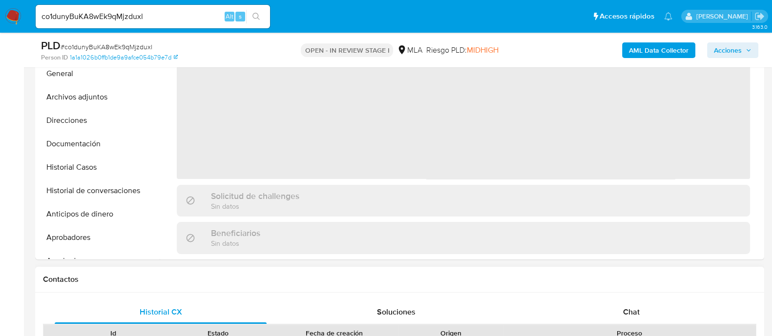
click at [619, 313] on div "Chat" at bounding box center [631, 312] width 212 height 23
select select "10"
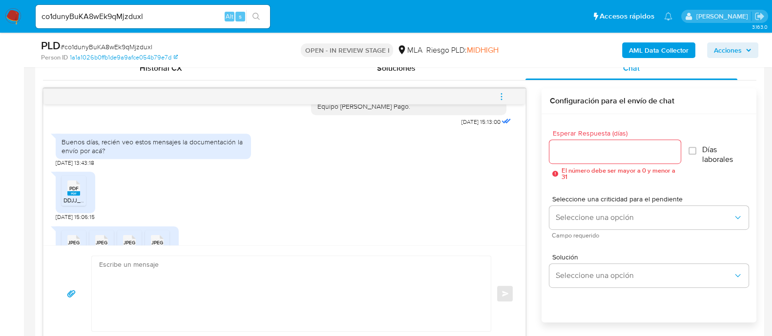
scroll to position [1059, 0]
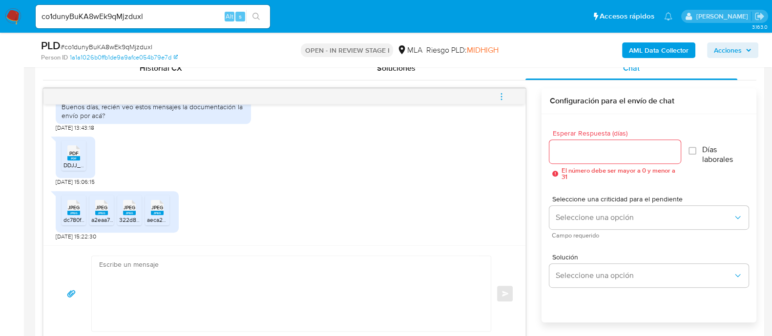
click at [69, 160] on rect at bounding box center [73, 158] width 13 height 4
click at [69, 206] on span "JPEG" at bounding box center [74, 208] width 12 height 6
click at [98, 210] on span "JPEG" at bounding box center [102, 208] width 12 height 6
click at [130, 214] on icon "JPEG" at bounding box center [129, 207] width 13 height 17
drag, startPoint x: 157, startPoint y: 214, endPoint x: 199, endPoint y: 221, distance: 42.5
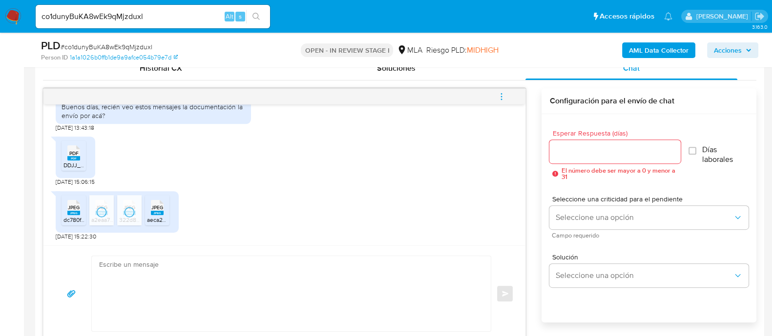
click at [158, 214] on icon "JPEG" at bounding box center [157, 207] width 13 height 17
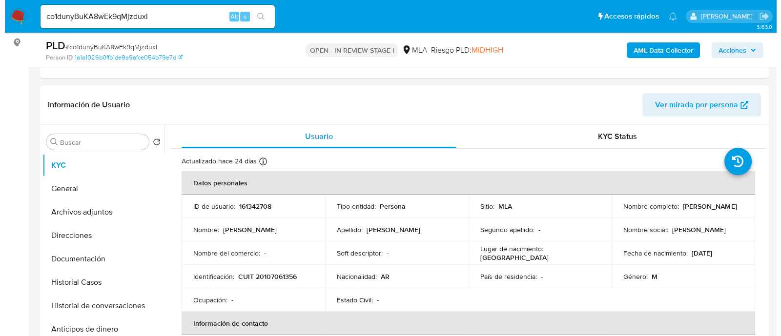
scroll to position [122, 0]
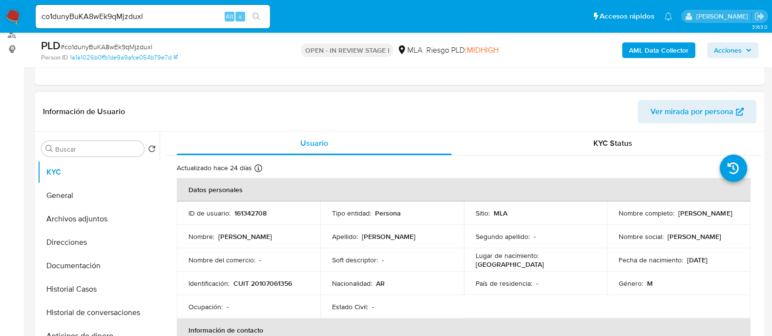
click at [240, 214] on p "161342708" at bounding box center [250, 213] width 32 height 9
copy p "161342708"
click at [91, 218] on button "Archivos adjuntos" at bounding box center [95, 219] width 114 height 23
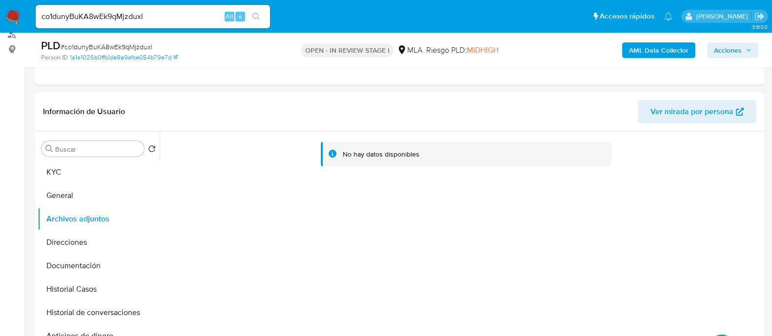
click at [640, 54] on b "AML Data Collector" at bounding box center [659, 50] width 60 height 16
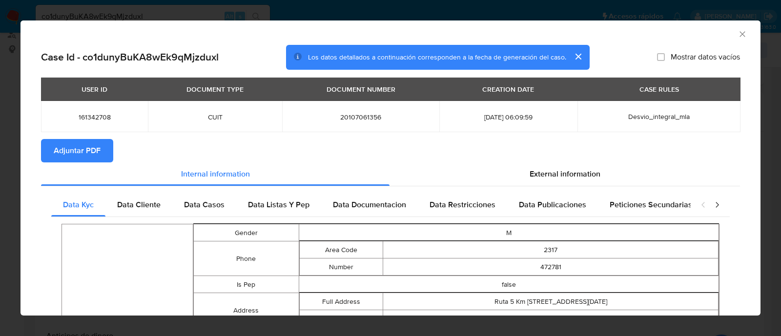
click at [61, 148] on span "Adjuntar PDF" at bounding box center [77, 150] width 47 height 21
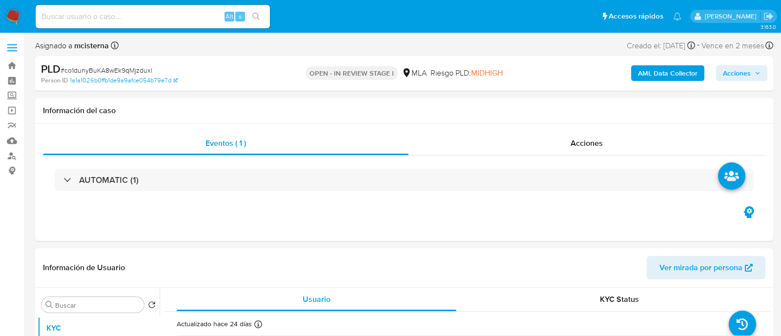
select select "10"
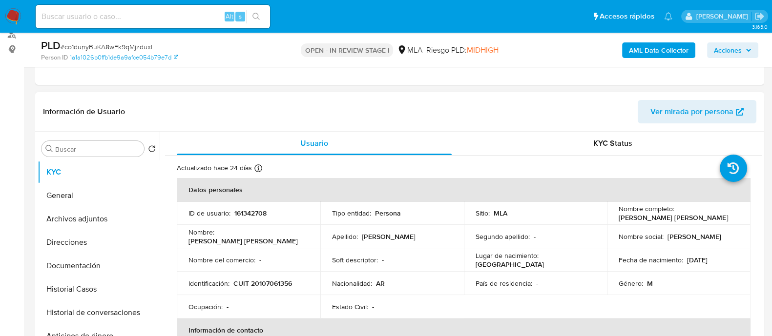
scroll to position [61, 0]
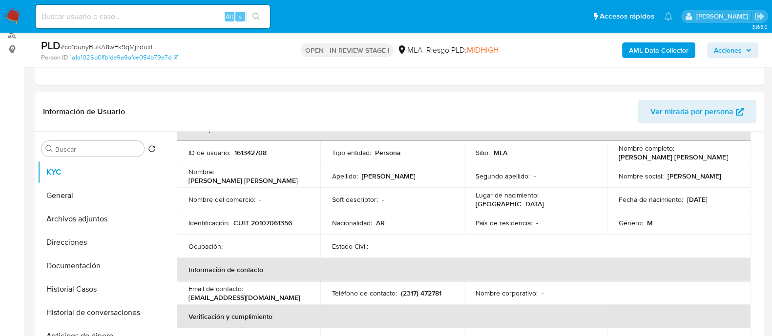
click at [269, 224] on p "CUIT 20107061356" at bounding box center [262, 223] width 59 height 9
copy p "20107061356"
click at [251, 157] on td "ID de usuario : 161342708" at bounding box center [249, 152] width 144 height 23
click at [251, 156] on p "161342708" at bounding box center [250, 152] width 32 height 9
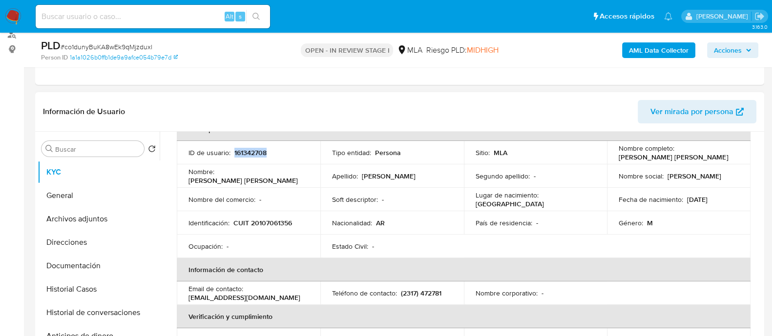
click at [251, 156] on p "161342708" at bounding box center [250, 152] width 32 height 9
copy p "161342708"
click at [266, 219] on p "CUIT 20107061356" at bounding box center [262, 223] width 59 height 9
click at [263, 222] on p "CUIT 20107061356" at bounding box center [262, 223] width 59 height 9
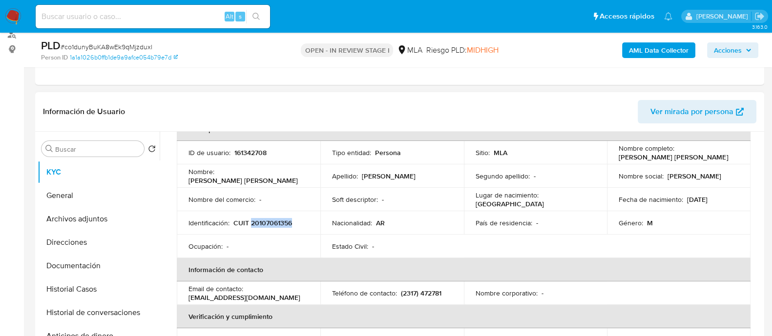
click at [263, 222] on p "CUIT 20107061356" at bounding box center [262, 223] width 59 height 9
copy p "20107061356"
click at [647, 155] on p "[PERSON_NAME] [PERSON_NAME]" at bounding box center [673, 157] width 109 height 9
click at [647, 155] on p "[PERSON_NAME]" at bounding box center [673, 157] width 109 height 9
click at [675, 158] on p "[PERSON_NAME]" at bounding box center [673, 157] width 109 height 9
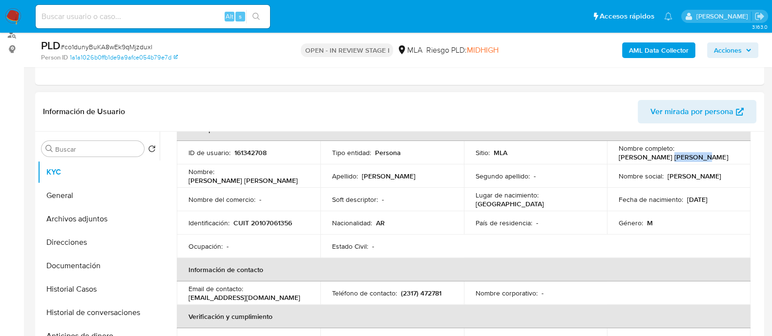
click at [675, 158] on p "[PERSON_NAME]" at bounding box center [673, 157] width 109 height 9
copy p "[PERSON_NAME]"
click at [106, 265] on button "Documentación" at bounding box center [95, 265] width 114 height 23
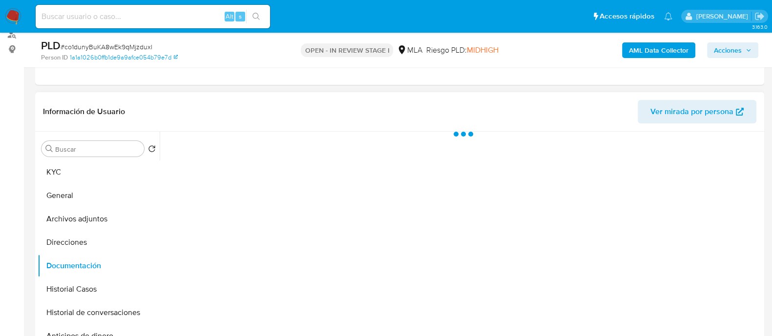
scroll to position [0, 0]
click at [218, 183] on button "Identificación" at bounding box center [232, 179] width 134 height 25
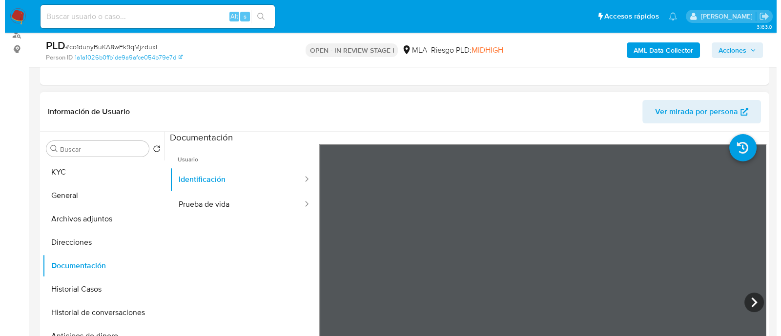
scroll to position [72, 0]
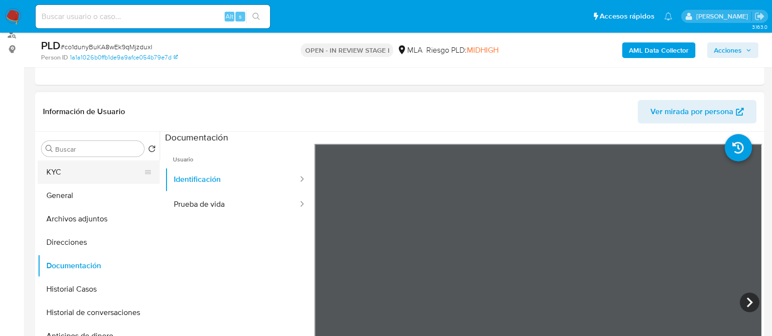
click at [88, 174] on button "KYC" at bounding box center [95, 172] width 114 height 23
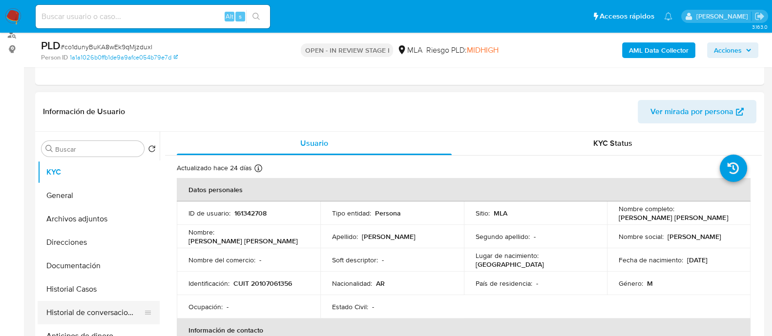
drag, startPoint x: 121, startPoint y: 311, endPoint x: 141, endPoint y: 311, distance: 19.5
click at [121, 311] on button "Historial de conversaciones" at bounding box center [95, 312] width 114 height 23
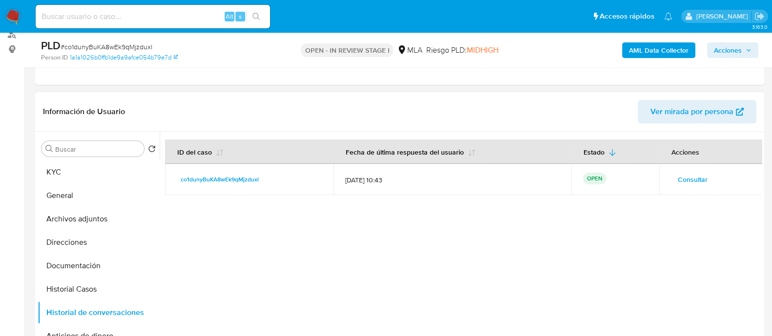
click at [692, 174] on span "Consultar" at bounding box center [693, 180] width 30 height 14
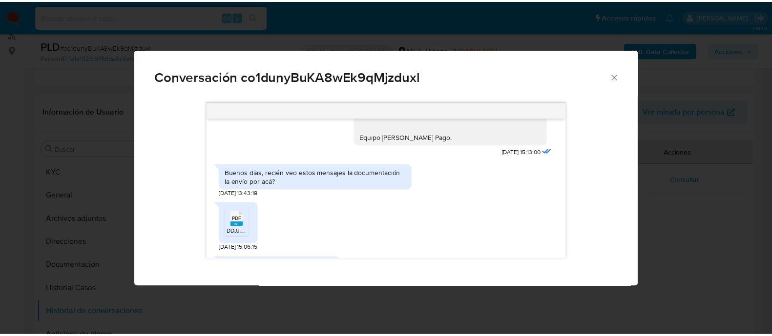
scroll to position [1061, 0]
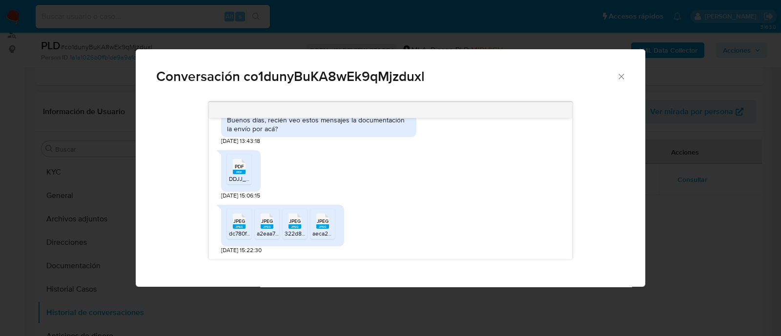
click at [129, 188] on div "Conversación co1dunyBuKA8wEk9qMjzduxl 17/09/2025 14:23:20 Hola, Esperamos que t…" at bounding box center [390, 168] width 781 height 336
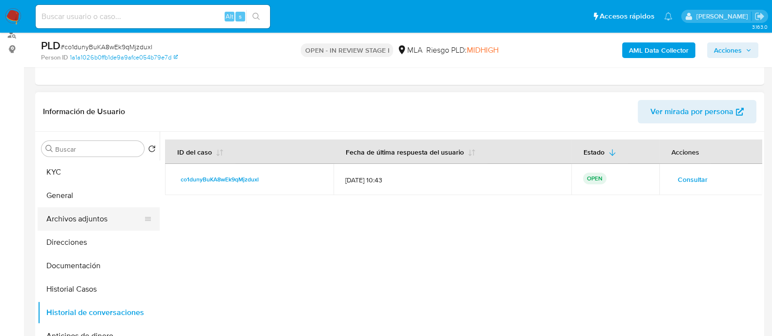
click at [111, 222] on button "Archivos adjuntos" at bounding box center [95, 219] width 114 height 23
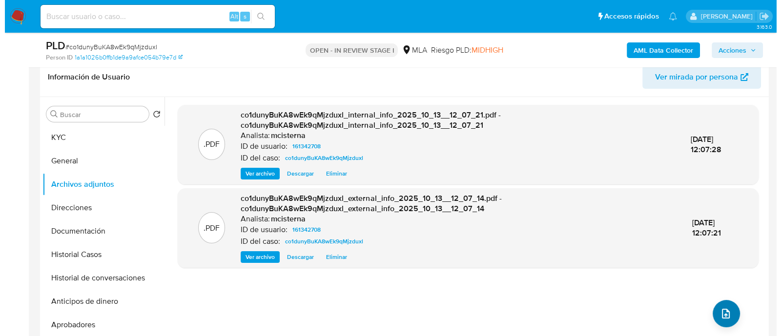
scroll to position [183, 0]
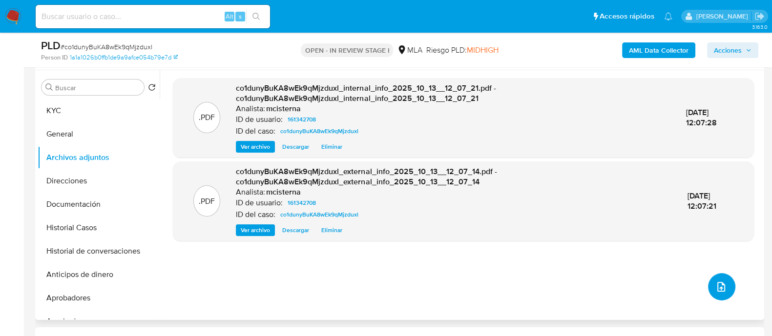
click at [715, 293] on button "upload-file" at bounding box center [721, 286] width 27 height 27
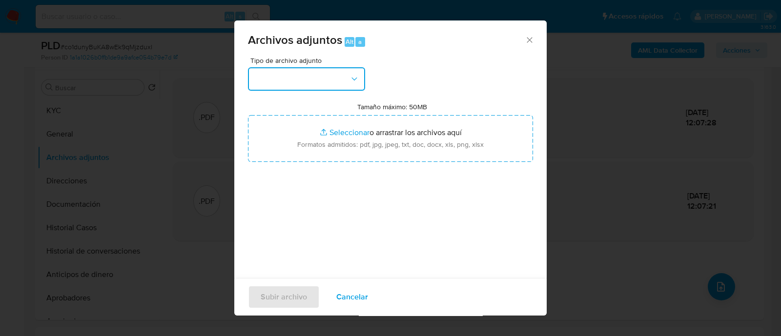
click at [306, 77] on button "button" at bounding box center [306, 78] width 117 height 23
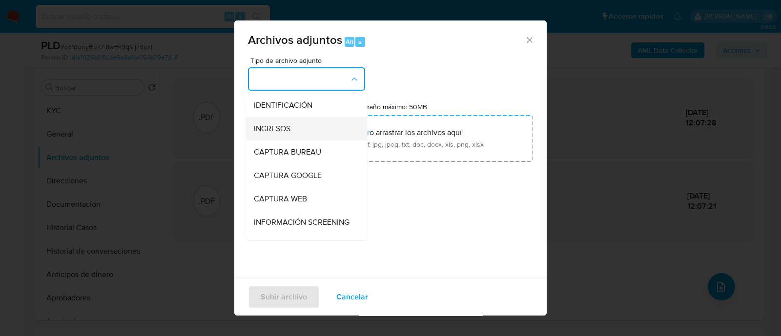
click at [296, 123] on div "INGRESOS" at bounding box center [304, 128] width 100 height 23
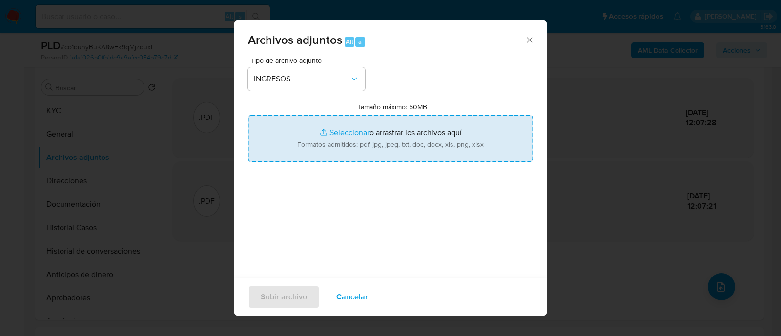
click at [291, 136] on input "Tamaño máximo: 50MB Seleccionar archivos" at bounding box center [390, 138] width 285 height 47
type input "C:\fakepath\Factura A 21.07.2025.jpeg"
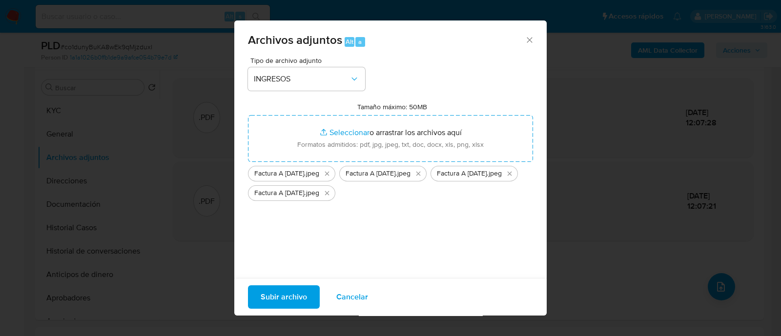
click at [291, 293] on span "Subir archivo" at bounding box center [284, 297] width 46 height 21
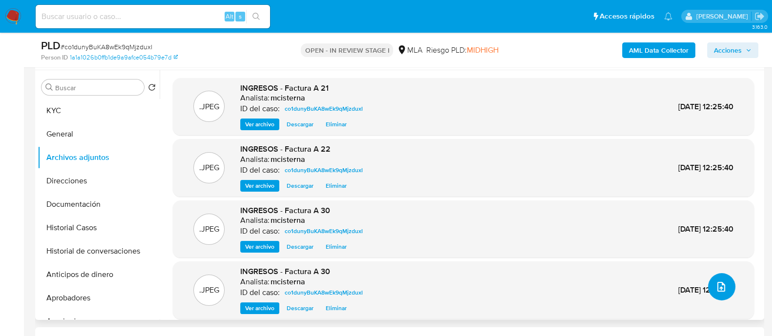
click at [715, 291] on icon "upload-file" at bounding box center [721, 287] width 12 height 12
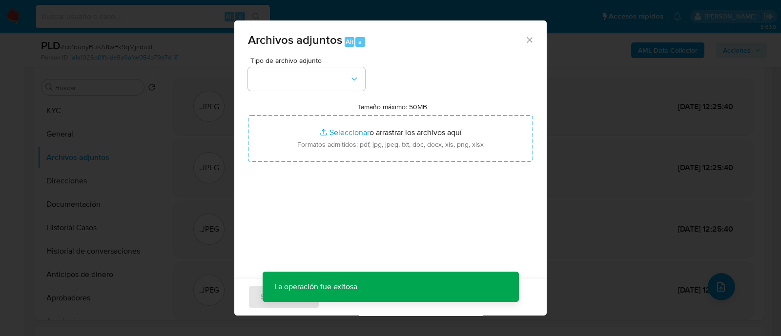
click at [323, 99] on div "Tipo de archivo adjunto Tamaño máximo: 50MB Seleccionar archivos Seleccionar o …" at bounding box center [390, 172] width 285 height 230
click at [316, 82] on button "button" at bounding box center [306, 78] width 117 height 23
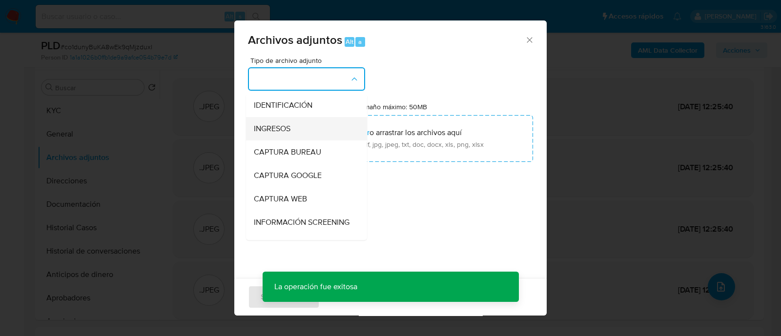
click at [292, 122] on div "INGRESOS" at bounding box center [304, 128] width 100 height 23
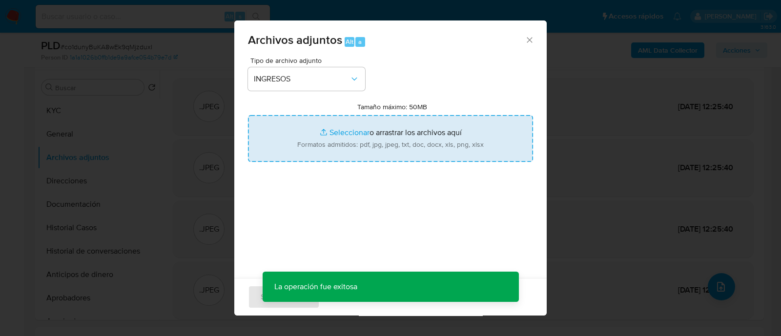
click at [322, 128] on input "Tamaño máximo: 50MB Seleccionar archivos" at bounding box center [390, 138] width 285 height 47
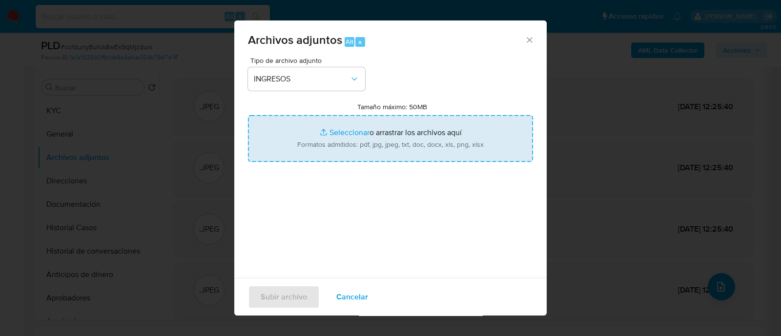
type input "C:\fakepath\DJ IIBB ANUAL 2024 (CM05).pdf"
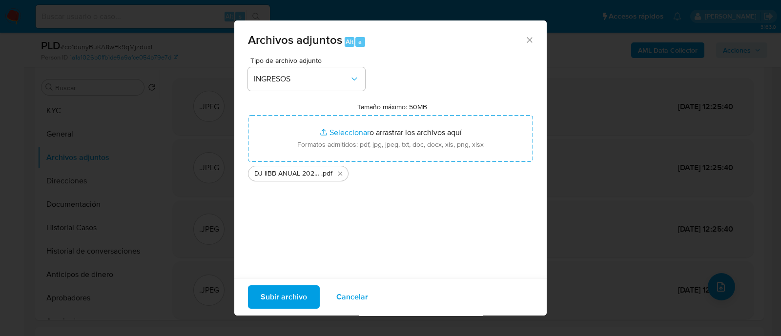
click at [303, 301] on span "Subir archivo" at bounding box center [284, 297] width 46 height 21
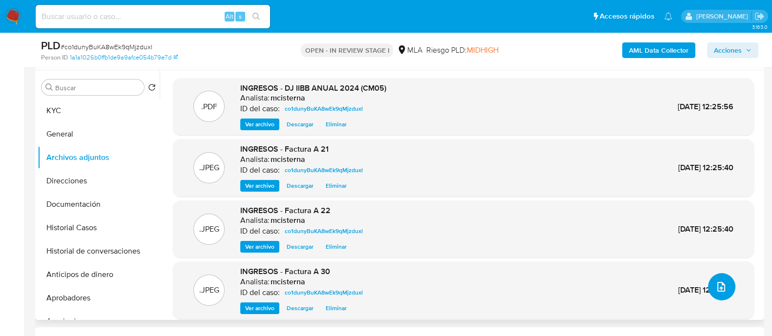
click at [725, 289] on button "upload-file" at bounding box center [721, 286] width 27 height 27
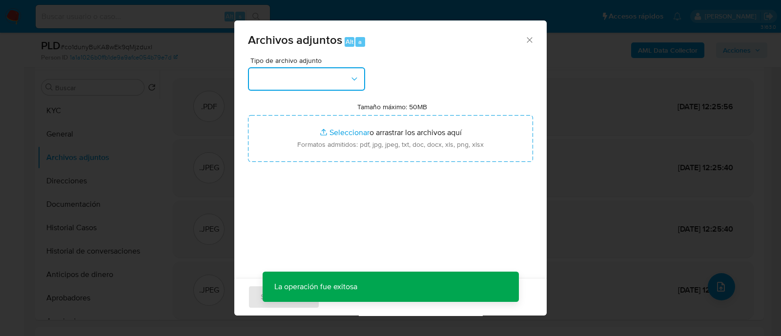
click at [329, 67] on button "button" at bounding box center [306, 78] width 117 height 23
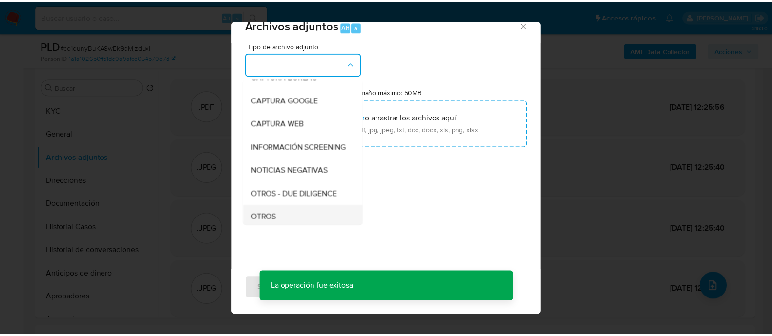
scroll to position [122, 0]
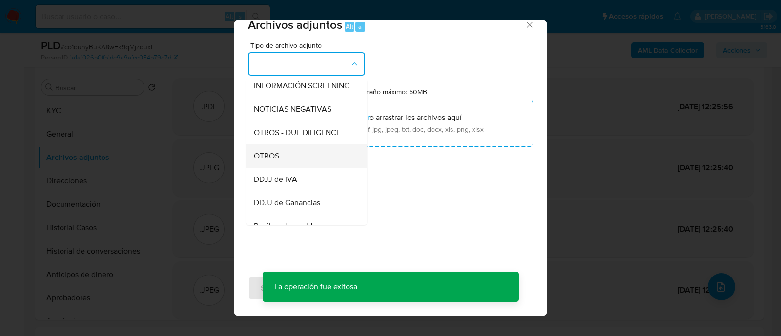
click at [304, 162] on div "OTROS" at bounding box center [304, 156] width 100 height 23
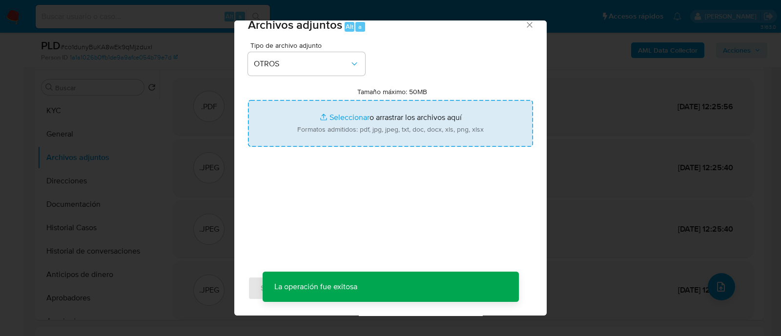
click at [350, 129] on input "Tamaño máximo: 50MB Seleccionar archivos" at bounding box center [390, 123] width 285 height 47
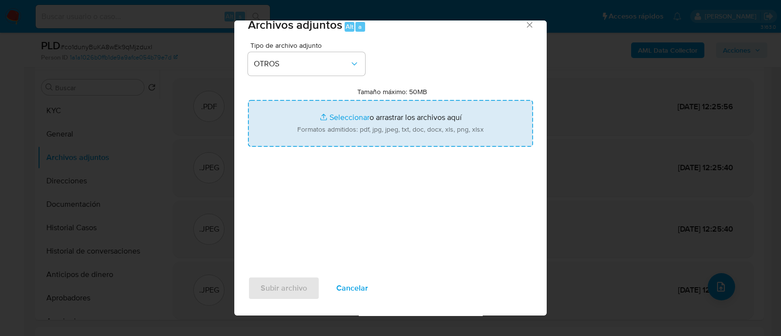
type input "C:\fakepath\Caselog co1dunyBuKA8wEk9qMjzduxl_2025_09_17_09_51_07.docx"
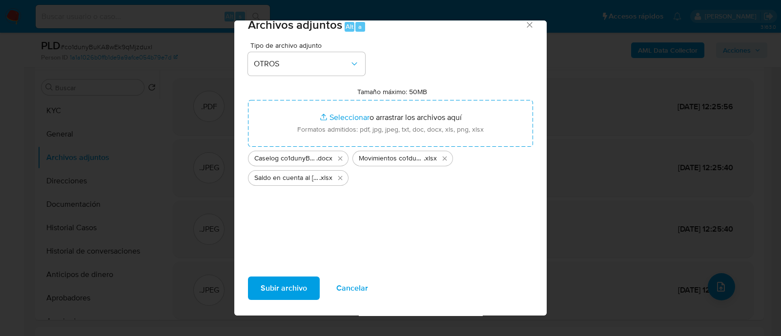
click at [297, 292] on span "Subir archivo" at bounding box center [284, 288] width 46 height 21
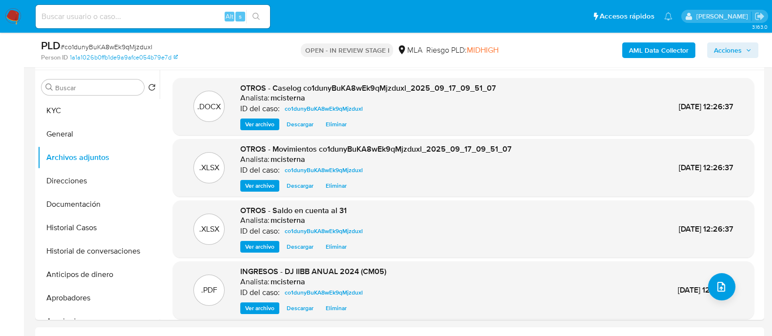
click at [739, 51] on span "Acciones" at bounding box center [728, 50] width 28 height 16
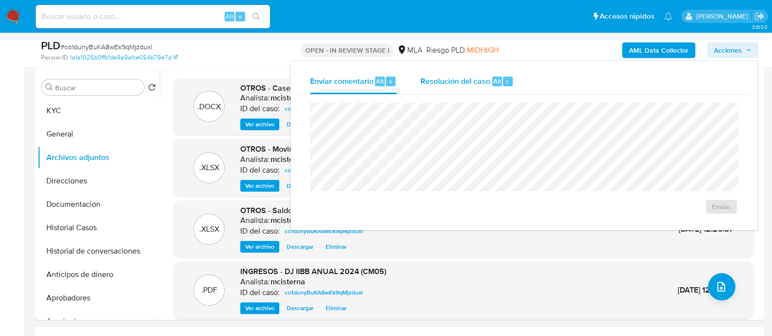
click at [500, 82] on div "Alt" at bounding box center [497, 82] width 10 height 10
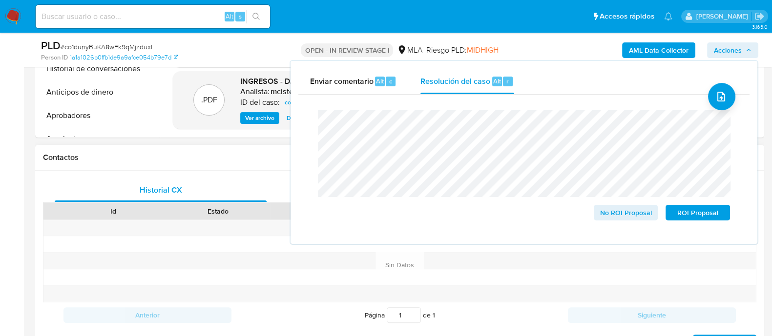
scroll to position [305, 0]
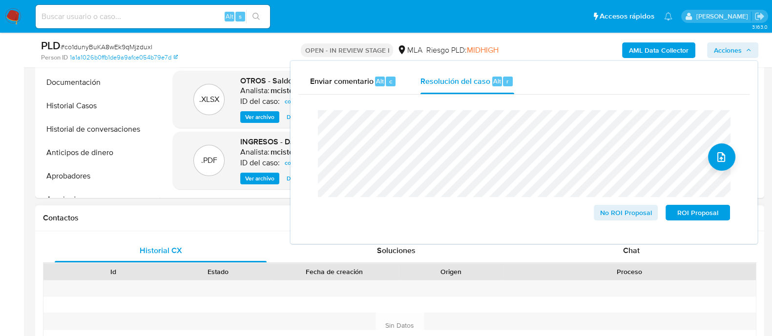
click at [627, 265] on div "Proceso" at bounding box center [629, 272] width 252 height 17
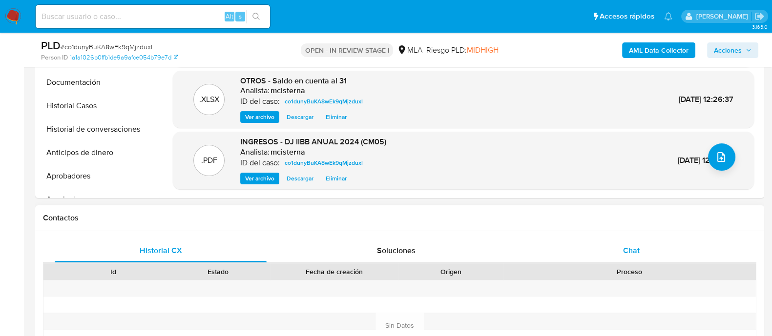
click at [629, 255] on span "Chat" at bounding box center [631, 250] width 17 height 11
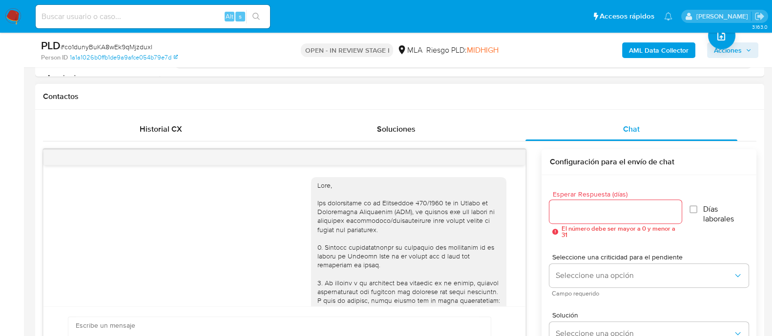
scroll to position [1059, 0]
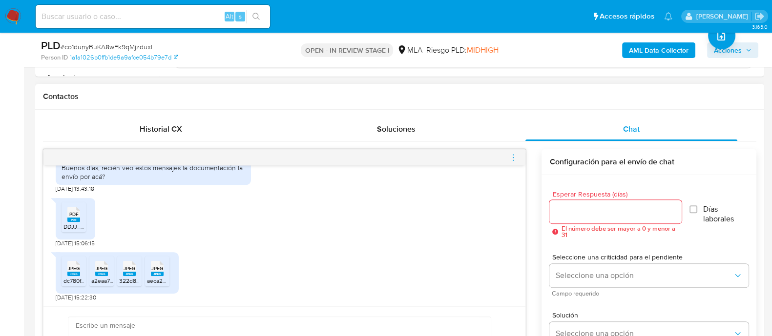
paste textarea "Hola Muchas gracias por tu respuesta. Confirmamos recepción de la documentación…"
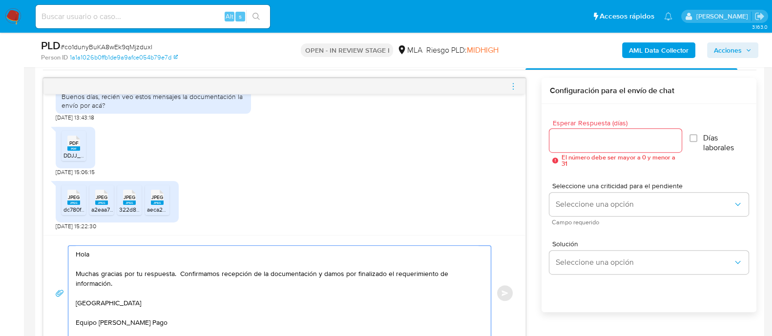
type textarea "Hola Muchas gracias por tu respuesta. Confirmamos recepción de la documentación…"
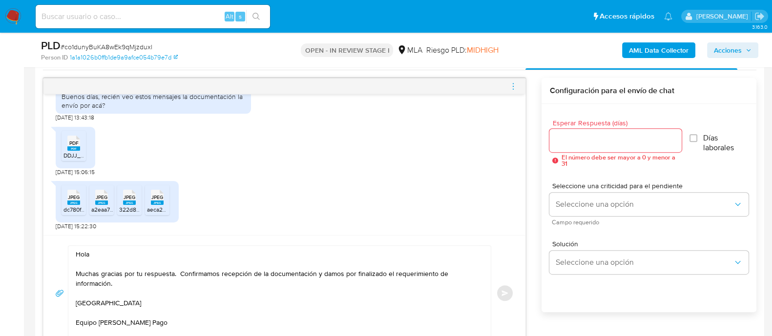
click at [565, 131] on div at bounding box center [615, 140] width 132 height 23
click at [567, 143] on input "Esperar Respuesta (días)" at bounding box center [615, 140] width 132 height 13
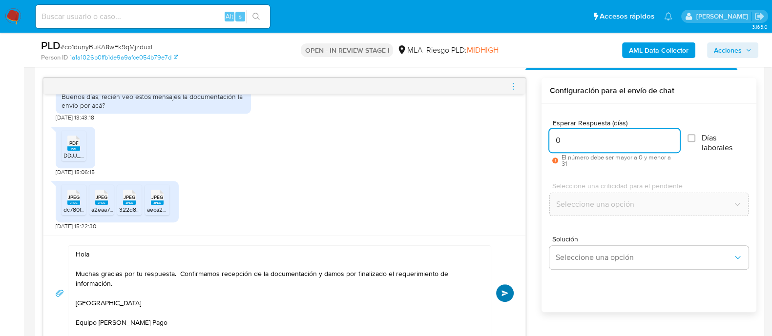
type input "0"
click at [501, 292] on button "Enviar" at bounding box center [505, 294] width 18 height 18
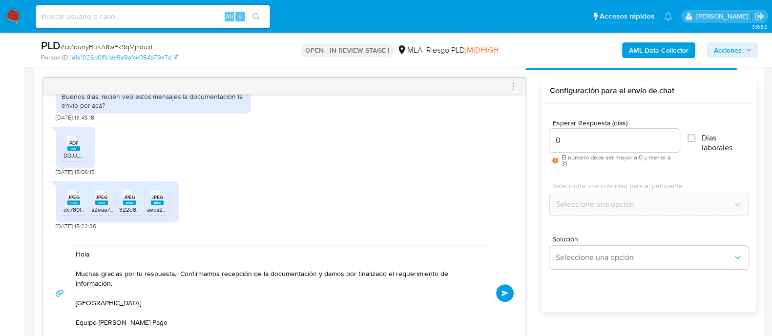
click at [505, 298] on button "Enviar" at bounding box center [505, 294] width 18 height 18
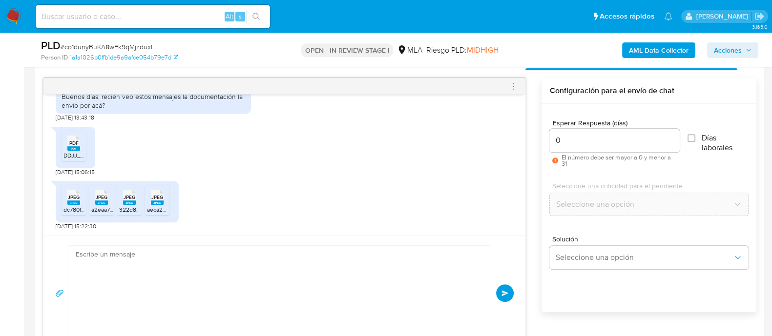
scroll to position [1167, 0]
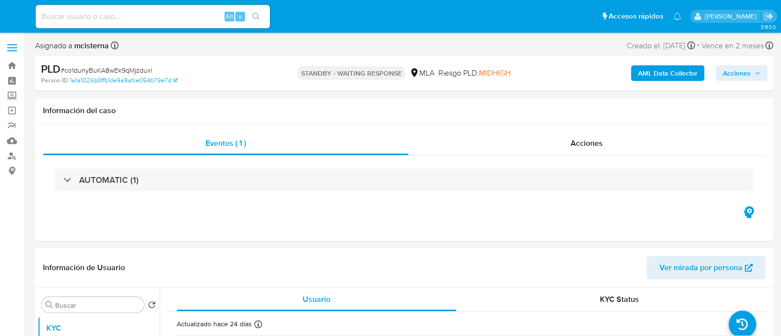
select select "10"
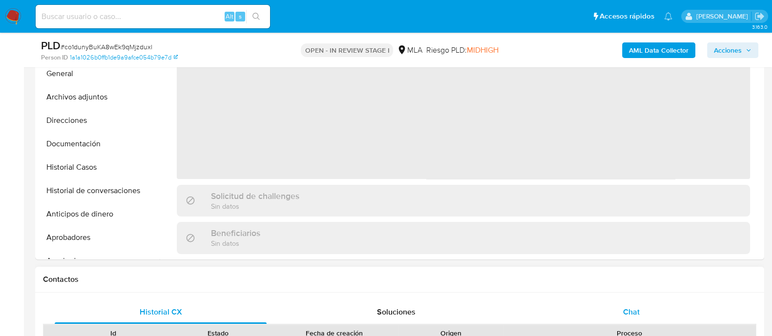
click at [620, 316] on div "Chat" at bounding box center [631, 312] width 212 height 23
select select "10"
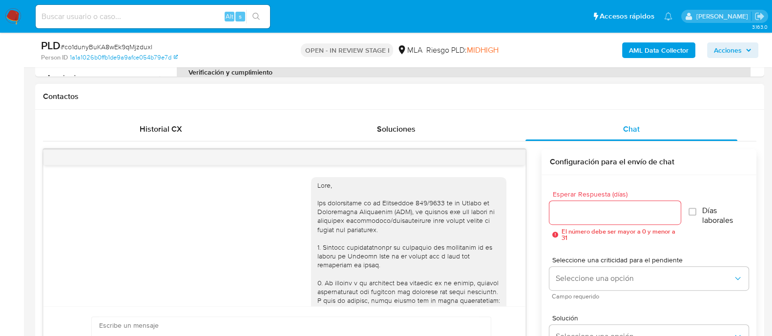
scroll to position [1167, 0]
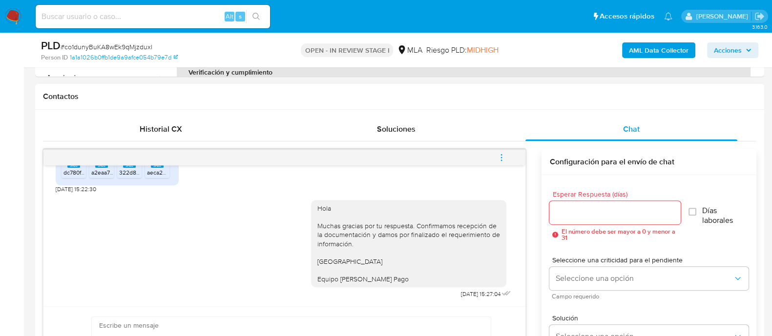
click at [510, 157] on button "menu-action" at bounding box center [501, 157] width 32 height 23
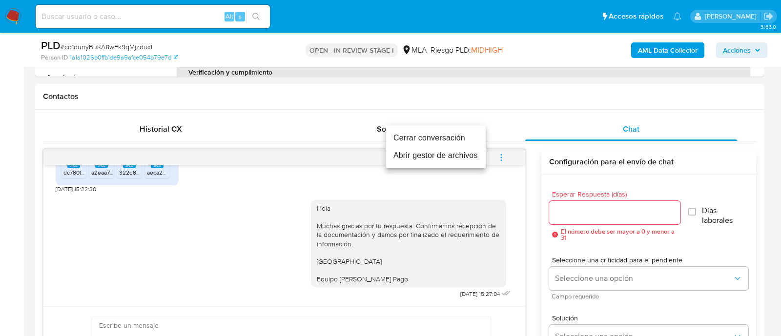
click at [464, 133] on li "Cerrar conversación" at bounding box center [436, 138] width 100 height 18
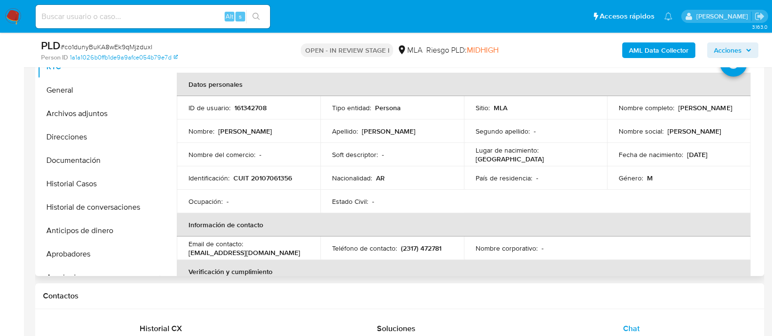
scroll to position [122, 0]
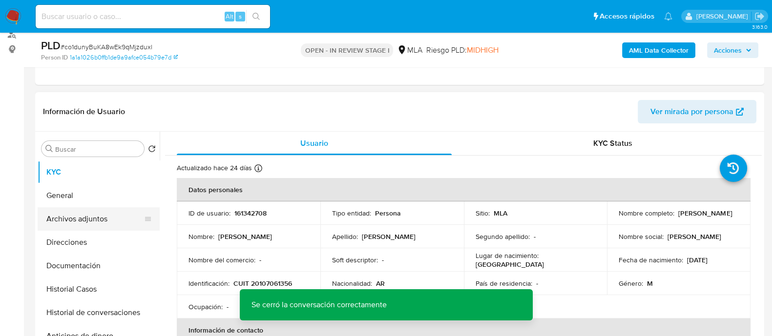
click at [103, 219] on button "Archivos adjuntos" at bounding box center [95, 219] width 114 height 23
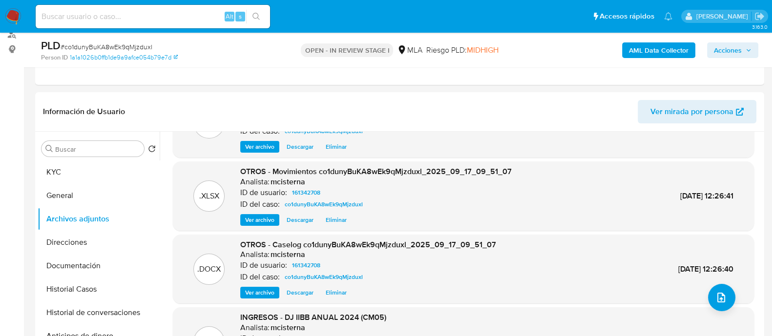
scroll to position [82, 0]
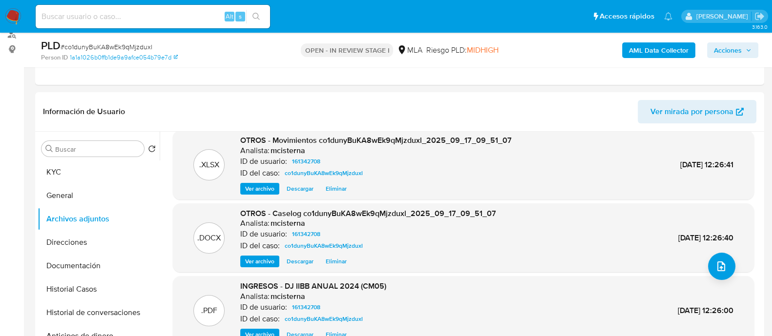
click at [730, 57] on span "Acciones" at bounding box center [728, 50] width 28 height 16
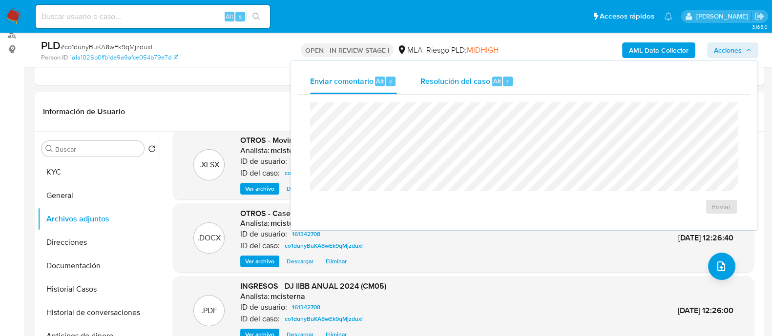
click at [477, 87] on div "Resolución del caso Alt r" at bounding box center [466, 81] width 93 height 25
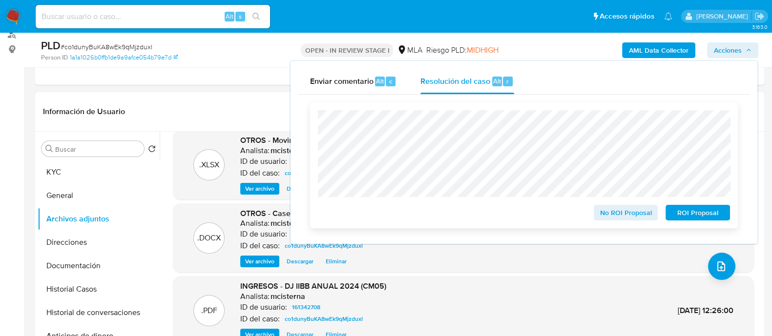
click at [624, 211] on span "No ROI Proposal" at bounding box center [626, 213] width 51 height 14
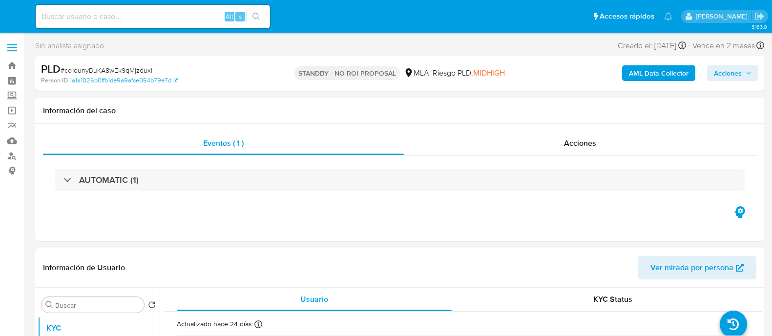
select select "10"
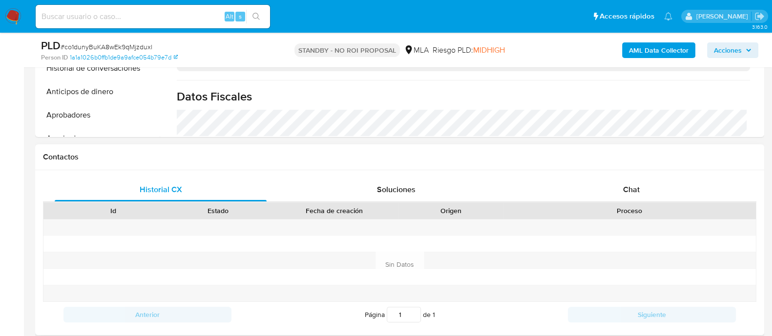
scroll to position [122, 0]
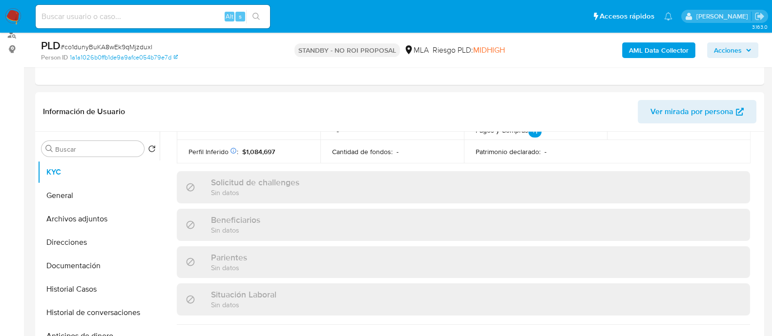
click at [174, 13] on input at bounding box center [153, 16] width 234 height 13
paste input "4YlDfL9KKxj4NVLDVwgvNLMh"
type input "4YlDfL9KKxj4NVLDVwgvNLMh"
click at [249, 15] on button "search-icon" at bounding box center [256, 17] width 20 height 14
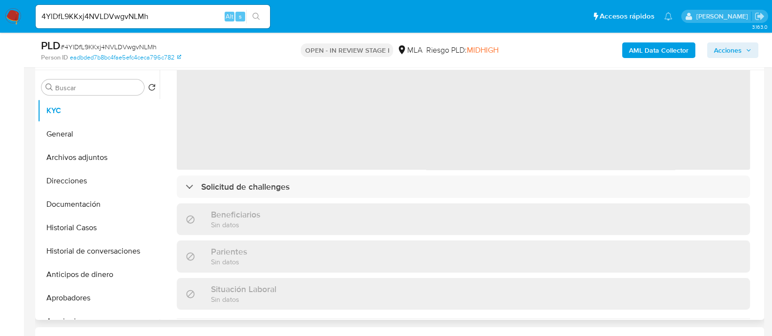
scroll to position [122, 0]
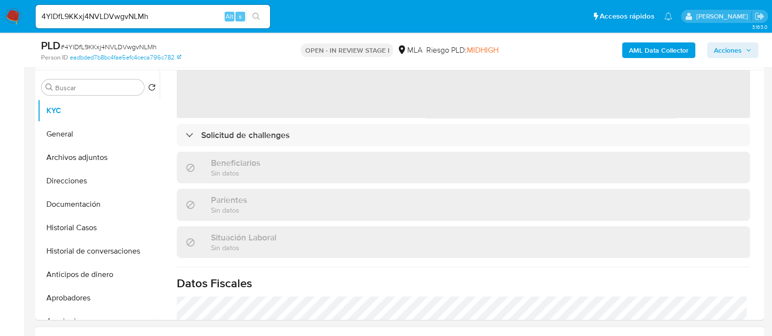
select select "10"
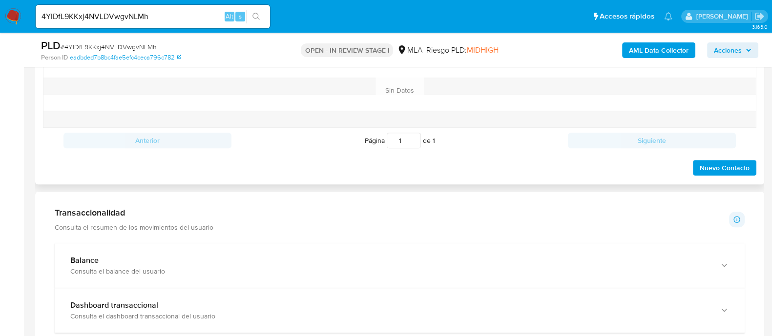
scroll to position [427, 0]
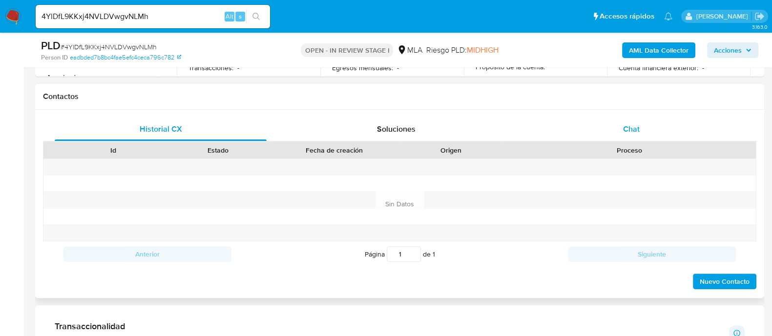
click at [625, 119] on div "Chat" at bounding box center [631, 129] width 212 height 23
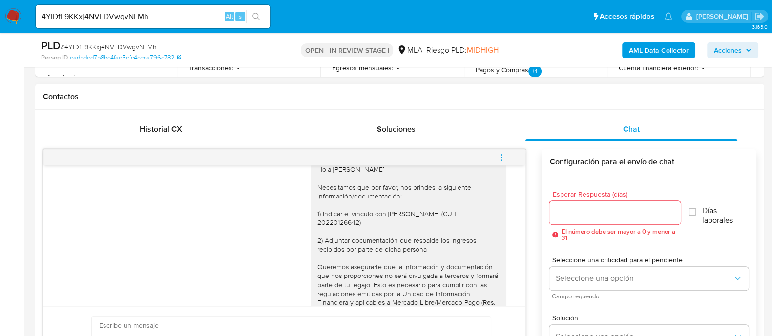
scroll to position [766, 0]
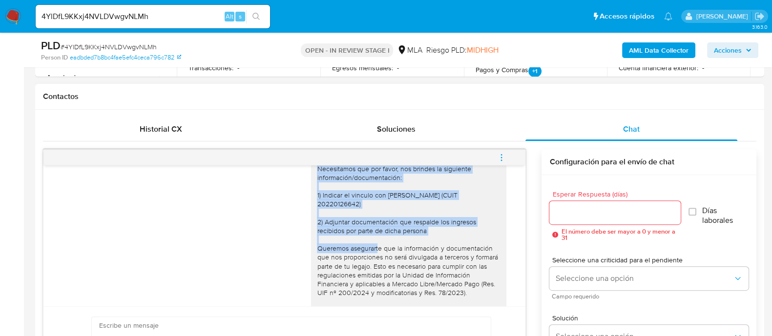
drag, startPoint x: 310, startPoint y: 177, endPoint x: 445, endPoint y: 260, distance: 159.0
click at [445, 260] on div "Hola [PERSON_NAME] Necesitamos que por favor, nos brindes la siguiente informac…" at bounding box center [409, 248] width 184 height 204
copy div "Hola [PERSON_NAME] que por favor, nos brindes la siguiente información/document…"
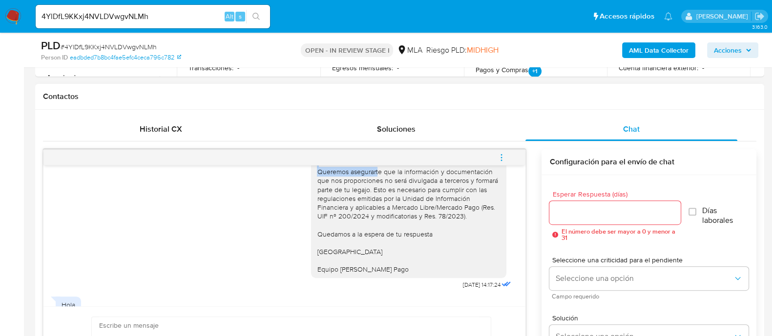
scroll to position [888, 0]
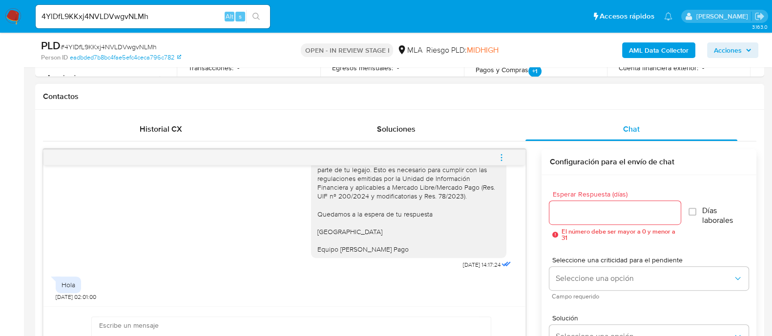
paste textarea "Hola [PERSON_NAME] Necesitamos que por favor, nos brindes la siguiente informac…"
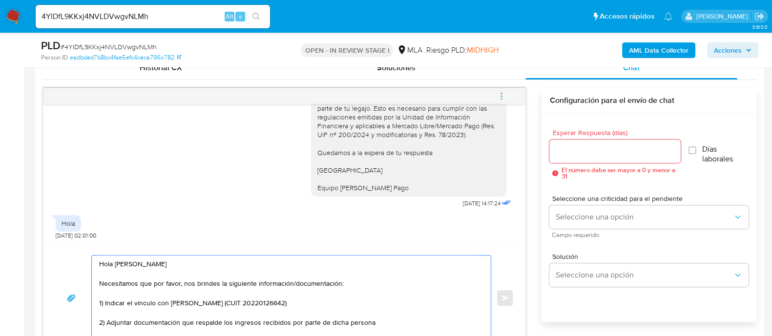
type textarea "Hola [PERSON_NAME] Necesitamos que por favor, nos brindes la siguiente informac…"
click at [562, 145] on input "Esperar Respuesta (días)" at bounding box center [614, 151] width 131 height 13
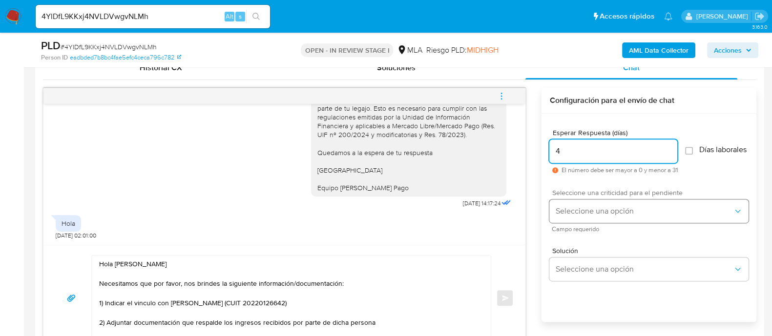
type input "4"
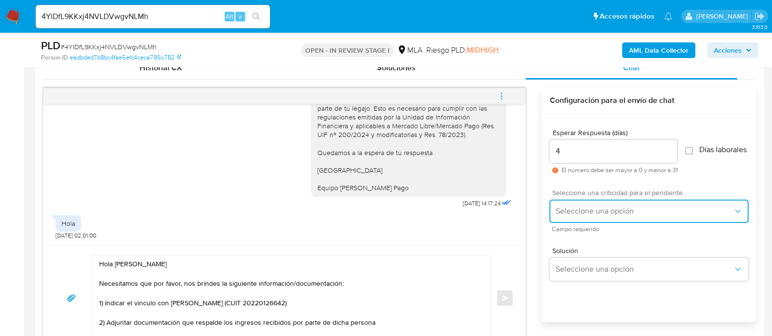
click at [588, 207] on button "Seleccione una opción" at bounding box center [648, 211] width 199 height 23
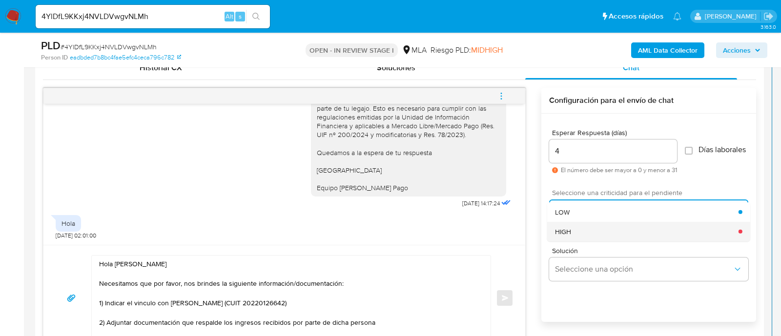
click at [586, 232] on div "HIGH" at bounding box center [647, 232] width 184 height 20
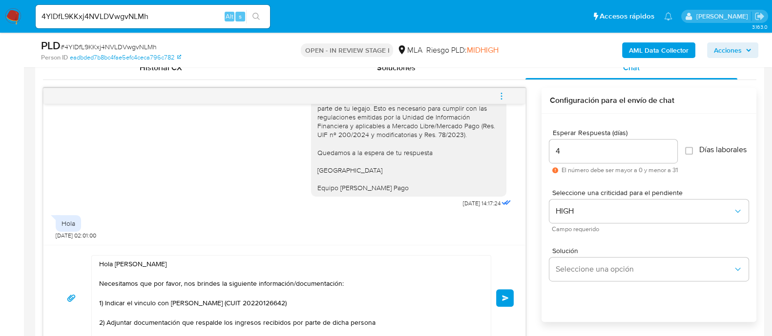
click at [512, 294] on button "Enviar" at bounding box center [505, 299] width 18 height 18
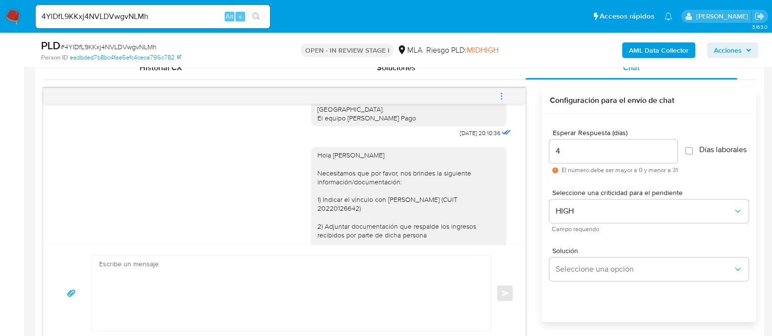
scroll to position [273, 0]
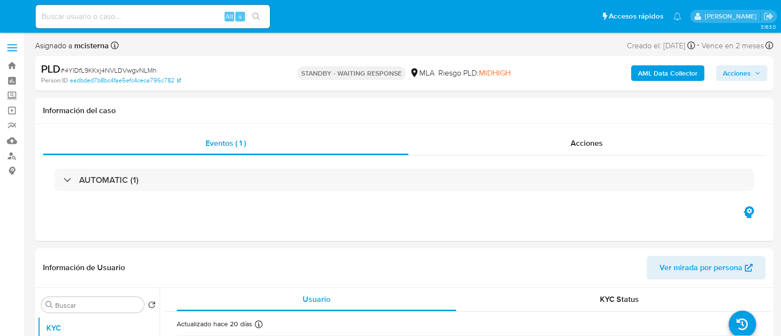
select select "10"
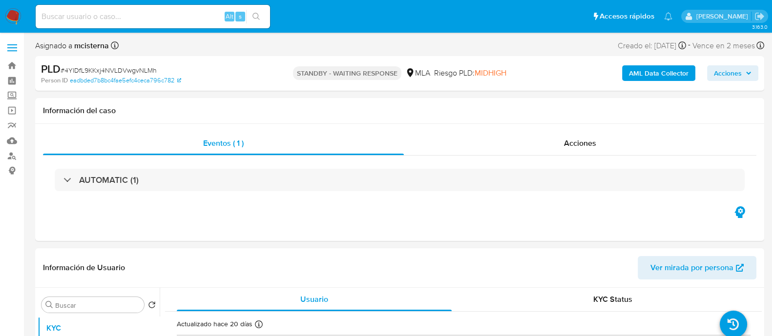
click at [156, 23] on div "Alt s" at bounding box center [153, 16] width 234 height 23
click at [156, 18] on input at bounding box center [153, 16] width 234 height 13
paste input "X2ytkBNhgJQtRUs2ldFmNmAF"
type input "X2ytkBNhgJQtRUs2ldFmNmAF"
click at [254, 18] on icon "search-icon" at bounding box center [255, 16] width 7 height 7
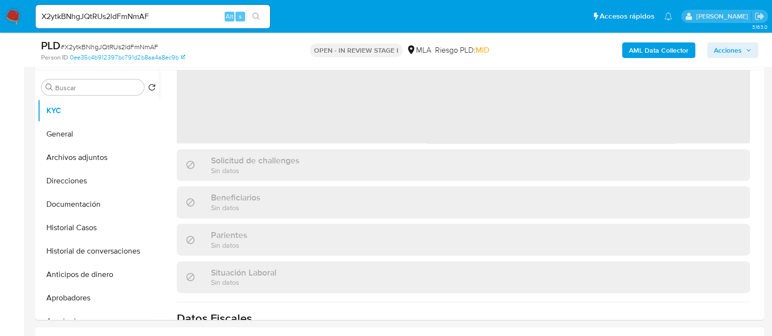
scroll to position [183, 0]
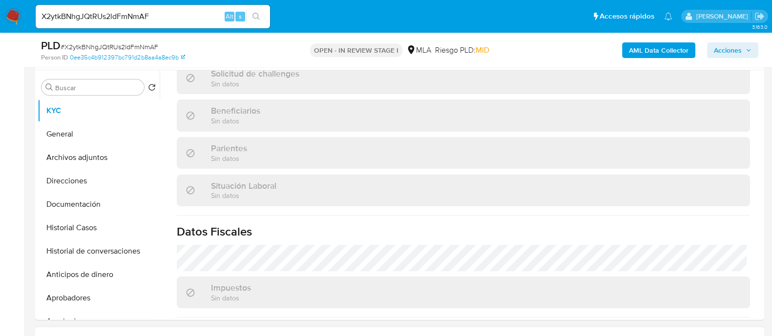
select select "10"
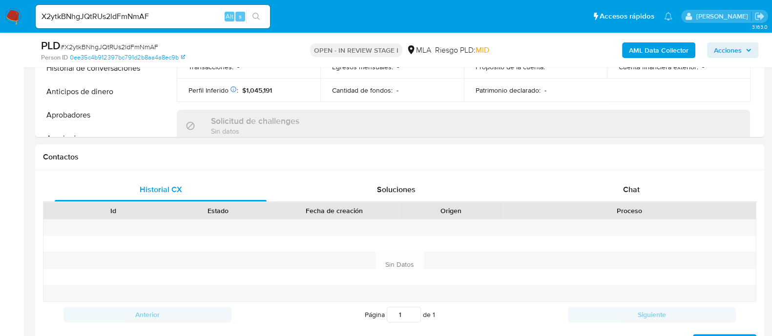
scroll to position [413, 0]
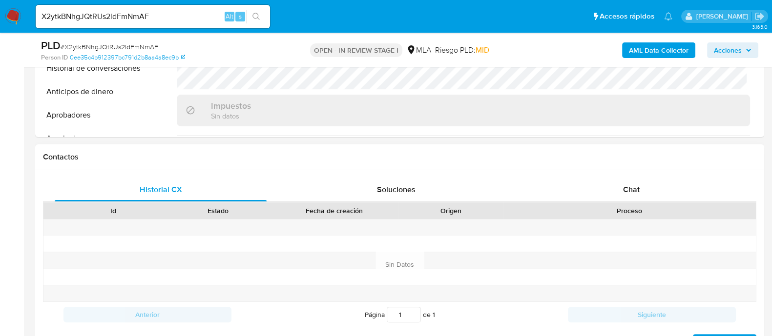
click at [625, 173] on div "Historial CX Soluciones Chat Id Estado Fecha de creación Origen Proceso Anterio…" at bounding box center [399, 264] width 729 height 188
click at [625, 199] on div "Chat" at bounding box center [631, 189] width 212 height 23
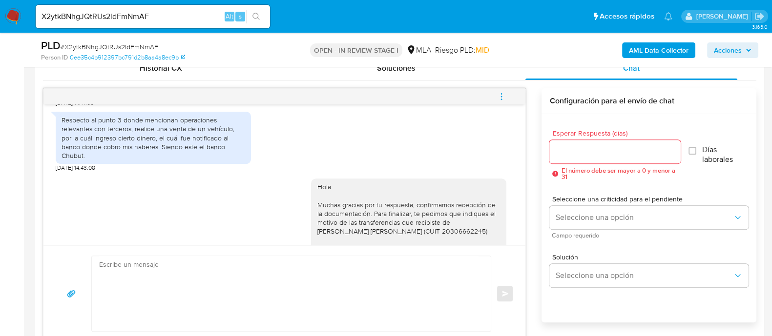
scroll to position [568, 0]
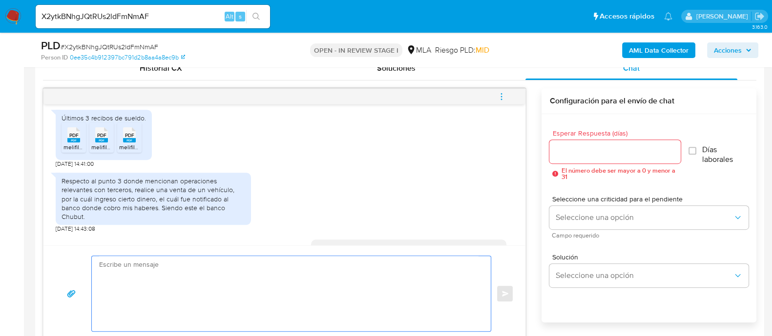
click at [294, 279] on textarea at bounding box center [288, 293] width 379 height 75
paste textarea "Hola Muchas gracias por tu respuesta. Confirmamos recepción de la documentación…"
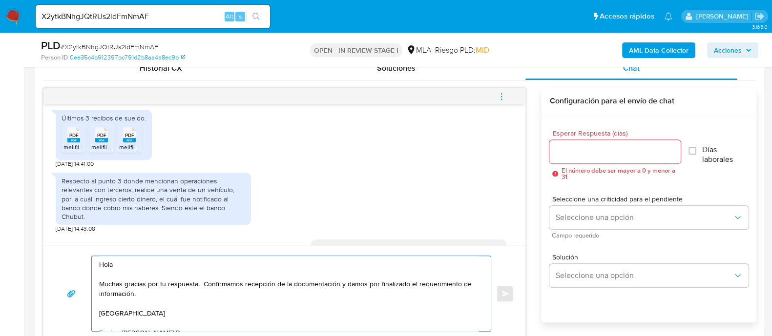
scroll to position [498, 0]
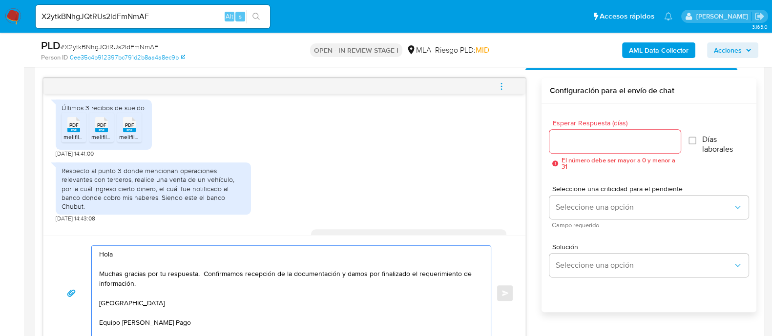
type textarea "Hola Muchas gracias por tu respuesta. Confirmamos recepción de la documentación…"
click at [627, 137] on input "Esperar Respuesta (días)" at bounding box center [614, 141] width 131 height 13
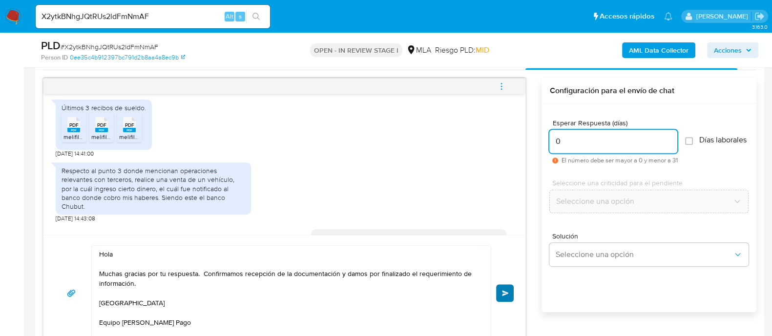
type input "0"
click at [499, 294] on button "Enviar" at bounding box center [505, 294] width 18 height 18
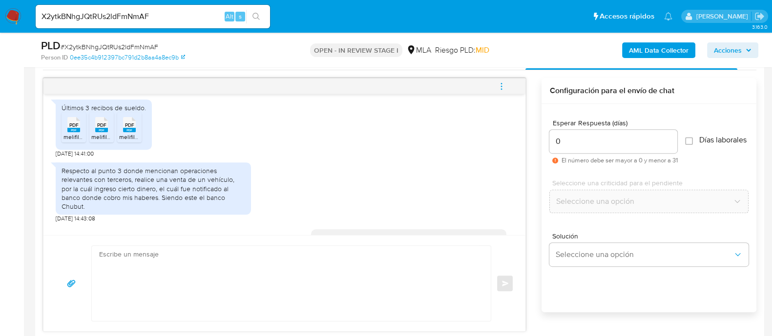
scroll to position [859, 0]
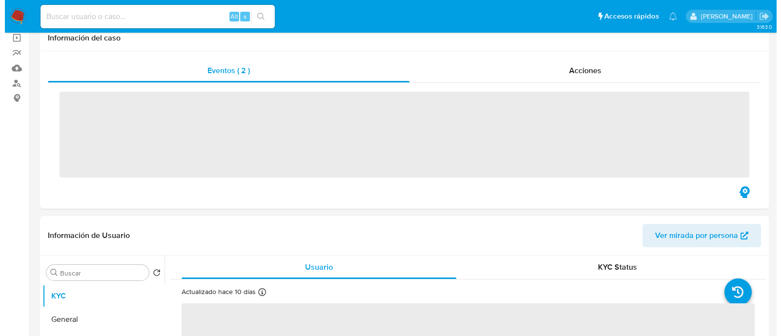
scroll to position [183, 0]
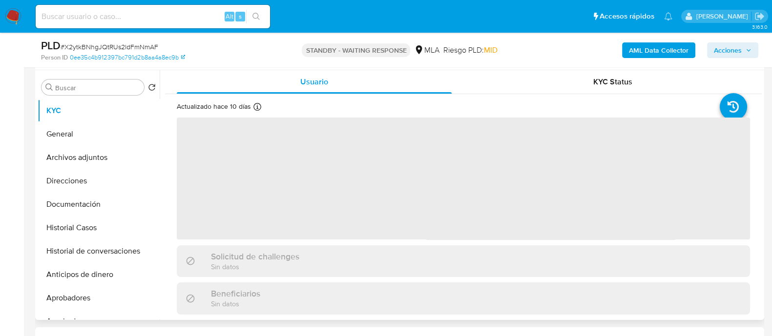
select select "10"
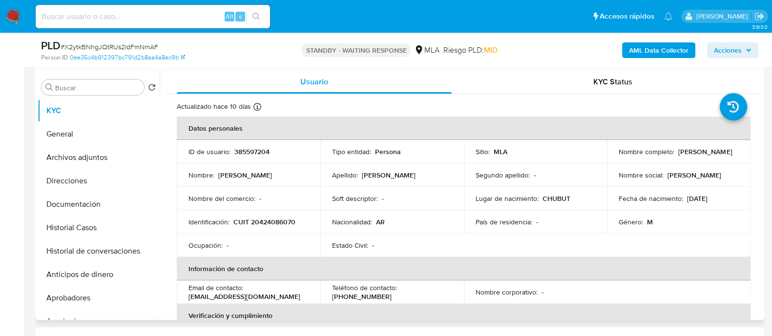
click at [236, 150] on p "385597204" at bounding box center [251, 151] width 35 height 9
copy p "385597204"
click at [98, 157] on button "Archivos adjuntos" at bounding box center [95, 157] width 114 height 23
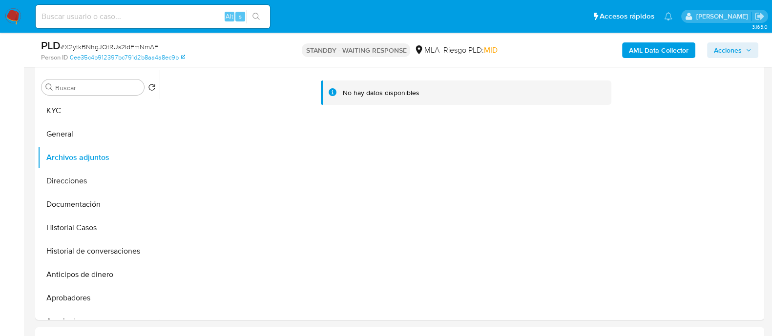
click at [637, 57] on b "AML Data Collector" at bounding box center [659, 50] width 60 height 16
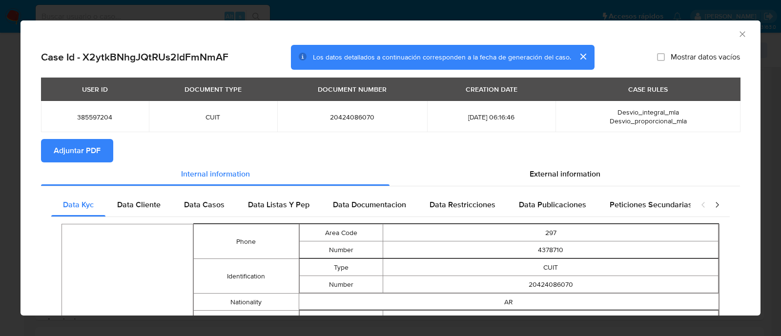
click at [334, 123] on td "20424086070" at bounding box center [352, 116] width 150 height 31
copy span "20424086070"
click at [92, 137] on div "USER ID DOCUMENT TYPE DOCUMENT NUMBER CREATION DATE CASE RULES 385597204 CUIT 2…" at bounding box center [390, 109] width 699 height 62
click at [93, 143] on span "Adjuntar PDF" at bounding box center [77, 150] width 47 height 21
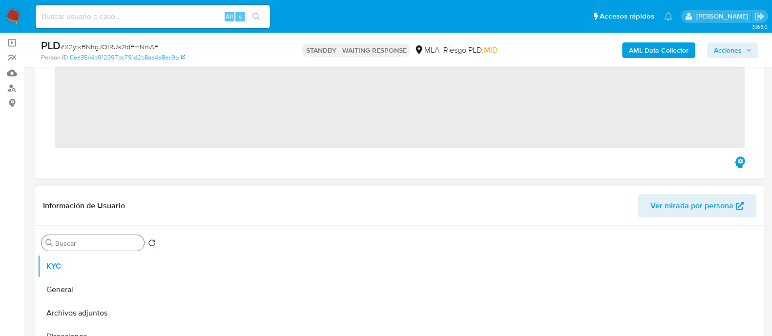
scroll to position [122, 0]
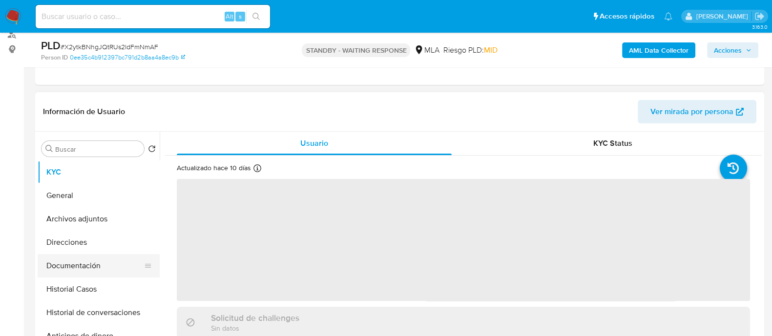
click at [114, 261] on button "Documentación" at bounding box center [95, 265] width 114 height 23
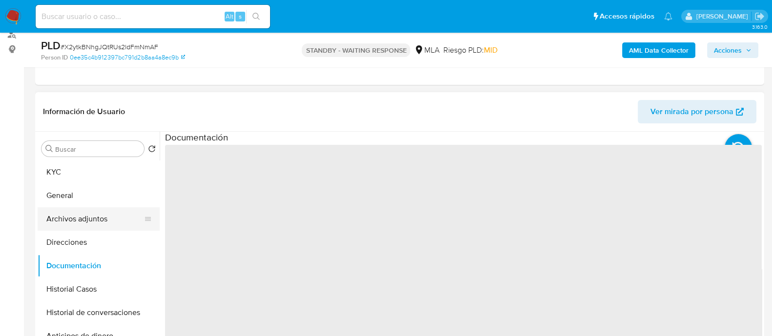
click at [110, 218] on button "Archivos adjuntos" at bounding box center [95, 219] width 114 height 23
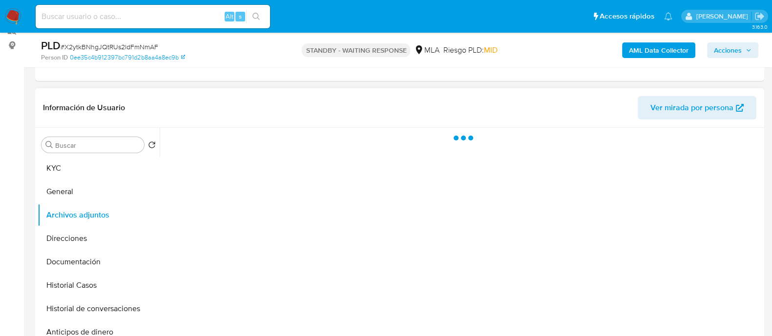
select select "10"
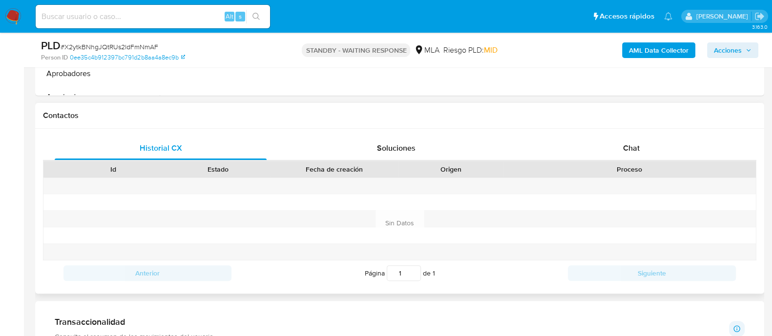
scroll to position [427, 0]
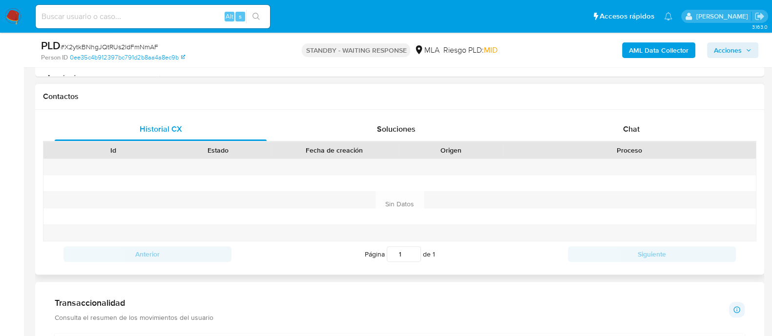
click at [622, 194] on div at bounding box center [629, 200] width 252 height 16
click at [623, 134] on div "Chat" at bounding box center [631, 129] width 212 height 23
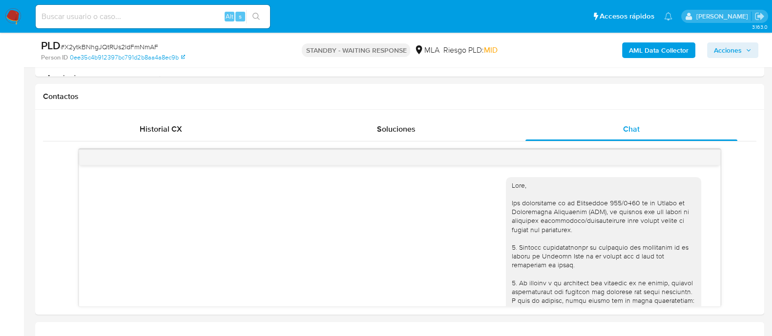
scroll to position [859, 0]
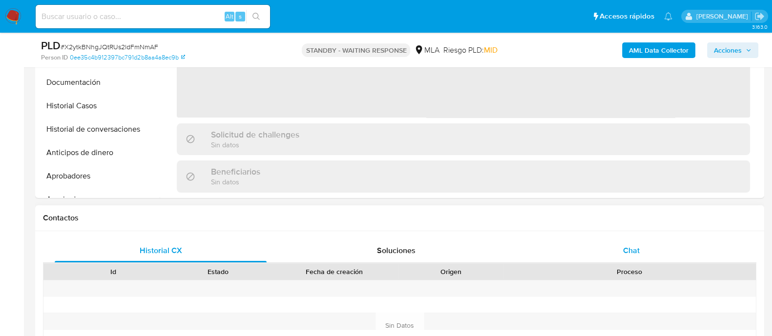
click at [644, 241] on div "Chat" at bounding box center [631, 250] width 212 height 23
select select "10"
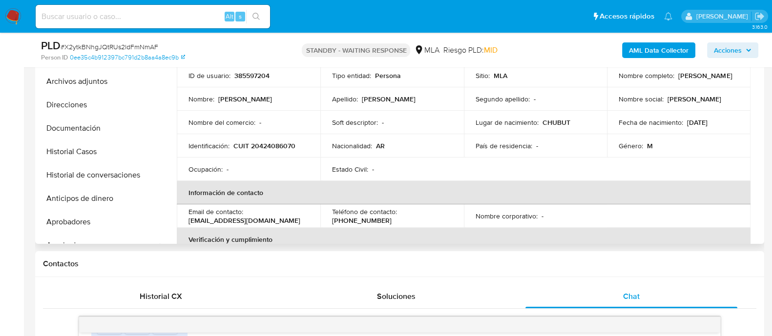
scroll to position [244, 0]
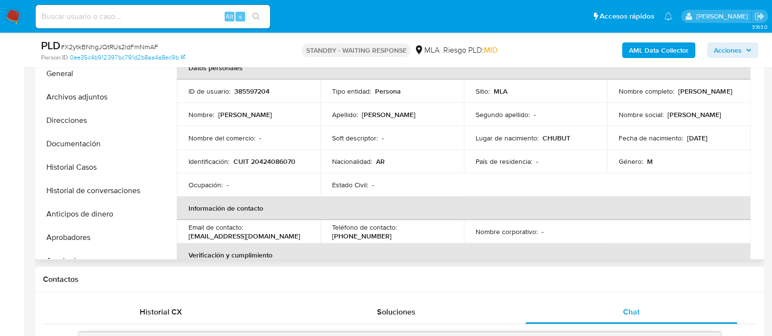
click at [259, 158] on p "CUIT 20424086070" at bounding box center [264, 161] width 62 height 9
copy p "20424086070"
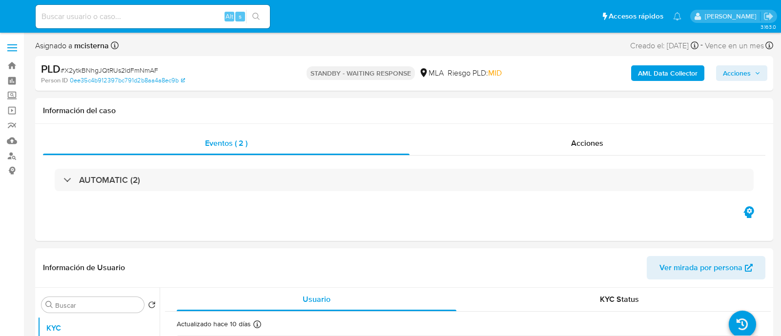
select select "10"
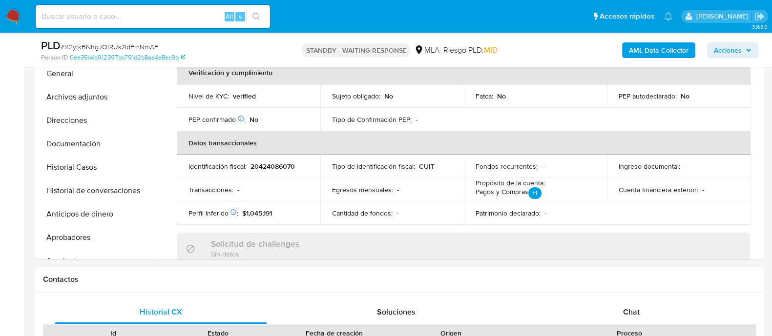
scroll to position [244, 0]
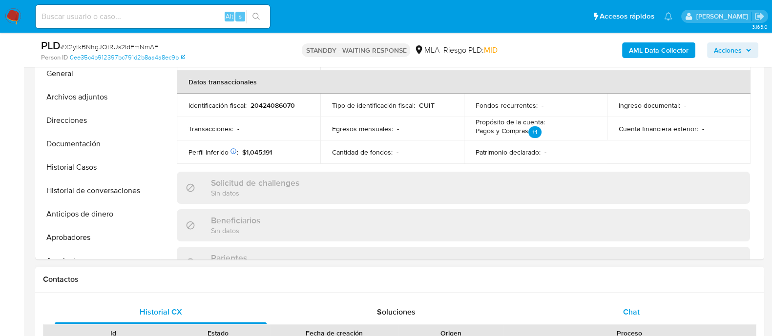
drag, startPoint x: 649, startPoint y: 303, endPoint x: 634, endPoint y: 302, distance: 14.7
click at [648, 303] on div "Chat" at bounding box center [631, 312] width 212 height 23
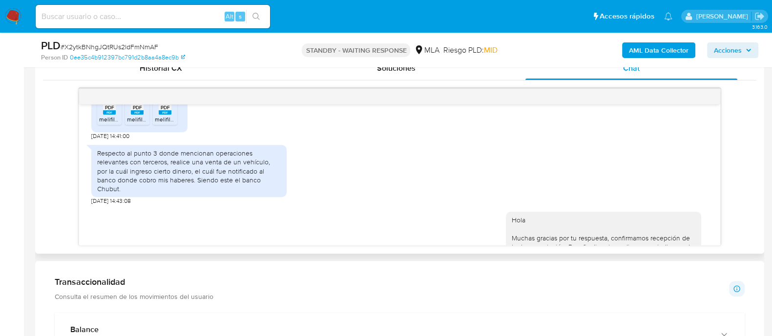
scroll to position [615, 0]
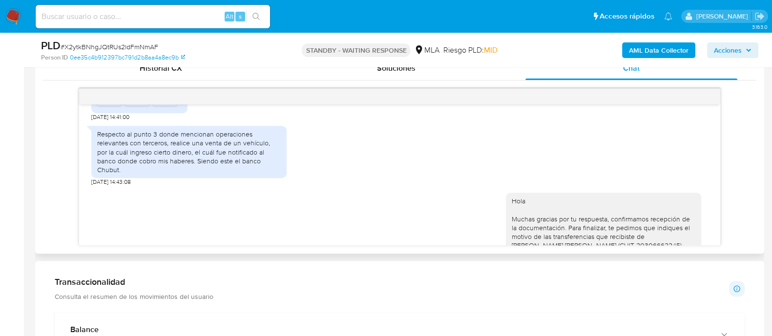
click at [213, 166] on div "Respecto al punto 3 donde mencionan operaciones relevantes con terceros, realic…" at bounding box center [189, 152] width 184 height 44
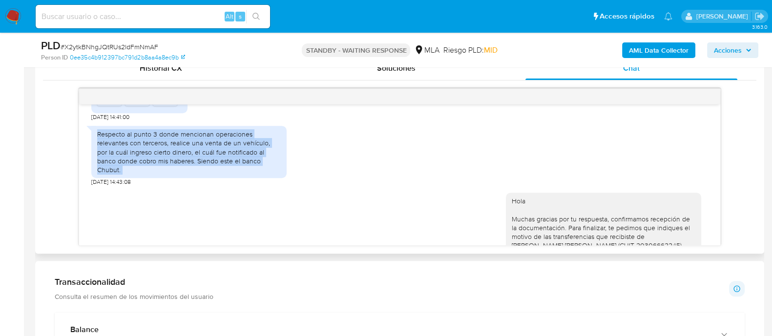
click at [213, 166] on div "Respecto al punto 3 donde mencionan operaciones relevantes con terceros, realic…" at bounding box center [189, 152] width 184 height 44
copy div "Respecto al punto 3 donde mencionan operaciones relevantes con terceros, realic…"
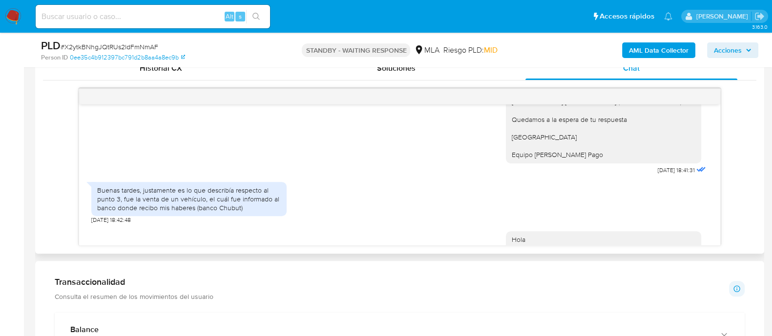
scroll to position [798, 0]
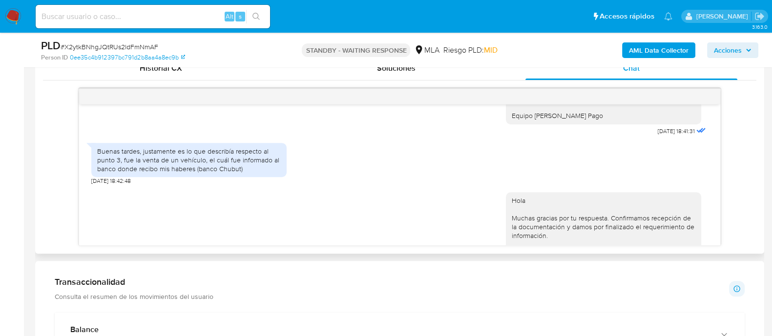
click at [232, 186] on div "Buenas tardes, justamente es lo que describía respecto al punto 3, fue la venta…" at bounding box center [188, 161] width 195 height 47
click at [233, 167] on div "Buenas tardes, justamente es lo que describía respecto al punto 3, fue la venta…" at bounding box center [189, 160] width 184 height 27
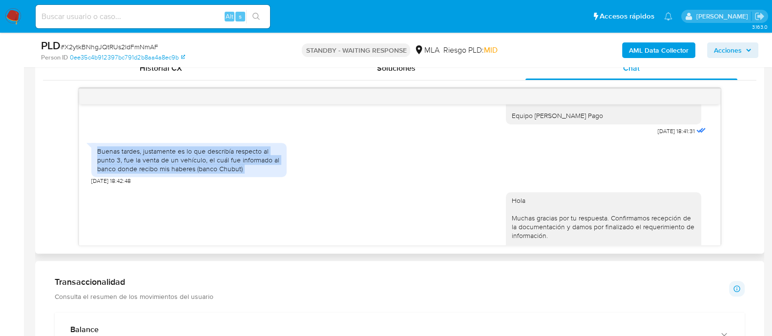
click at [233, 167] on div "Buenas tardes, justamente es lo que describía respecto al punto 3, fue la venta…" at bounding box center [189, 160] width 184 height 27
copy div "Buenas tardes, justamente es lo que describía respecto al punto 3, fue la venta…"
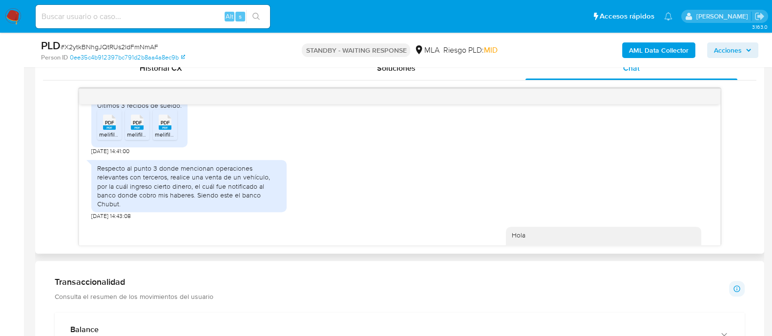
scroll to position [554, 0]
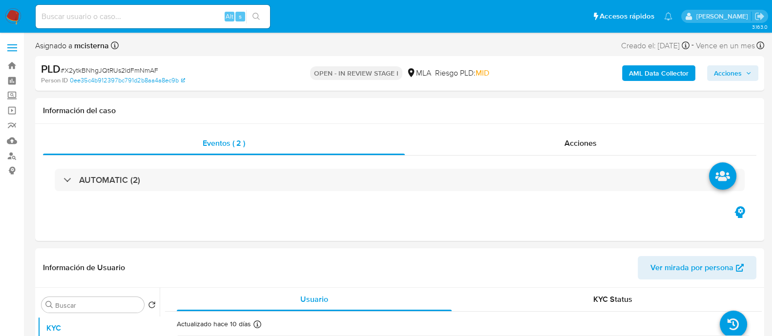
select select "10"
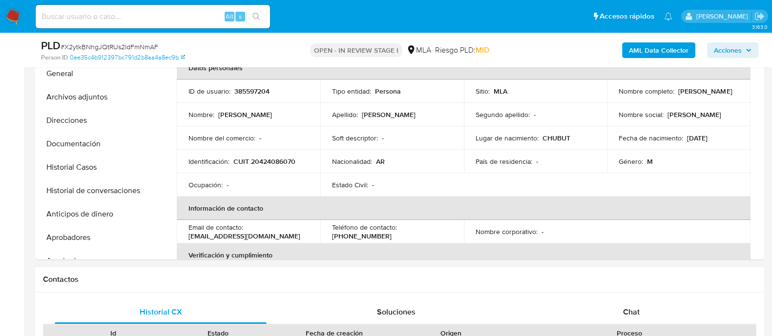
scroll to position [366, 0]
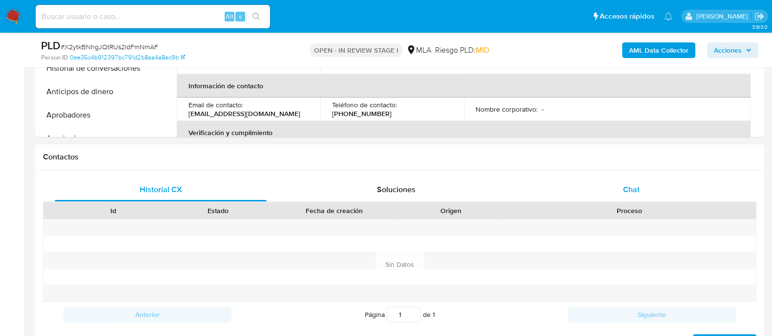
click at [612, 192] on div "Chat" at bounding box center [631, 189] width 212 height 23
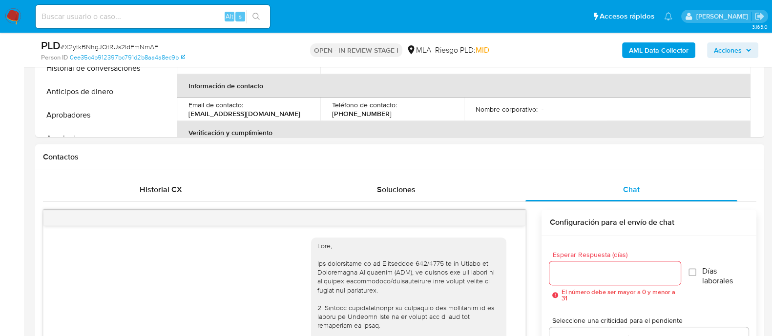
scroll to position [859, 0]
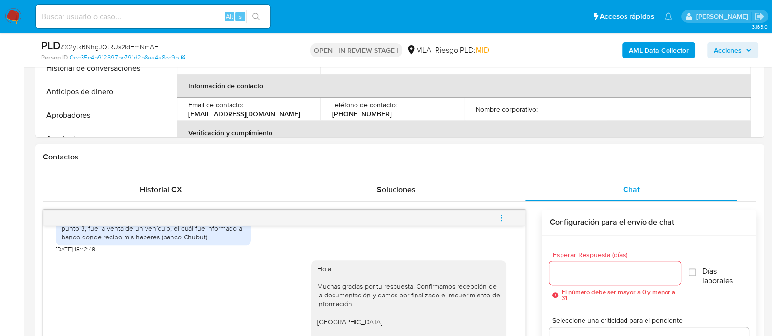
click at [515, 219] on button "menu-action" at bounding box center [501, 218] width 32 height 23
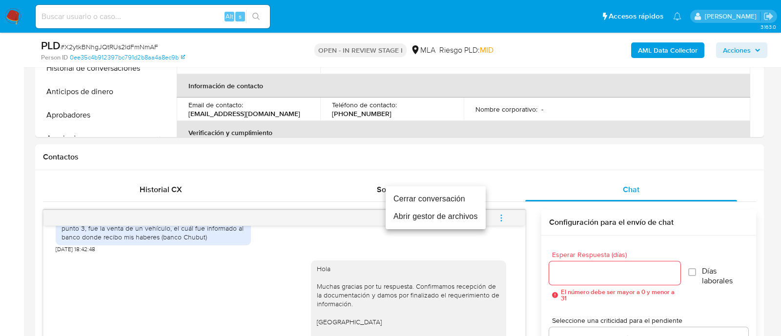
click at [464, 196] on li "Cerrar conversación" at bounding box center [436, 199] width 100 height 18
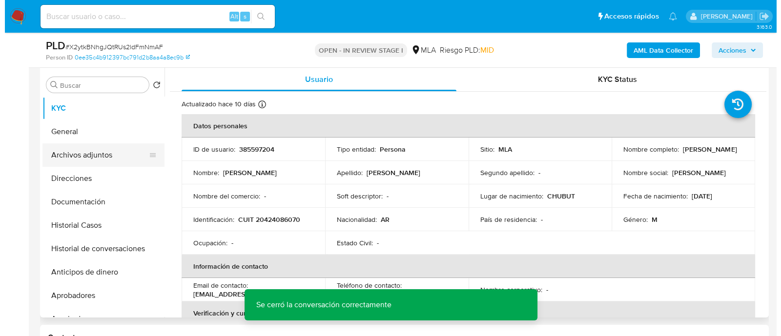
scroll to position [183, 0]
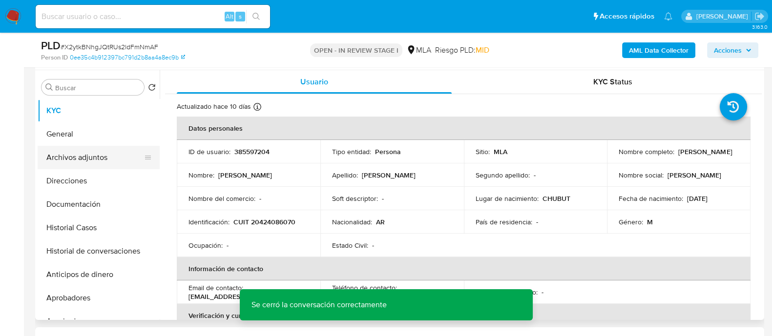
click at [107, 157] on button "Archivos adjuntos" at bounding box center [95, 157] width 114 height 23
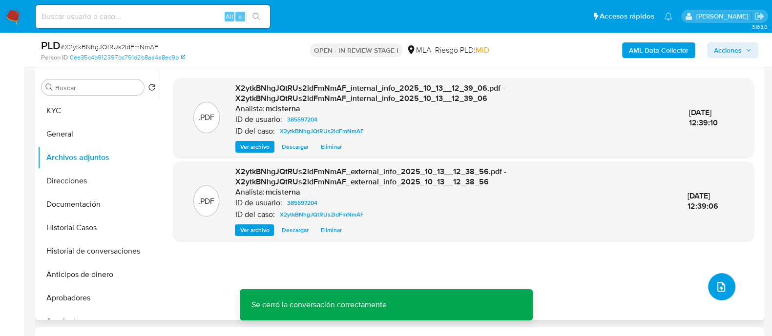
click at [723, 290] on button "upload-file" at bounding box center [721, 286] width 27 height 27
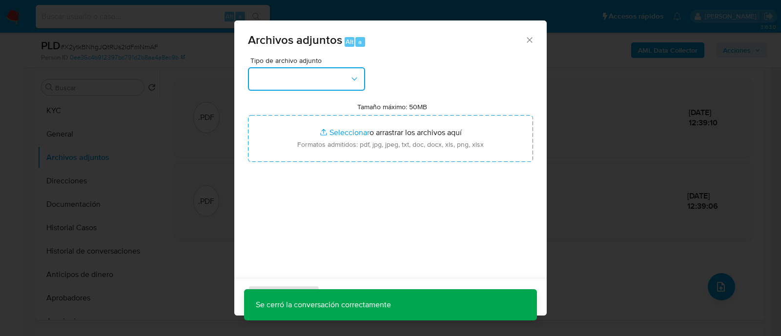
click at [338, 72] on button "button" at bounding box center [306, 78] width 117 height 23
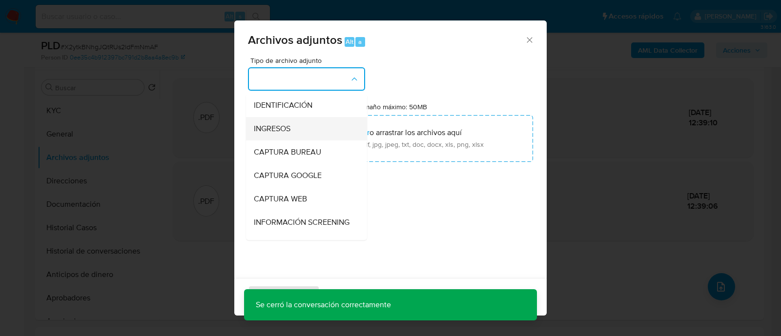
click at [318, 121] on div "INGRESOS" at bounding box center [304, 128] width 100 height 23
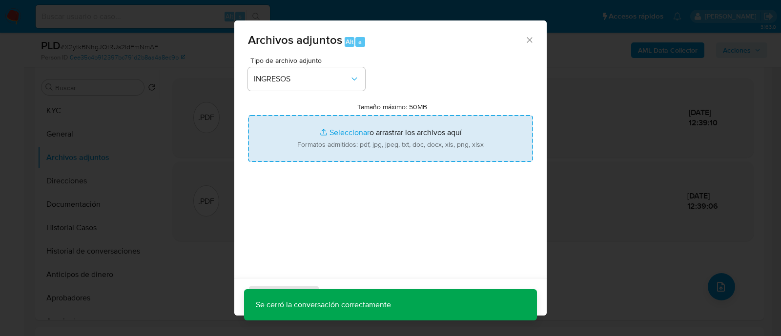
click at [366, 130] on input "Tamaño máximo: 50MB Seleccionar archivos" at bounding box center [390, 138] width 285 height 47
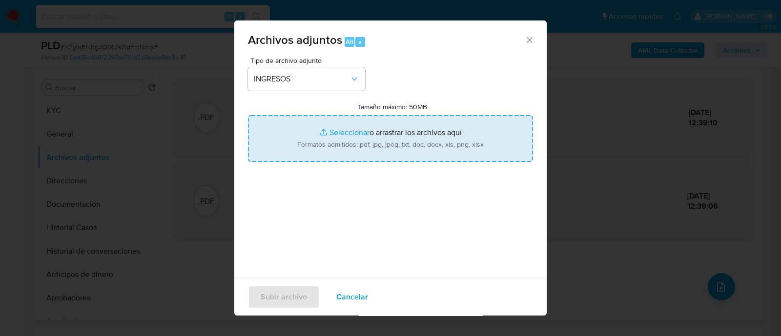
type input "C:\fakepath\Recibo de sueldo 06-2025.pdf"
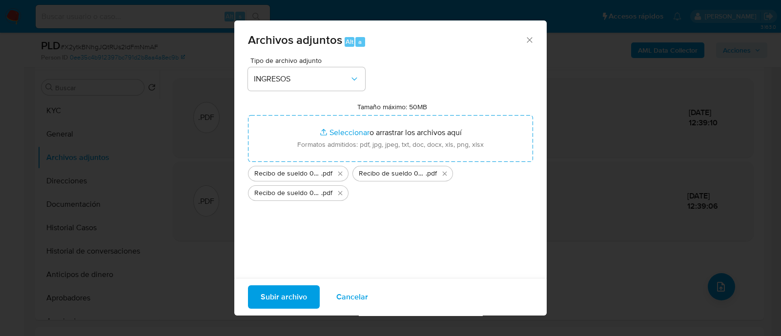
click at [295, 294] on span "Subir archivo" at bounding box center [284, 297] width 46 height 21
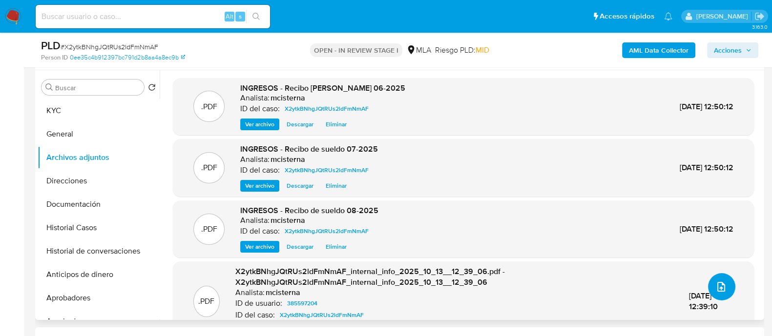
click at [727, 290] on button "upload-file" at bounding box center [721, 286] width 27 height 27
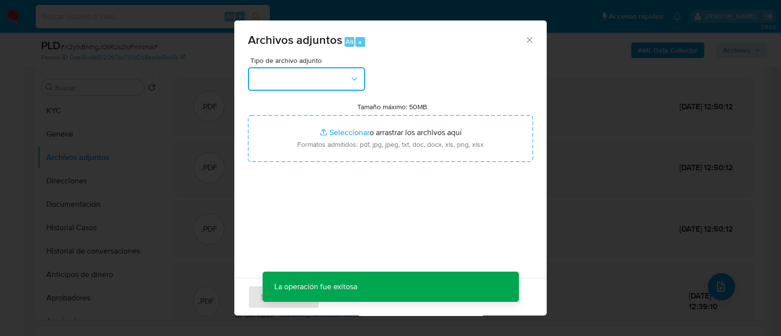
click at [334, 87] on button "button" at bounding box center [306, 78] width 117 height 23
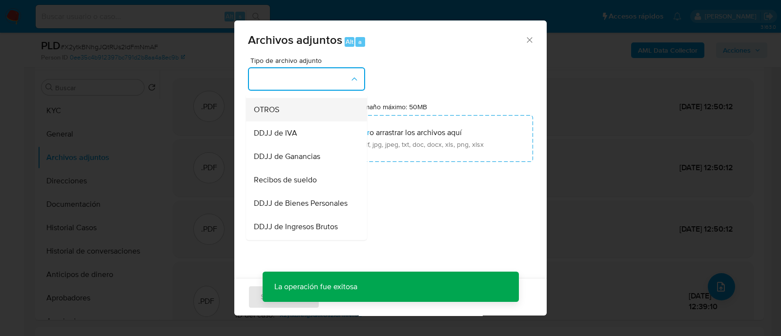
click at [307, 121] on div "OTROS" at bounding box center [304, 109] width 100 height 23
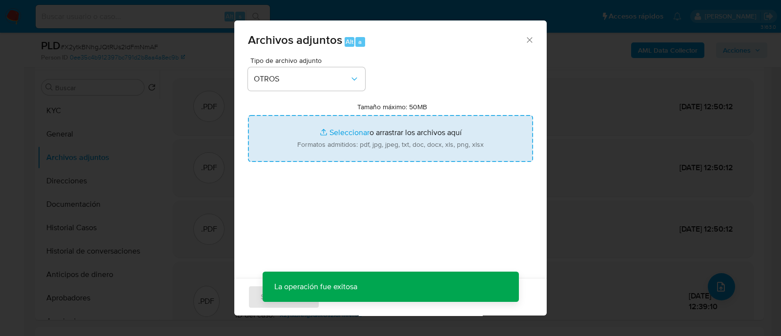
click at [369, 130] on input "Tamaño máximo: 50MB Seleccionar archivos" at bounding box center [390, 138] width 285 height 47
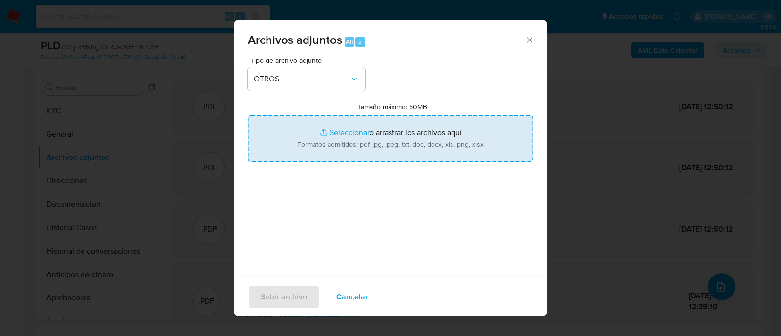
type input "C:\fakepath\Caselog X2ytkBNhgJQtRUs2ldFmNmAF_2025_09_18_03_10_05.docx"
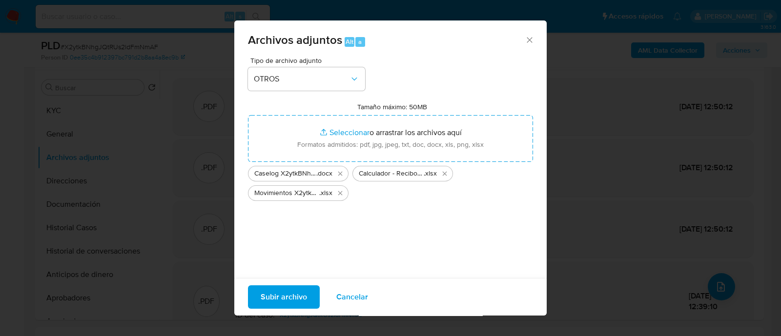
click at [290, 306] on span "Subir archivo" at bounding box center [284, 297] width 46 height 21
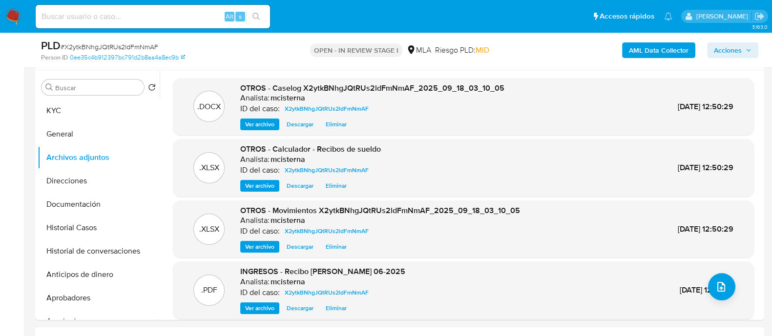
drag, startPoint x: 745, startPoint y: 45, endPoint x: 721, endPoint y: 60, distance: 28.1
click at [745, 45] on span "Acciones" at bounding box center [733, 50] width 38 height 14
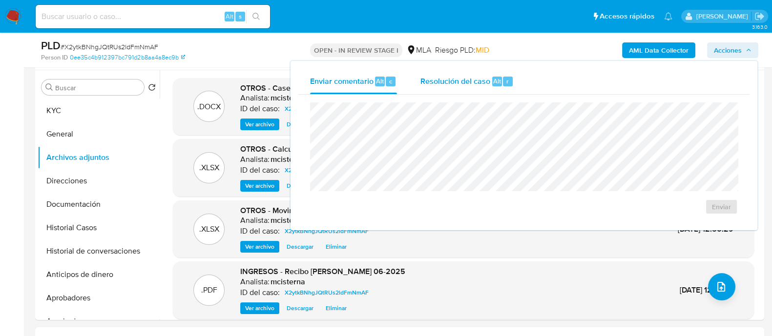
click at [482, 81] on span "Resolución del caso" at bounding box center [455, 80] width 70 height 11
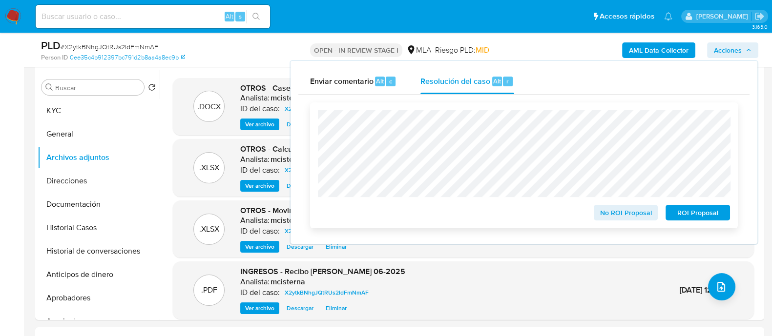
click at [627, 218] on span "No ROI Proposal" at bounding box center [626, 213] width 51 height 14
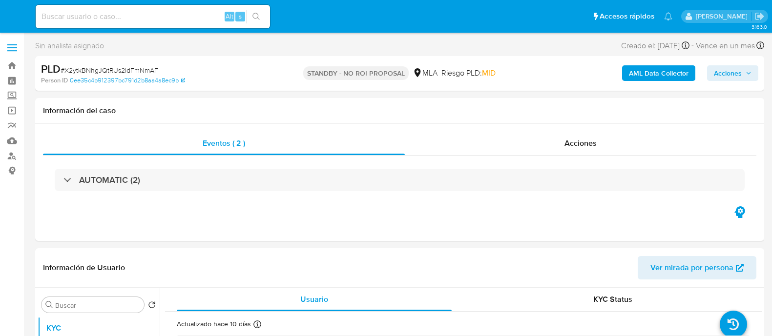
select select "10"
click at [184, 25] on div "Alt s" at bounding box center [153, 16] width 234 height 23
click at [188, 19] on input at bounding box center [153, 16] width 234 height 13
paste input "IwMxwpPNRXzbiEqgcacGQEeI"
type input "IwMxwpPNRXzbiEqgcacGQEeI"
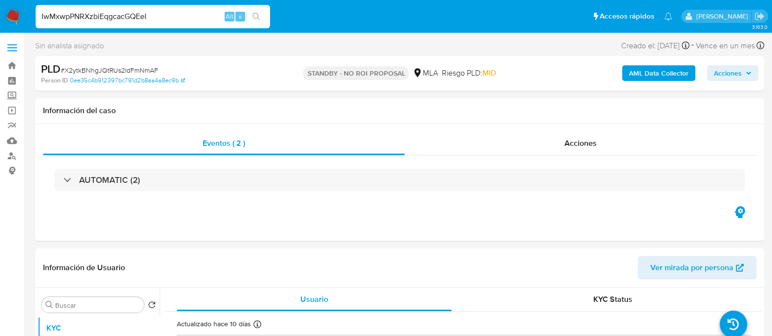
click at [265, 18] on button "search-icon" at bounding box center [256, 17] width 20 height 14
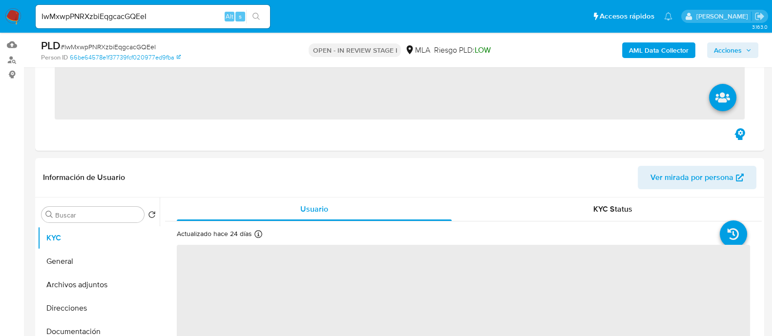
scroll to position [305, 0]
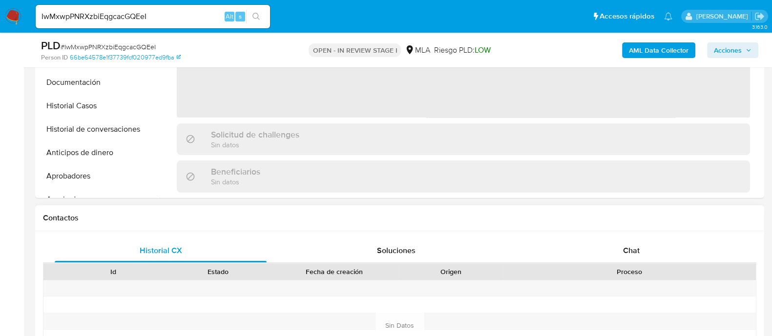
click at [627, 308] on div at bounding box center [629, 305] width 252 height 16
click at [627, 251] on span "Chat" at bounding box center [631, 250] width 17 height 11
select select "10"
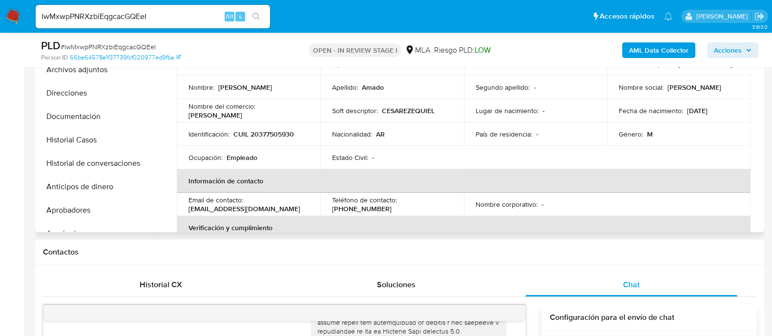
scroll to position [244, 0]
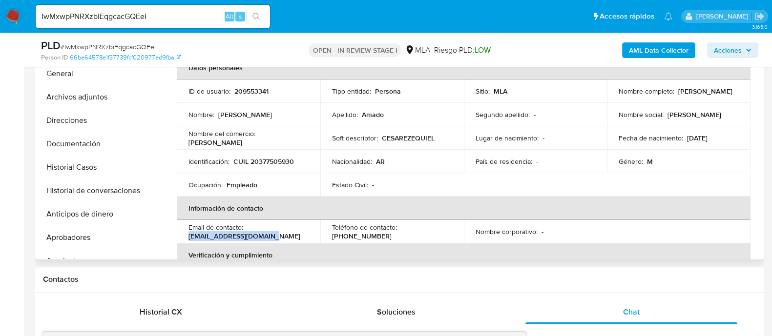
drag, startPoint x: 188, startPoint y: 237, endPoint x: 277, endPoint y: 236, distance: 88.9
click at [277, 236] on div "Email de contacto : ezeamado@hotmail.com.ar" at bounding box center [248, 232] width 120 height 18
copy p "[EMAIL_ADDRESS][DOMAIN_NAME]"
click at [120, 143] on button "Documentación" at bounding box center [95, 143] width 114 height 23
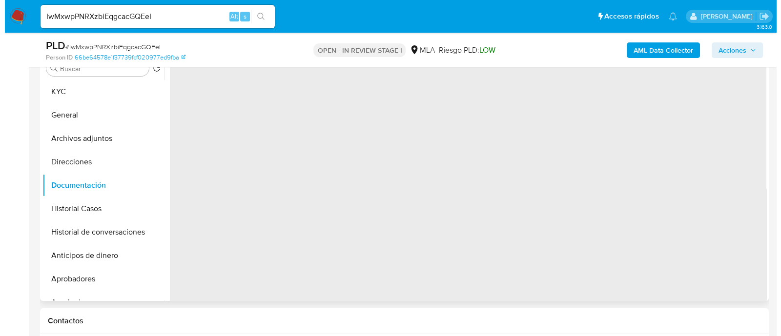
scroll to position [183, 0]
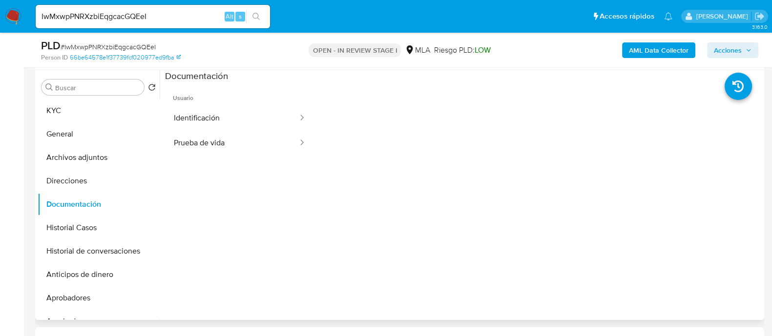
click at [647, 52] on b "AML Data Collector" at bounding box center [659, 50] width 60 height 16
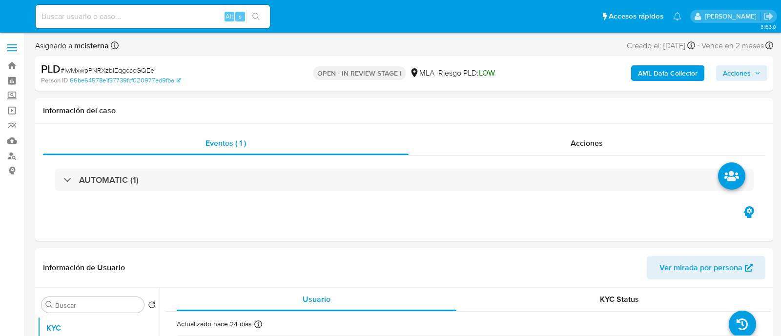
select select "10"
